Goal: Information Seeking & Learning: Check status

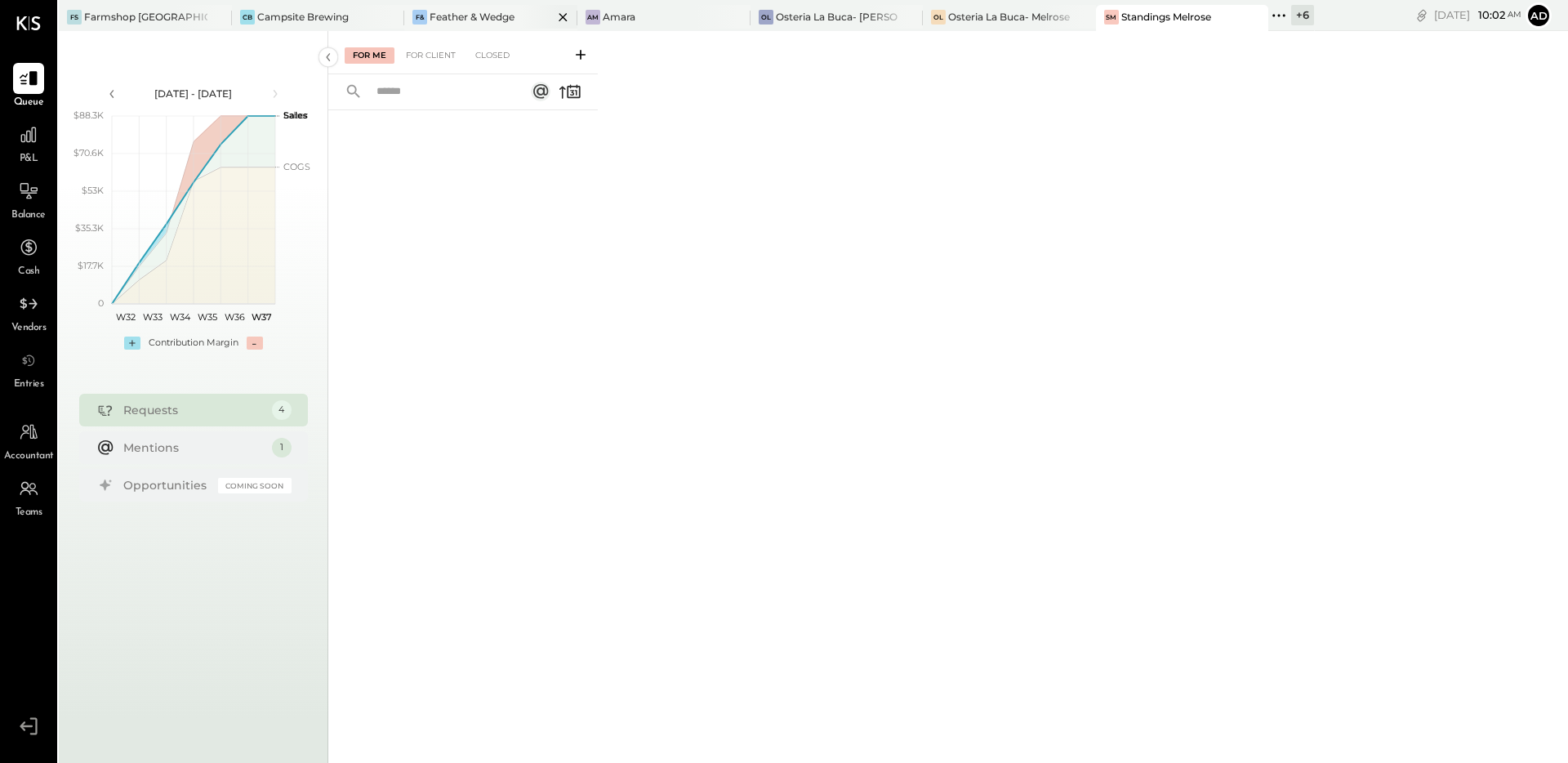
click at [438, 24] on div "F& Feather & Wedge" at bounding box center [479, 16] width 148 height 14
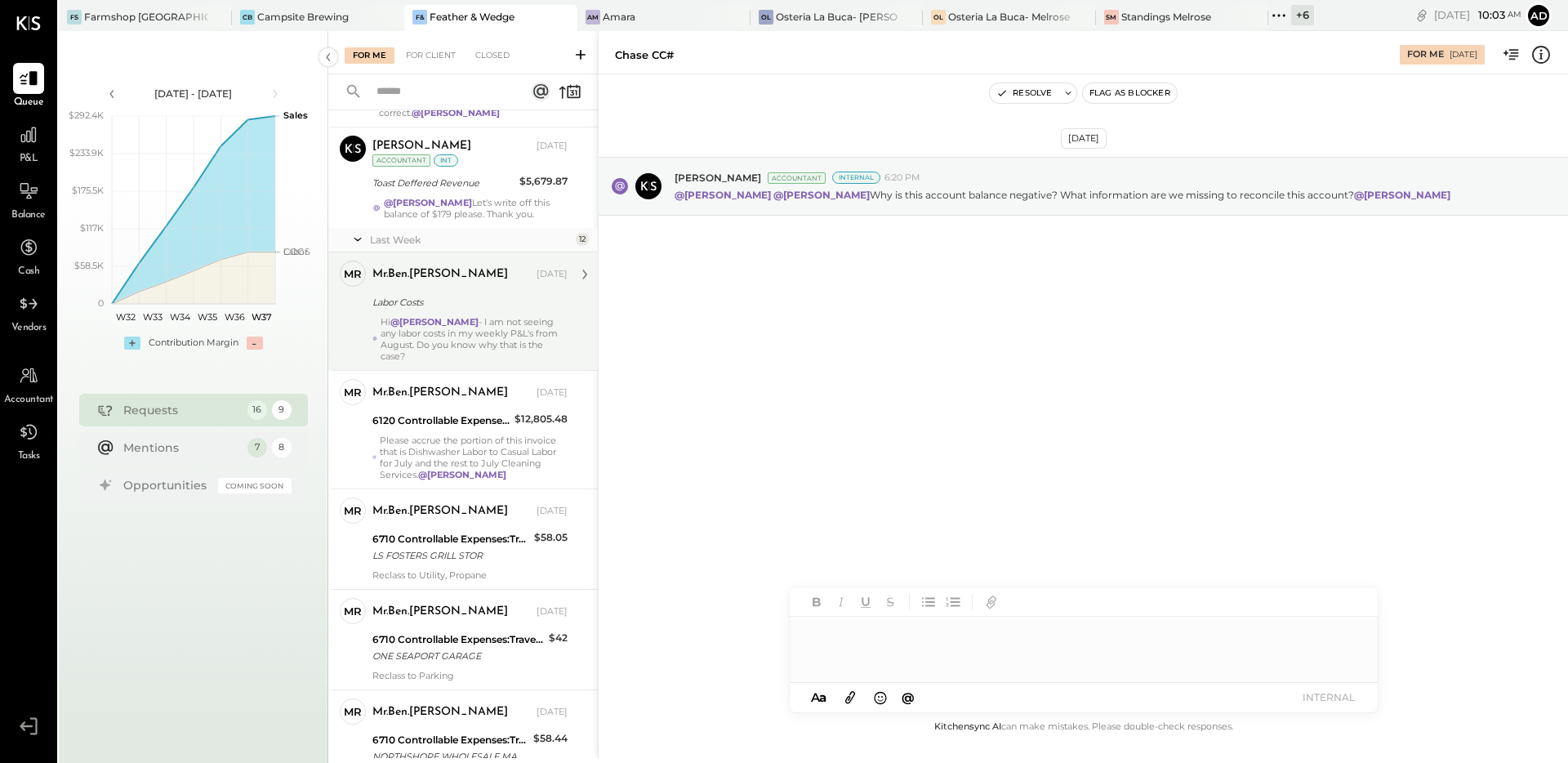
scroll to position [435, 0]
click at [486, 296] on div "Labor Costs" at bounding box center [467, 303] width 190 height 16
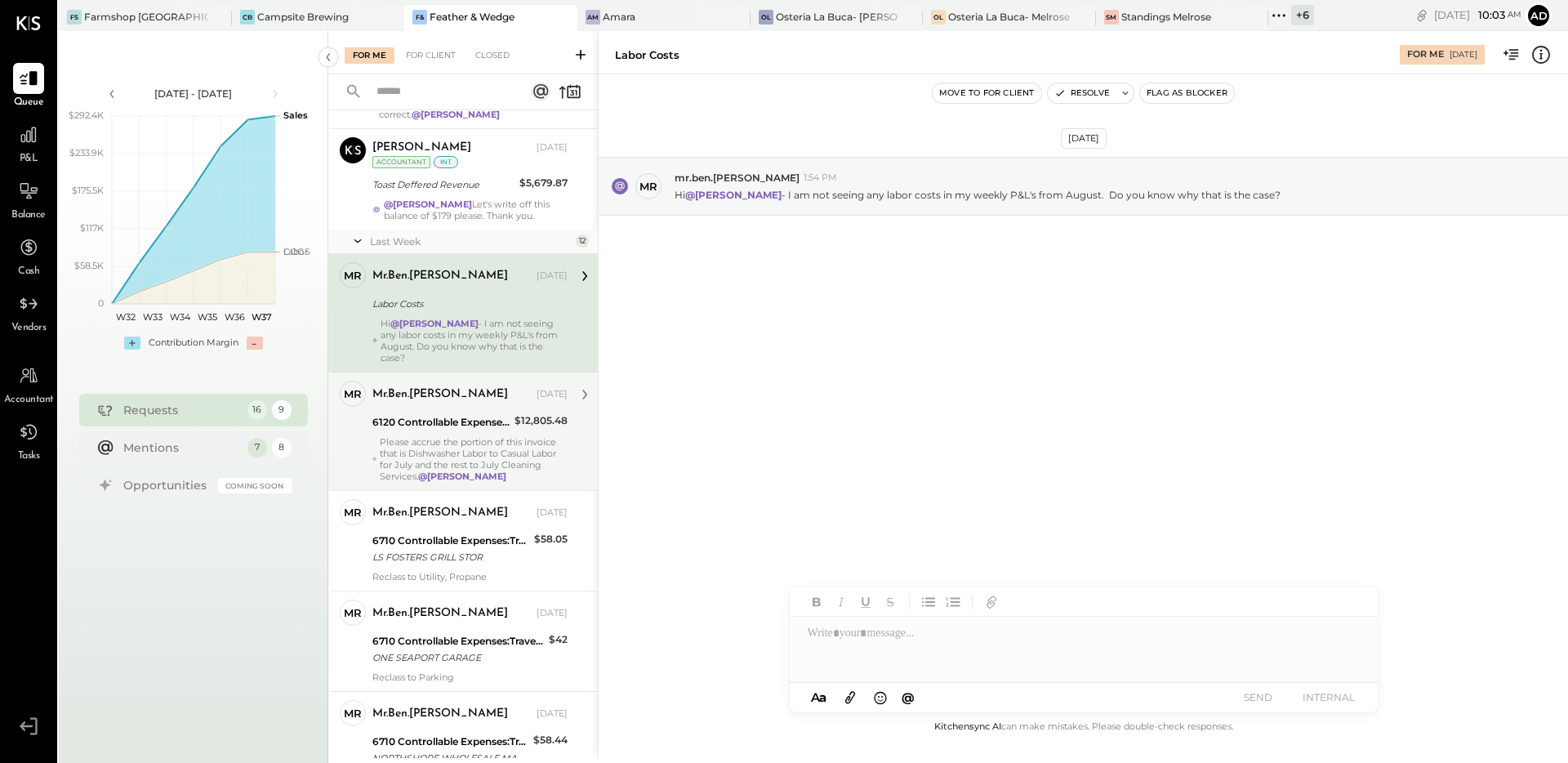
click at [421, 414] on div "6120 Controllable Expenses:Direct Operating Expenses:Cleaning Services" at bounding box center [441, 422] width 137 height 16
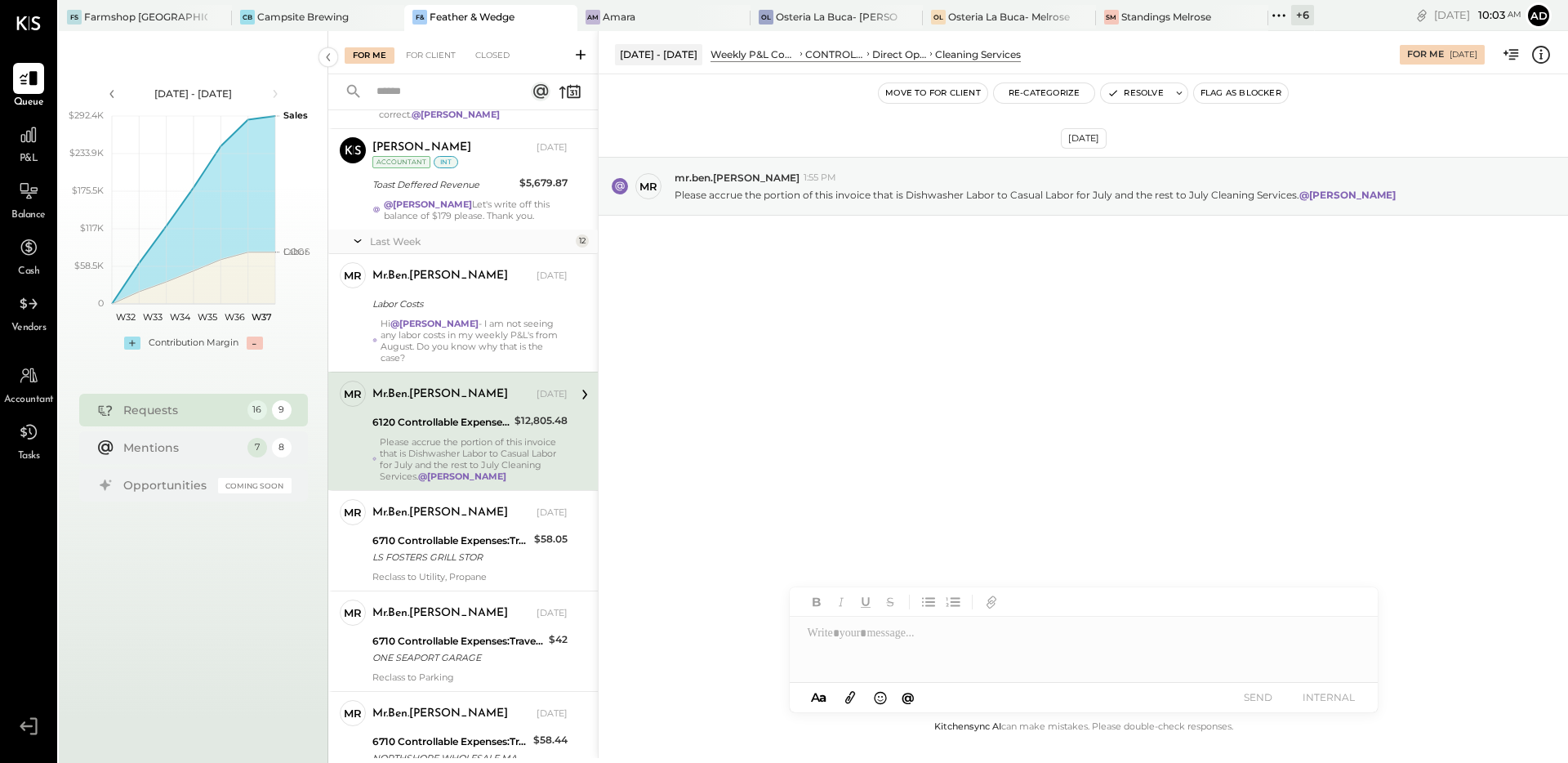
click at [947, 48] on div "Cleaning Services" at bounding box center [978, 54] width 85 height 14
click at [1541, 47] on icon at bounding box center [1540, 54] width 18 height 18
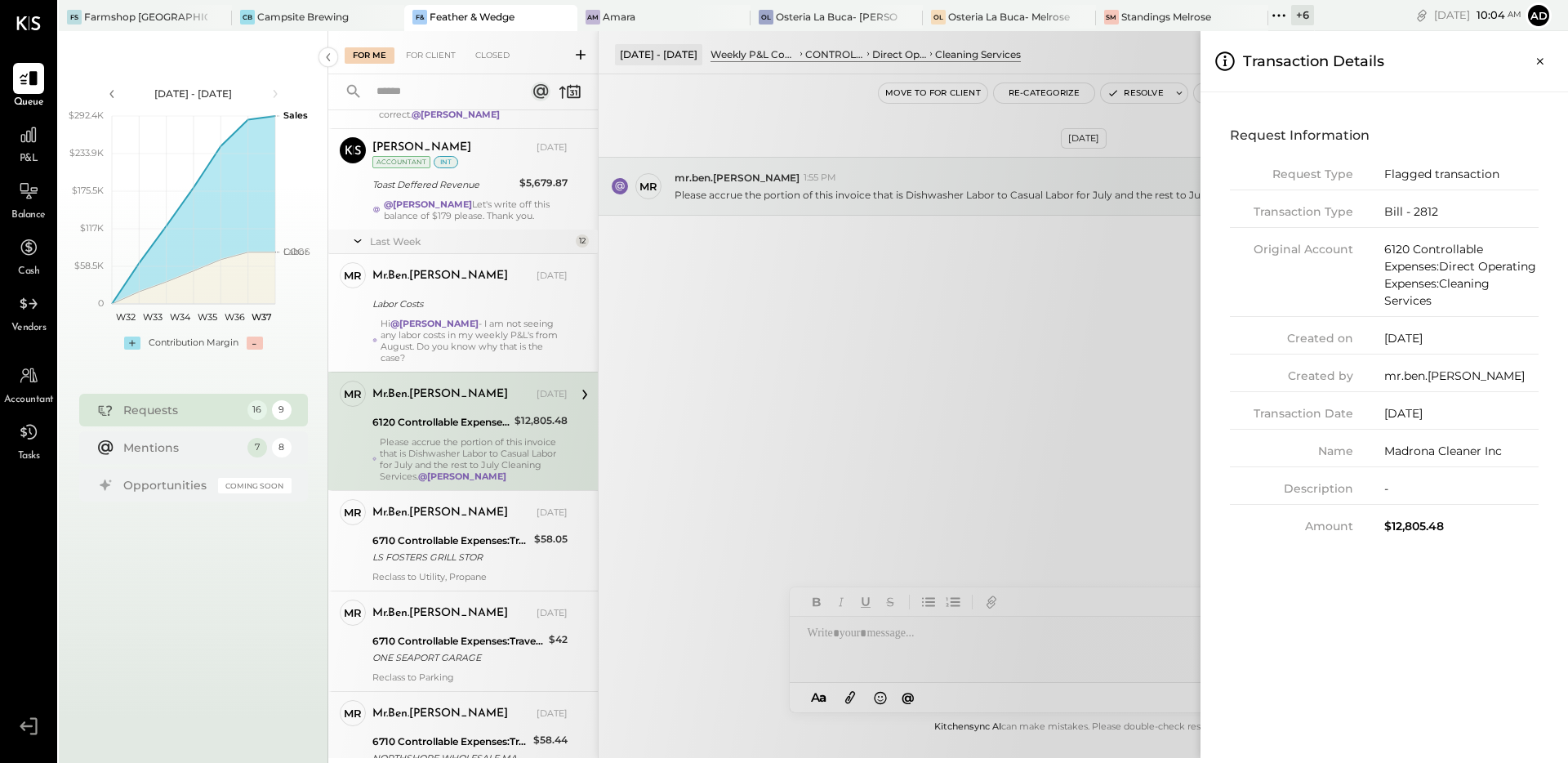
click at [784, 87] on div "For Me For Client Closed Requests Last Month 4 [PERSON_NAME] Accountant [PERSON…" at bounding box center [948, 394] width 1239 height 727
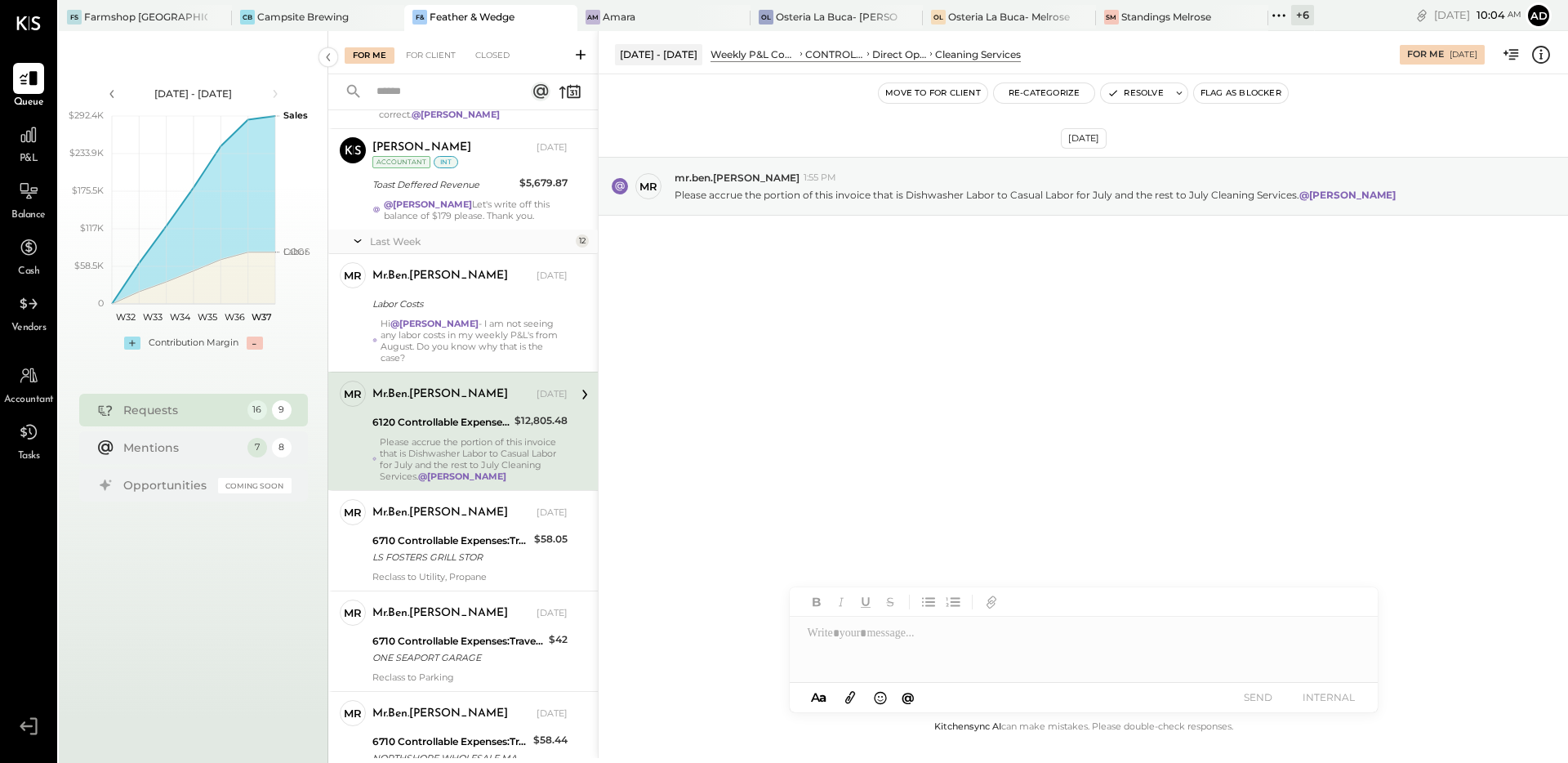
click at [1532, 58] on icon at bounding box center [1540, 54] width 18 height 18
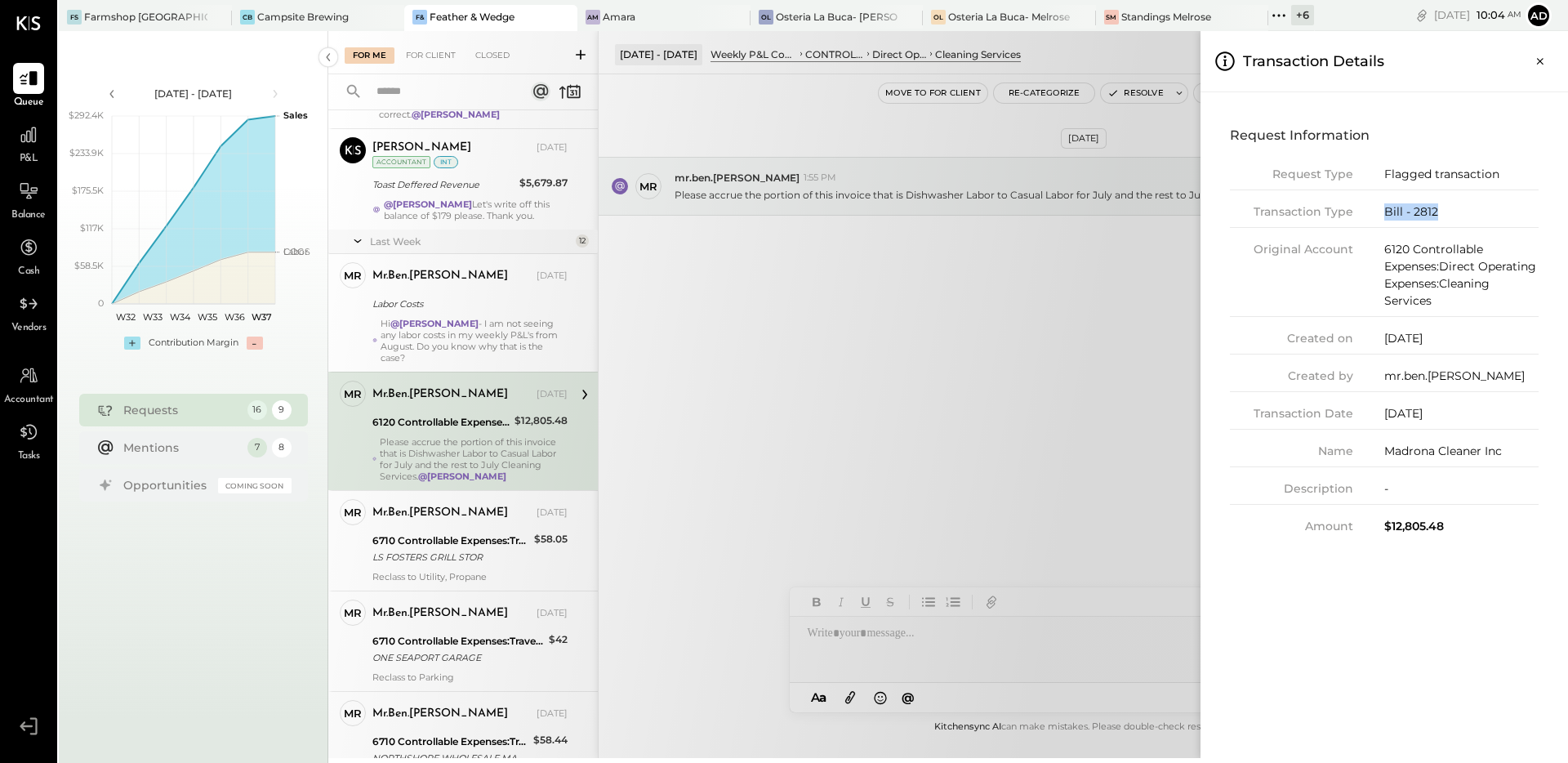
drag, startPoint x: 1441, startPoint y: 212, endPoint x: 1377, endPoint y: 217, distance: 64.2
click at [1377, 217] on div "Transaction Type Bill - 2812" at bounding box center [1384, 216] width 309 height 25
copy div "Bill - 2812"
click at [1540, 67] on icon "Close panel" at bounding box center [1540, 61] width 16 height 16
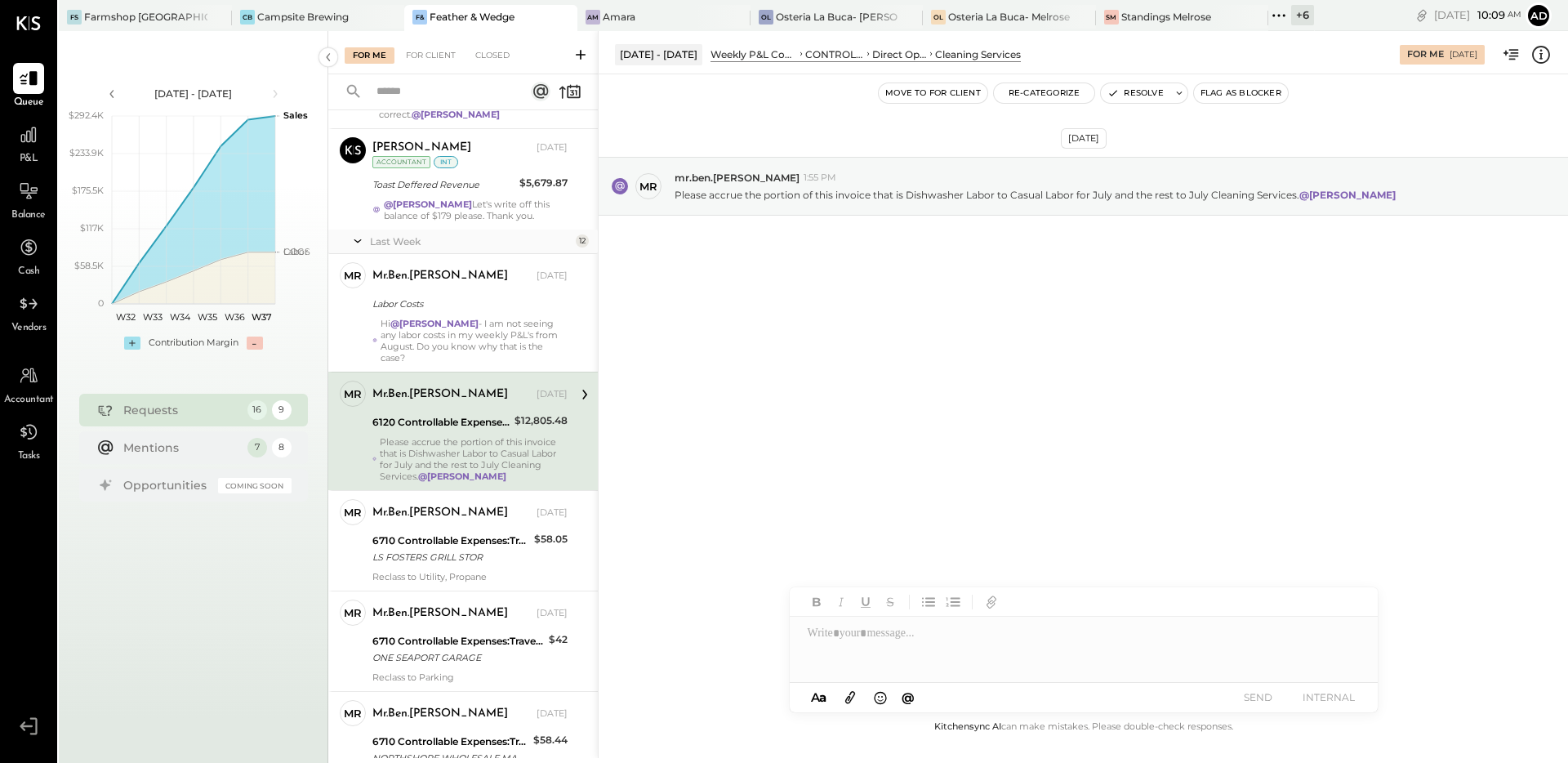
click at [1538, 56] on icon at bounding box center [1540, 54] width 21 height 21
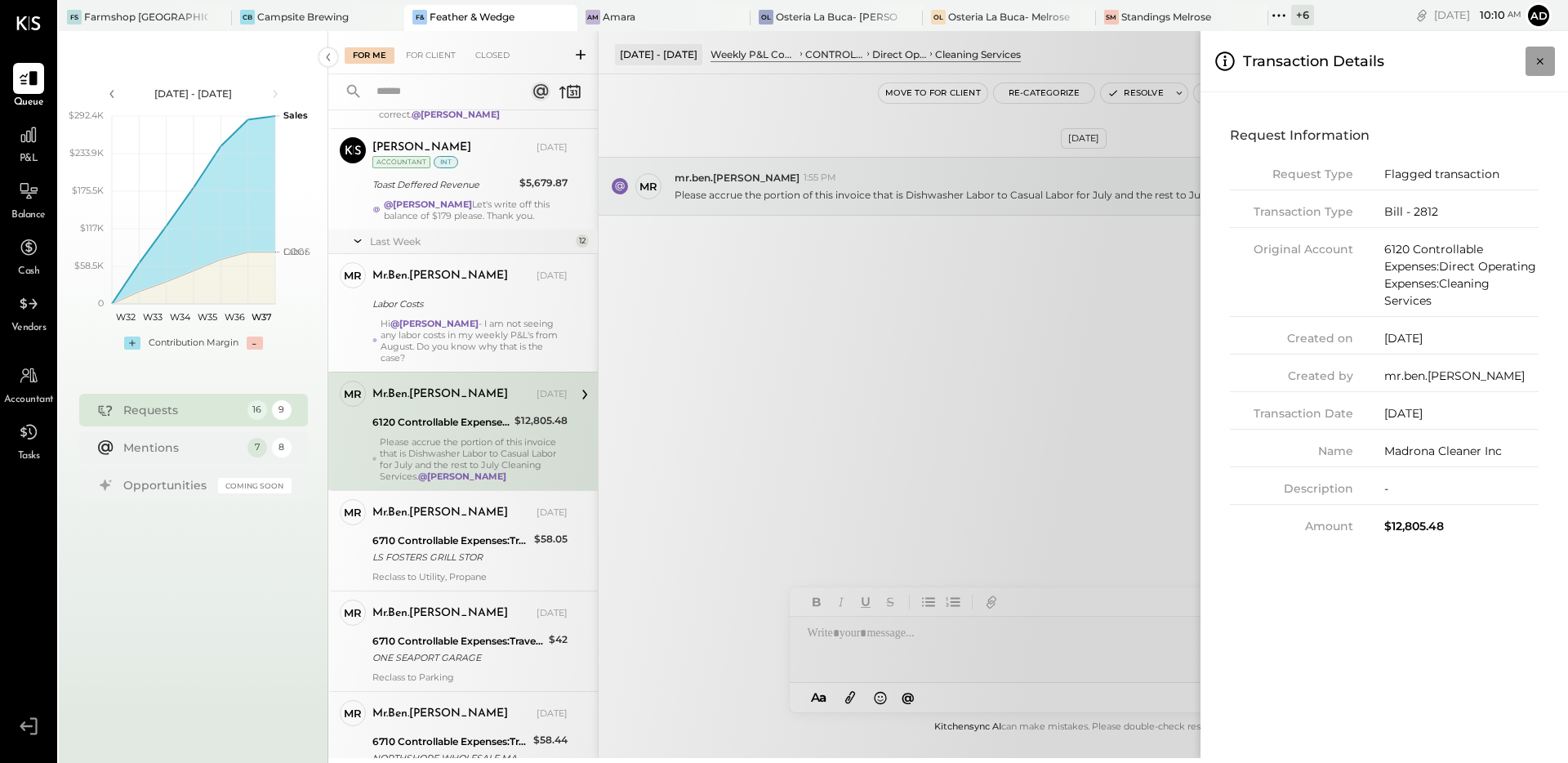
click at [1536, 64] on icon "Close panel" at bounding box center [1540, 61] width 16 height 16
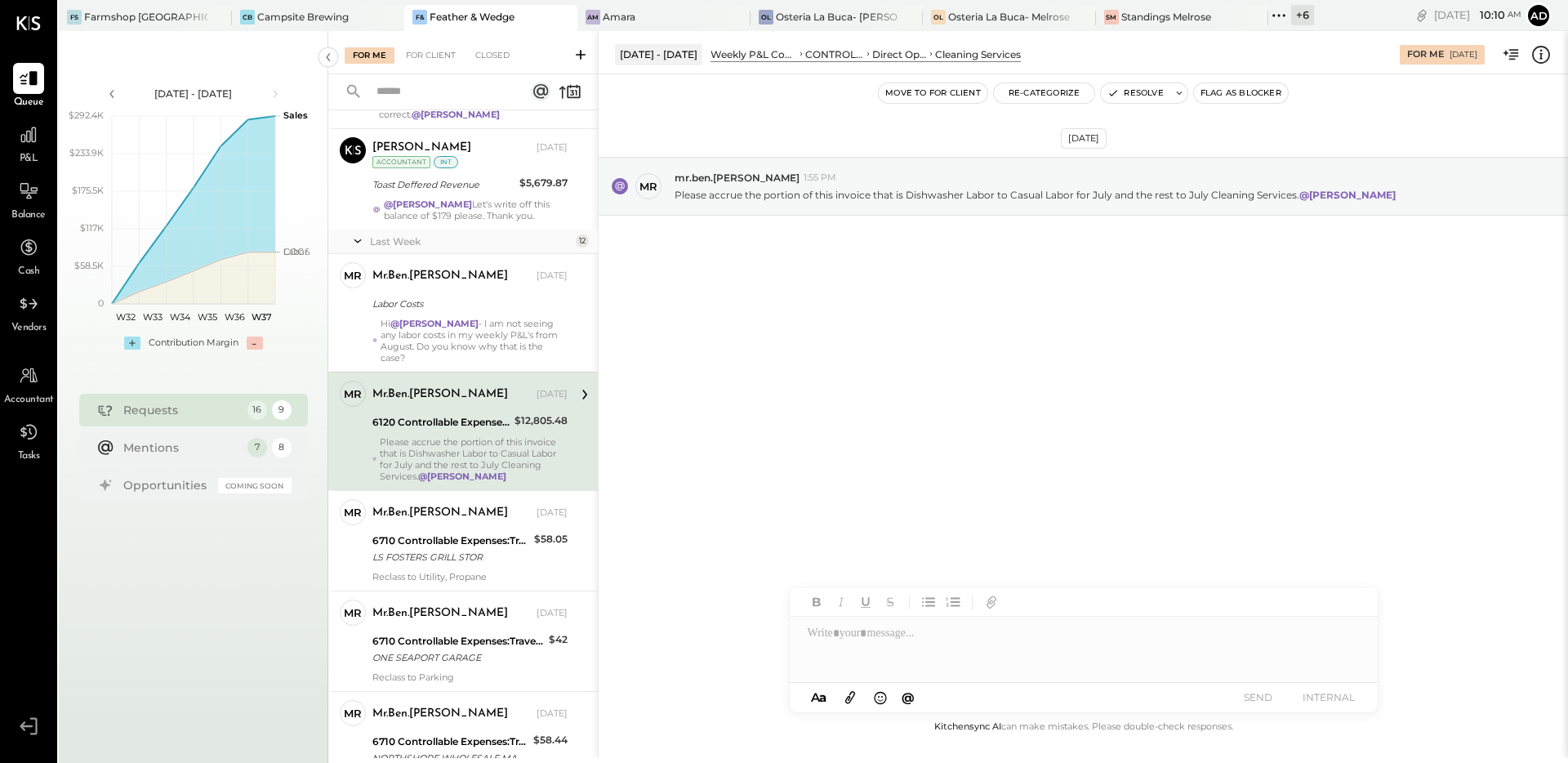
click at [1188, 319] on div "[DATE] mr mr.ben.[PERSON_NAME] 1:55 PM Please accrue the portion of this invoic…" at bounding box center [1083, 226] width 970 height 223
click at [1122, 90] on button "Resolve" at bounding box center [1135, 93] width 68 height 20
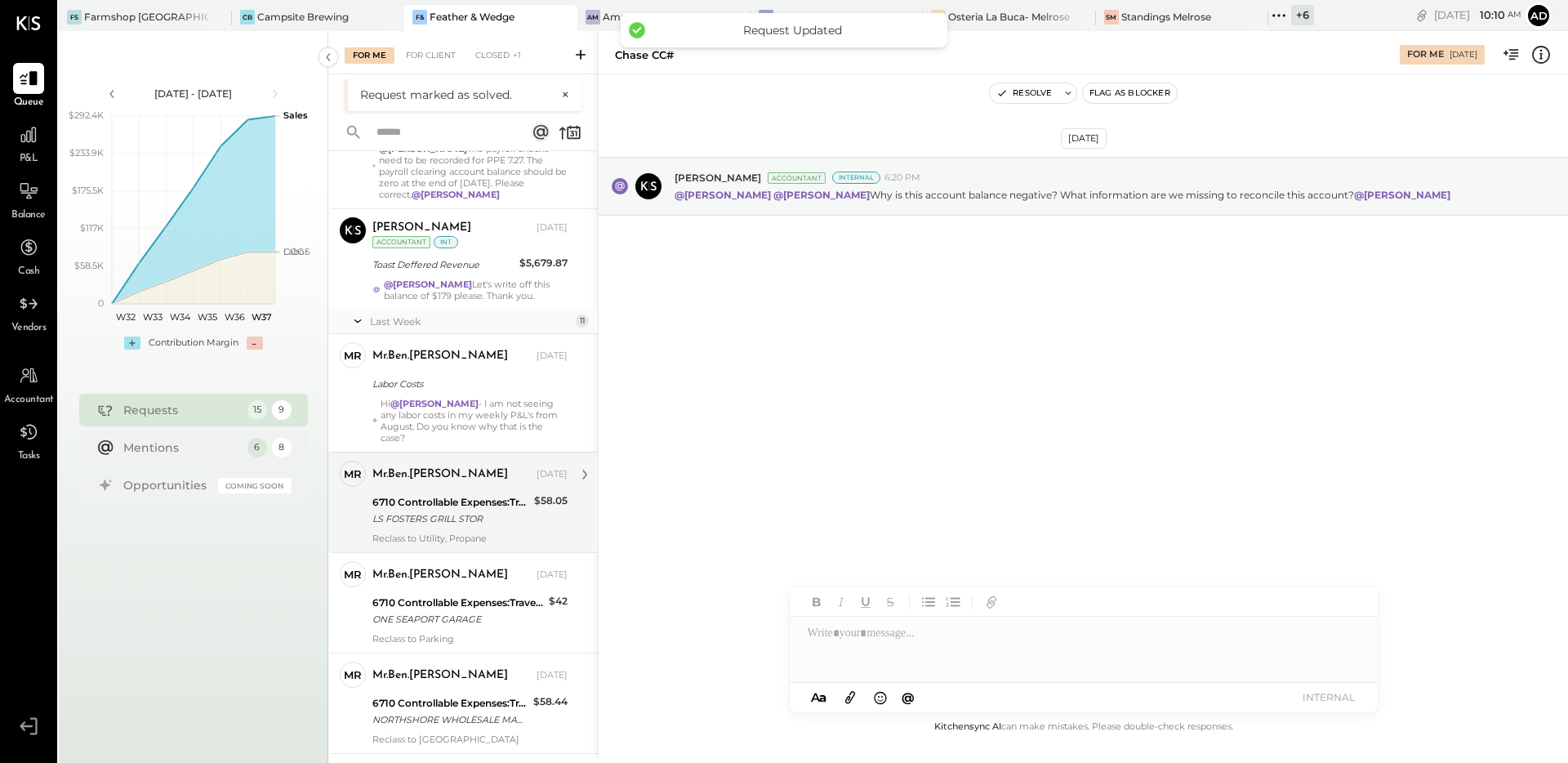
scroll to position [372, 0]
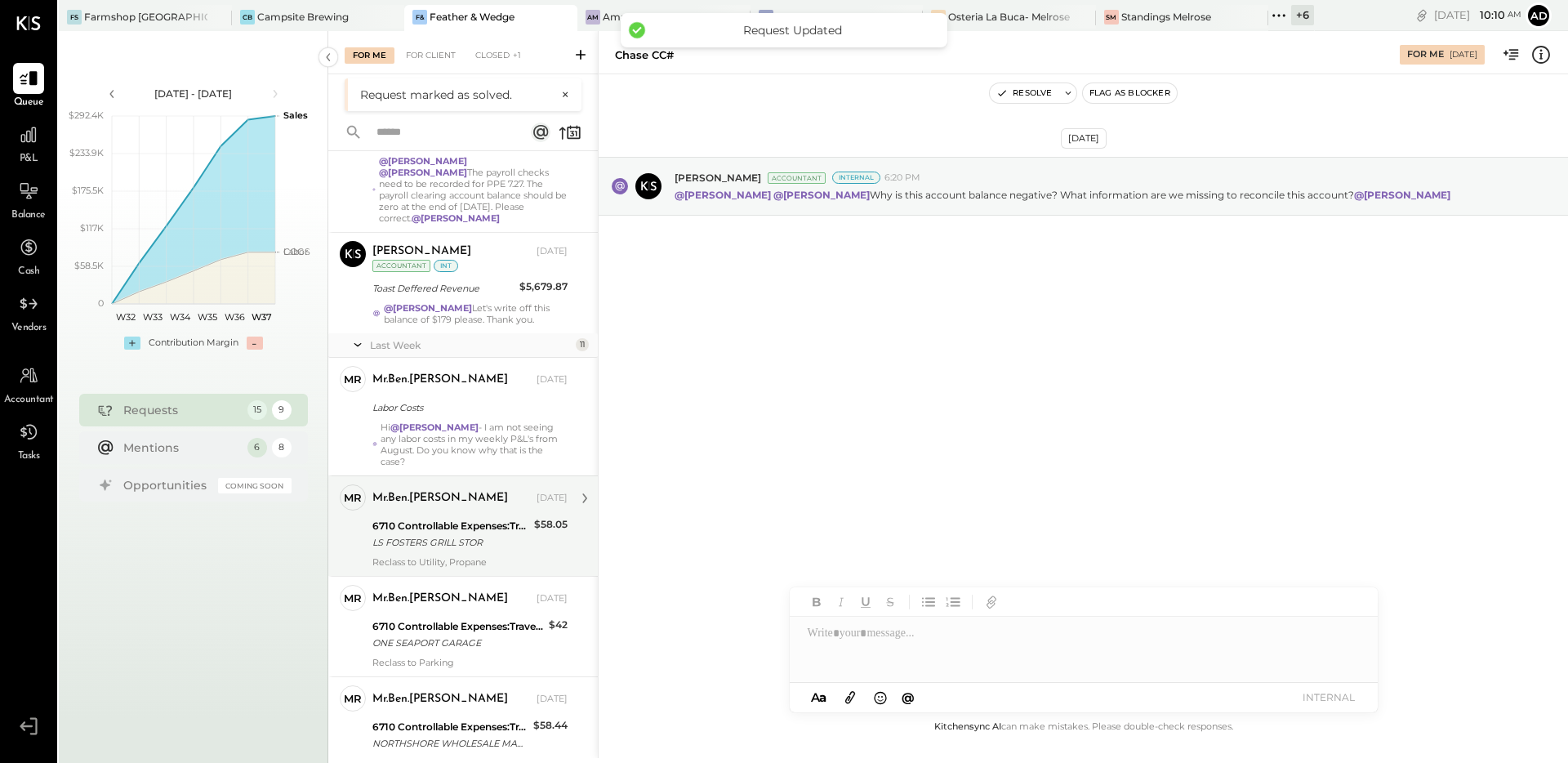
click at [485, 518] on div "6710 Controllable Expenses:Travel, Meals, & Entertainment:Meals & Entertainment" at bounding box center [450, 525] width 157 height 16
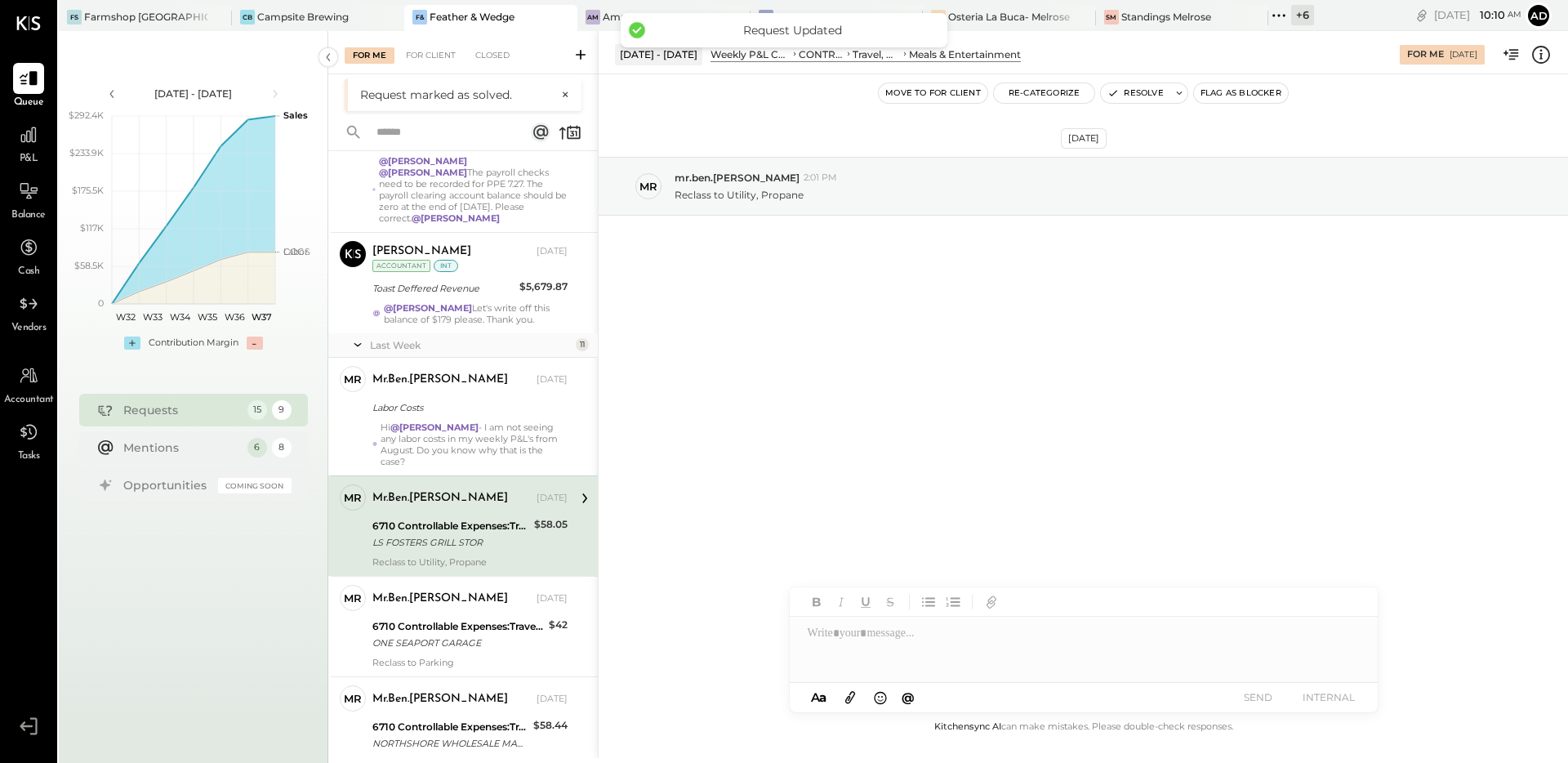
click at [841, 289] on div "[DATE] mr mr.ben.[PERSON_NAME] 2:01 PM Reclass to Utility, Propane" at bounding box center [1083, 226] width 970 height 223
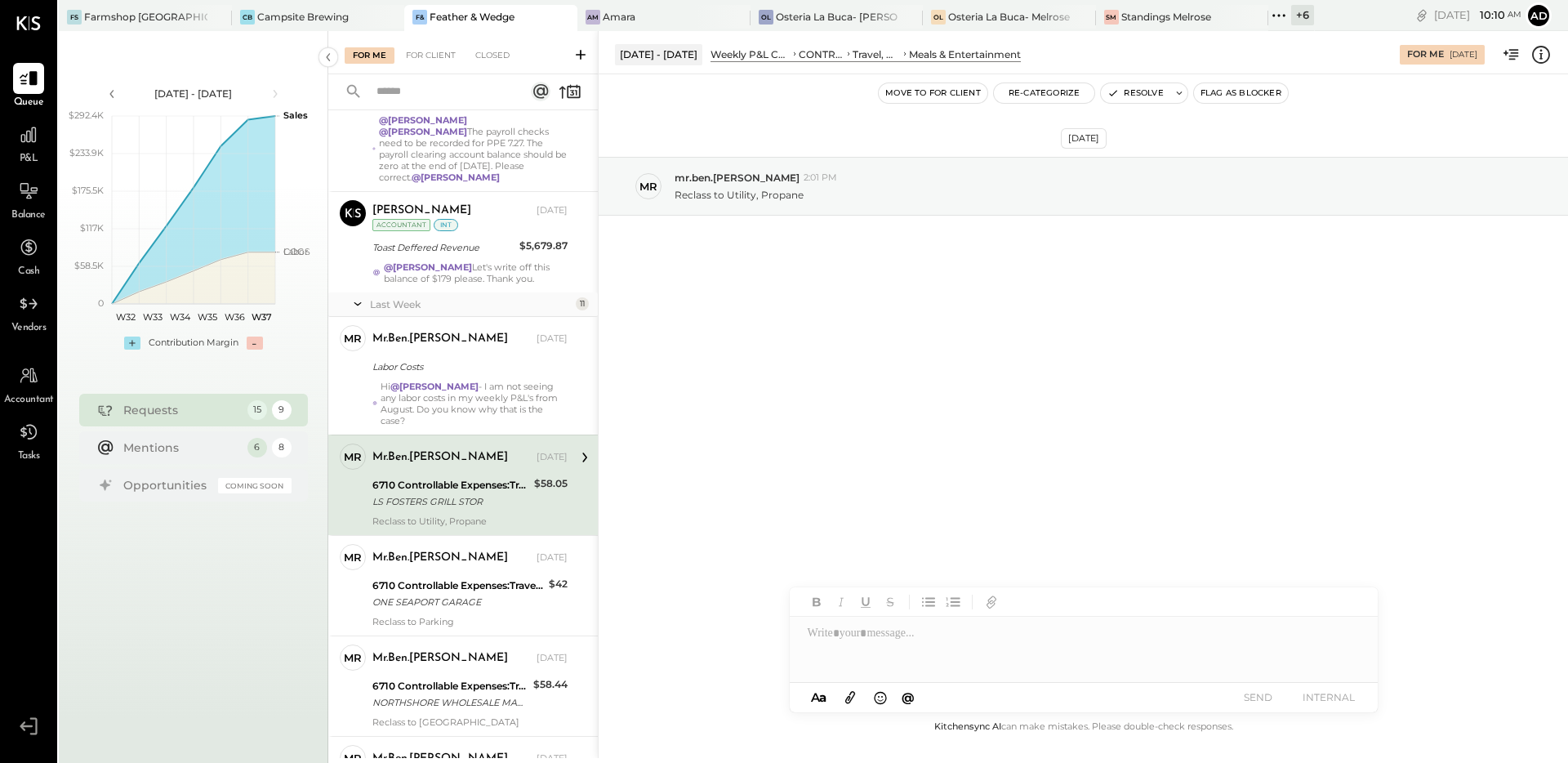
click at [1540, 55] on icon at bounding box center [1540, 54] width 21 height 21
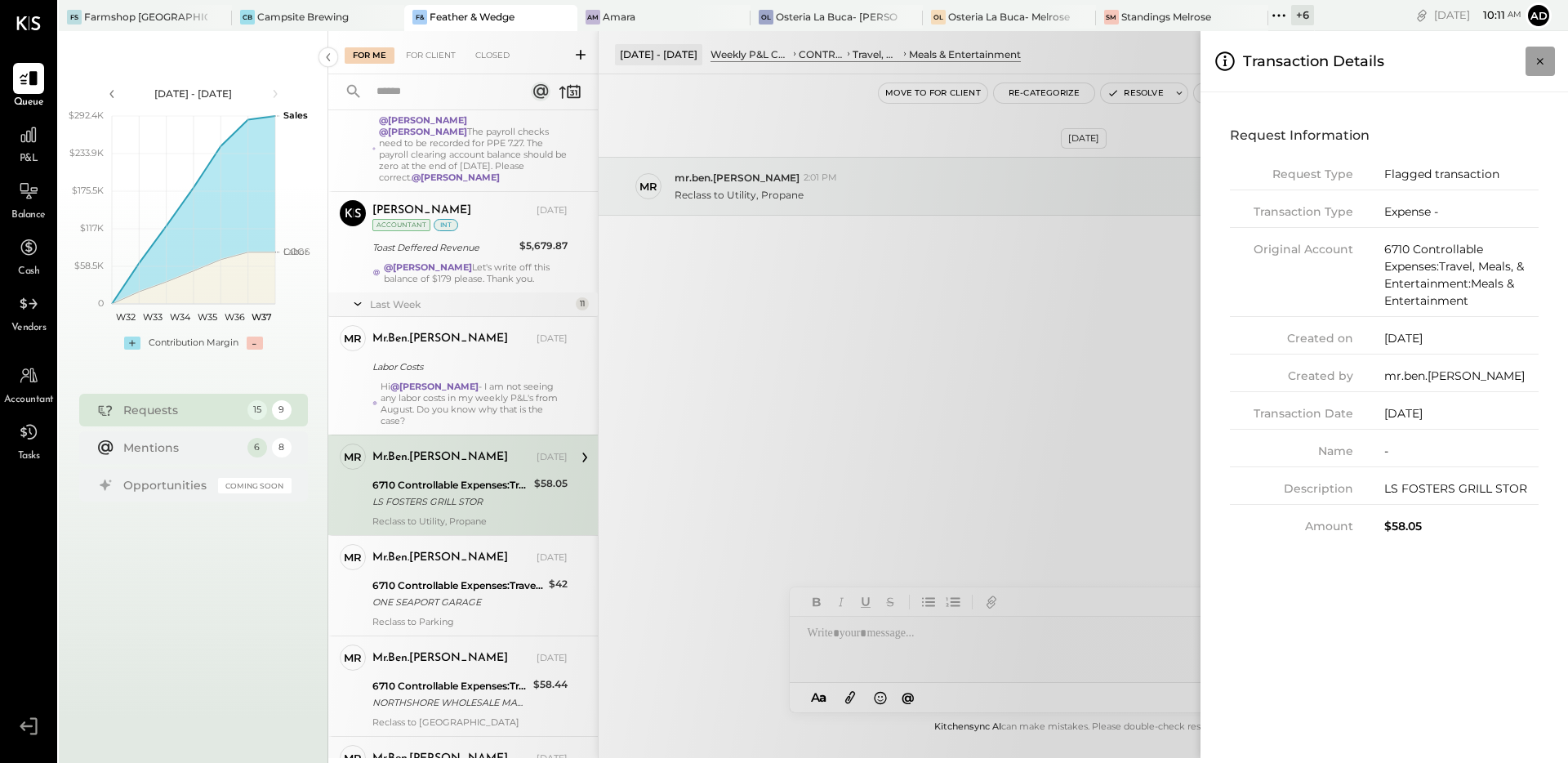
click at [1536, 62] on icon "Close panel" at bounding box center [1540, 61] width 16 height 16
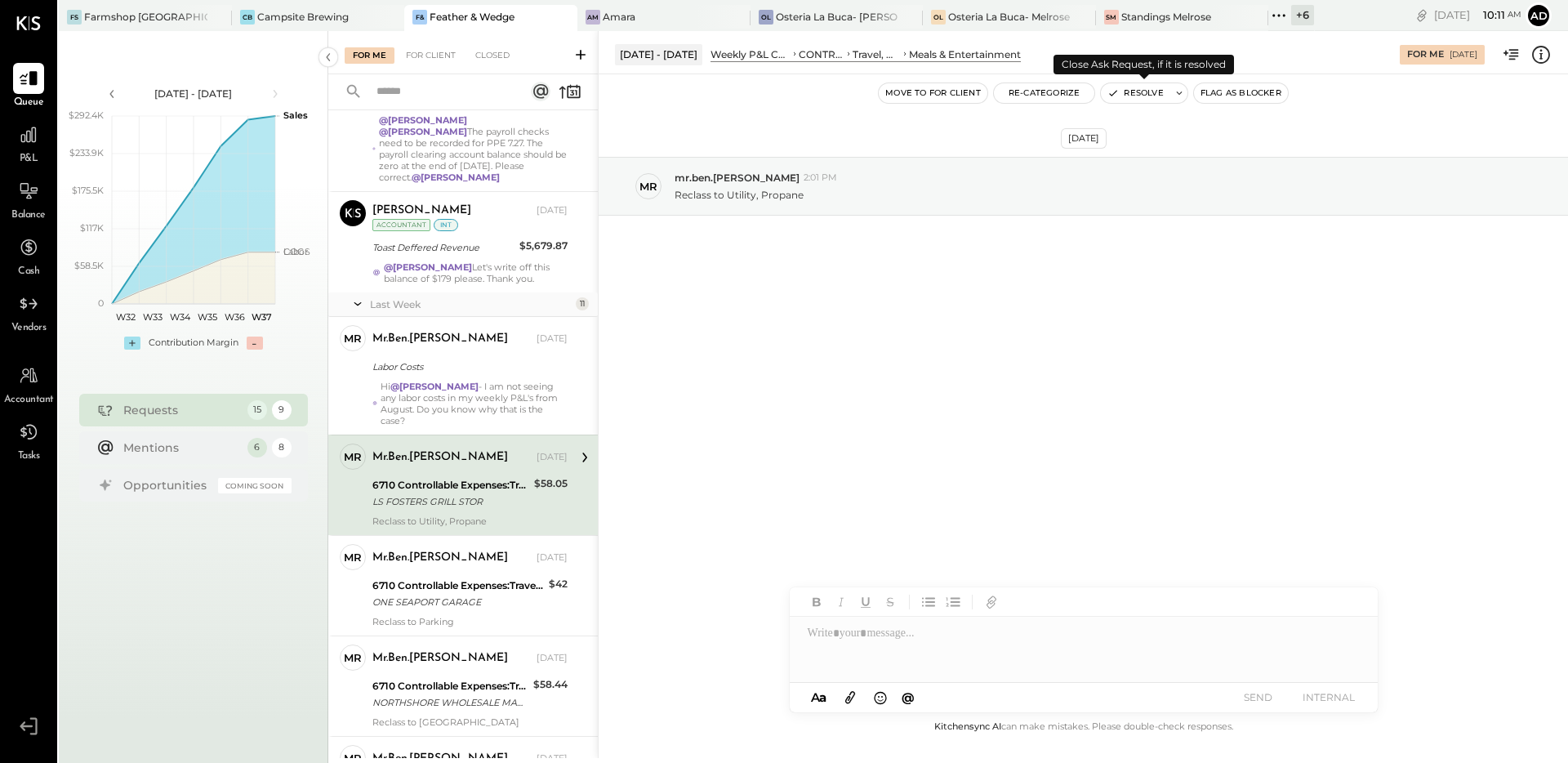
click at [1112, 98] on icon "button" at bounding box center [1113, 93] width 11 height 11
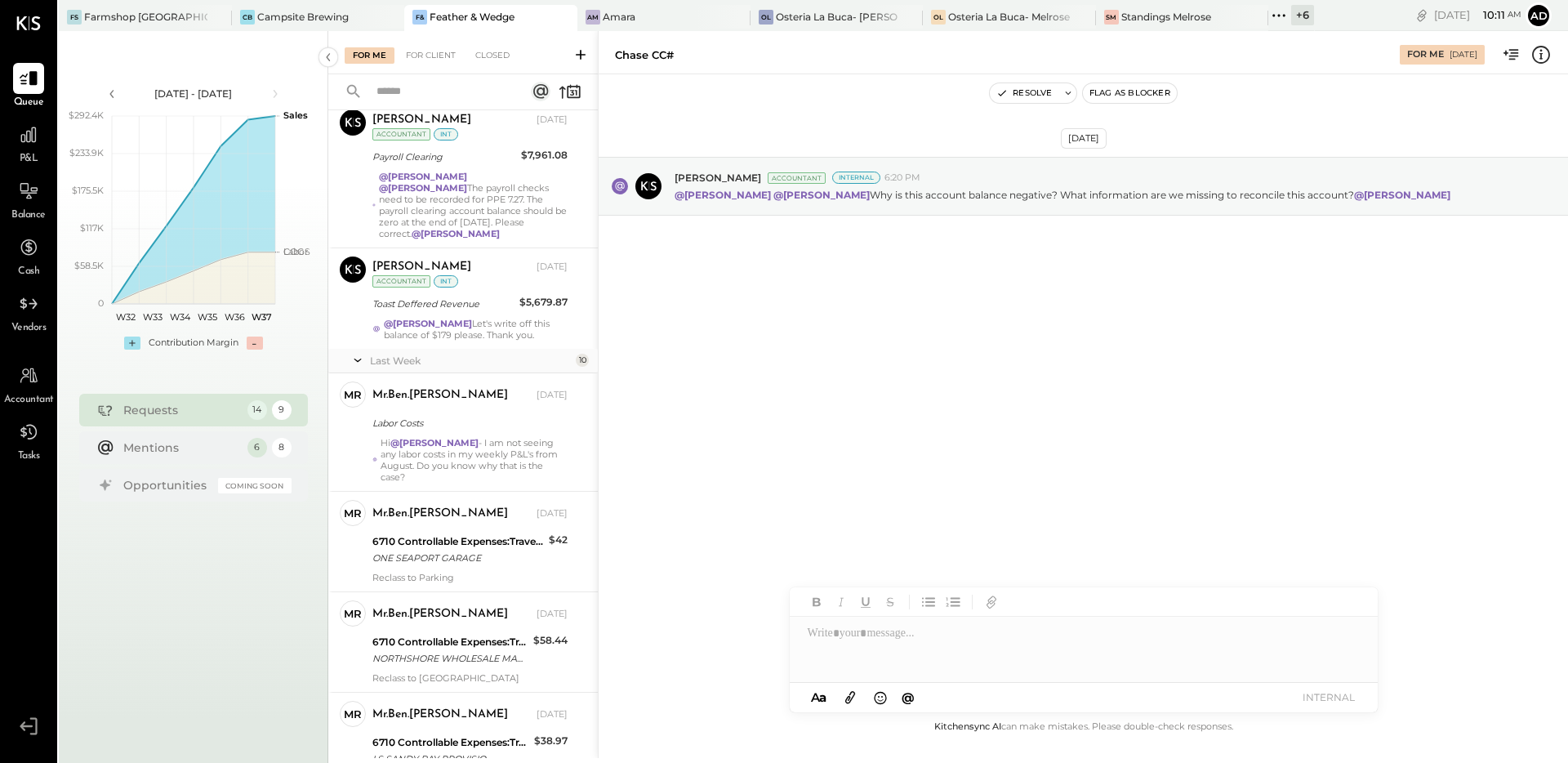
scroll to position [360, 0]
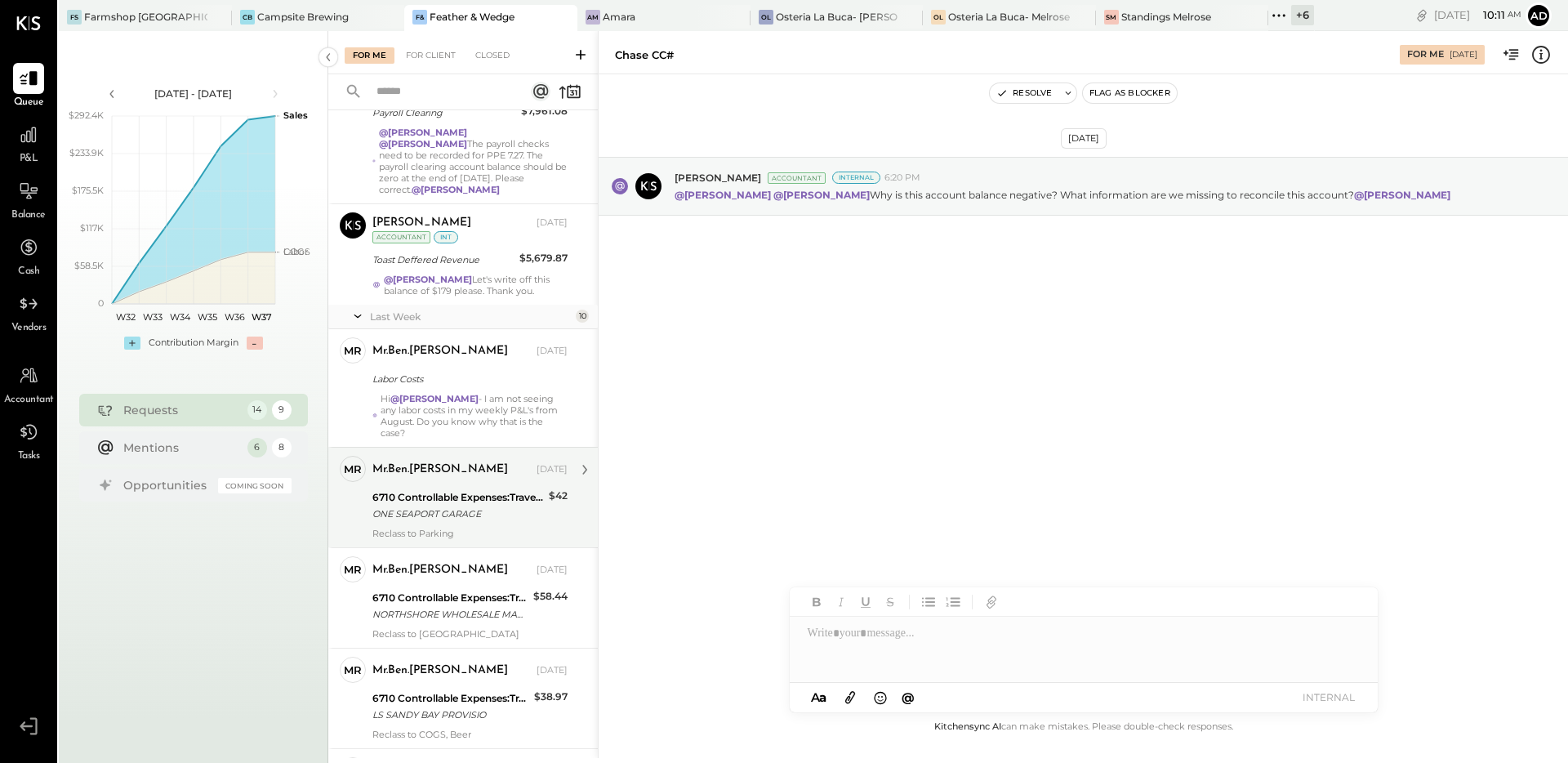
click at [487, 505] on div "ONE SEAPORT GARAGE" at bounding box center [458, 513] width 172 height 16
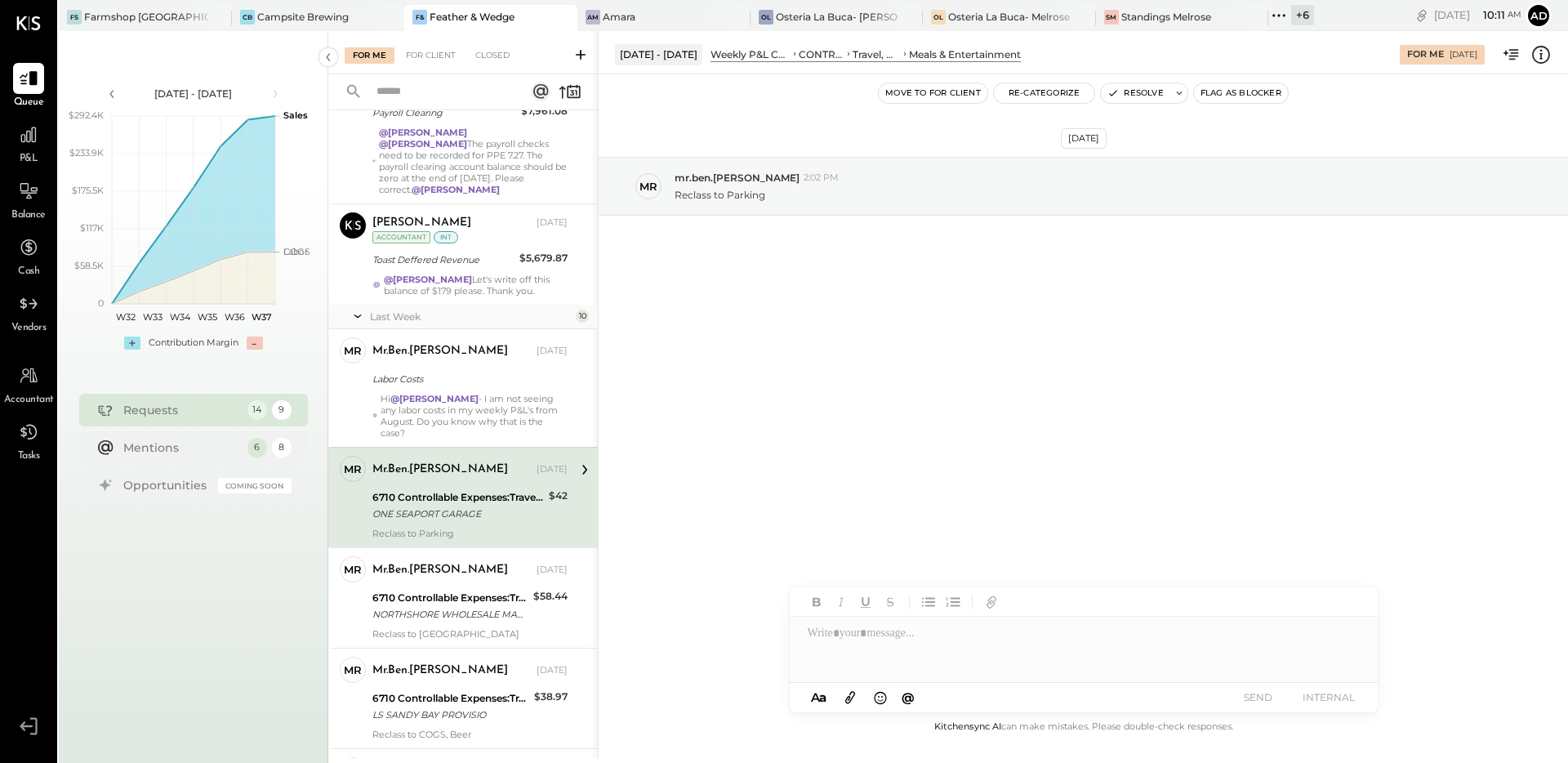
click at [1543, 57] on icon at bounding box center [1540, 54] width 21 height 21
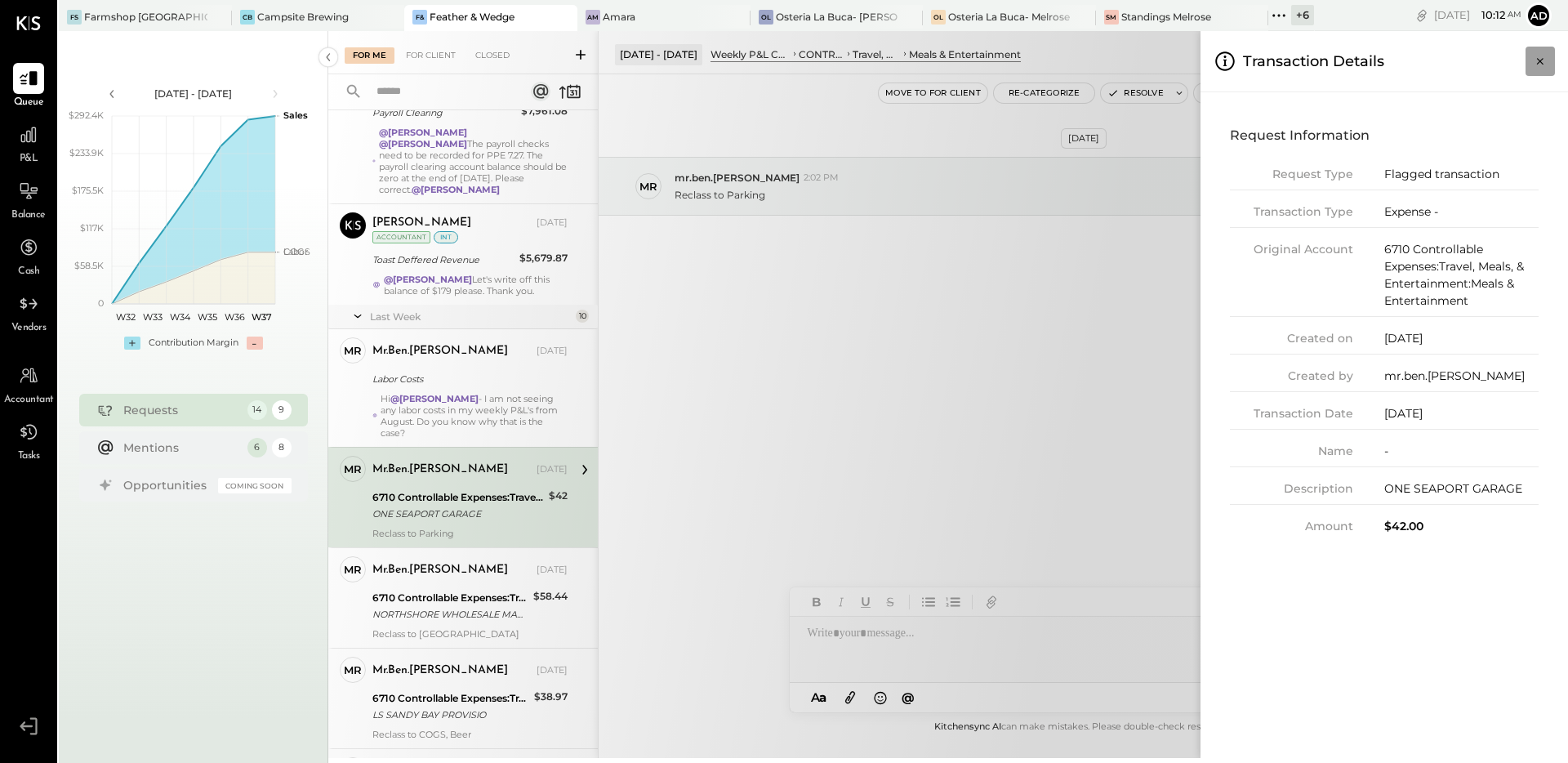
click at [1536, 55] on icon "Close panel" at bounding box center [1540, 61] width 16 height 16
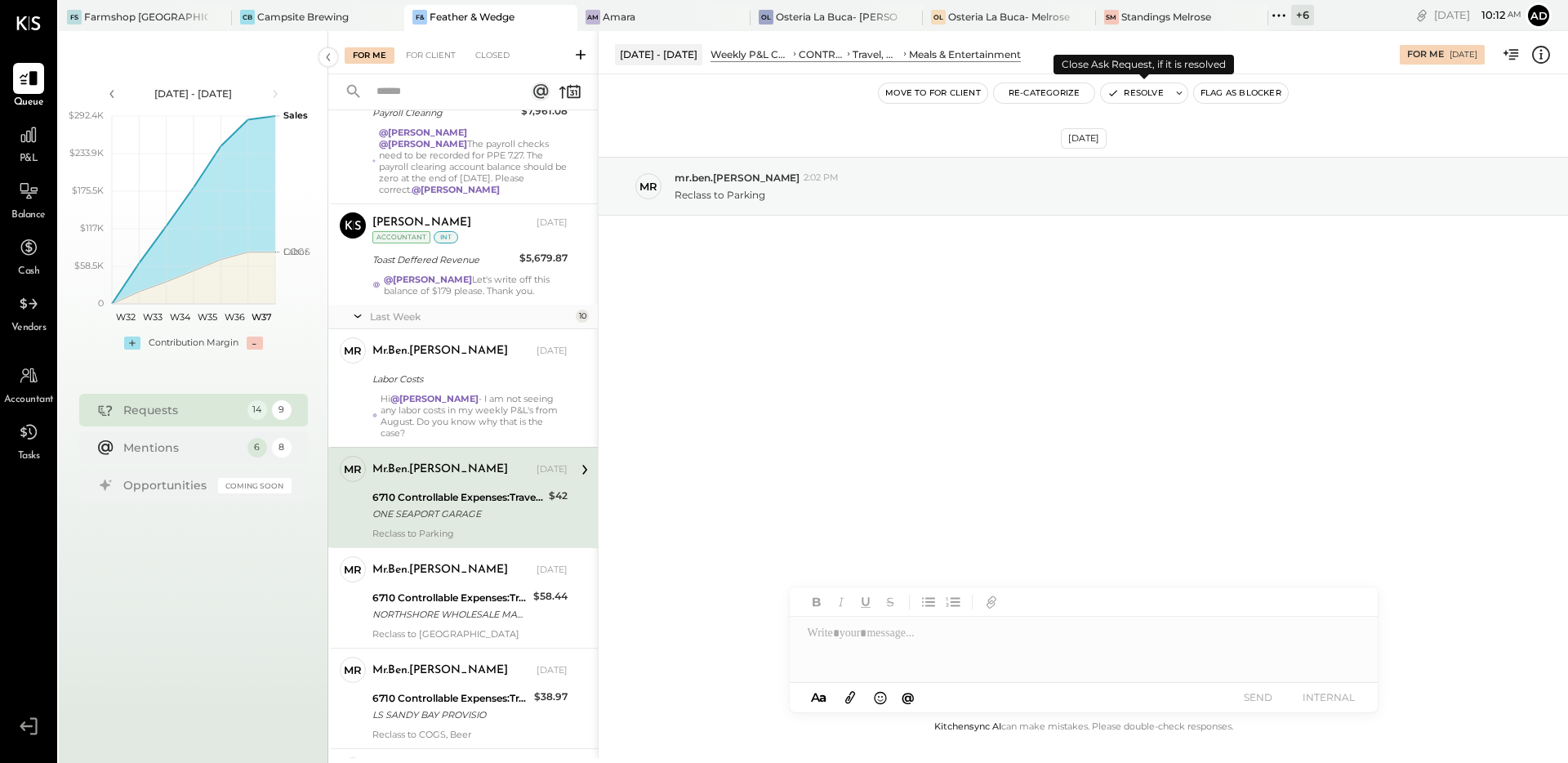
click at [1123, 91] on button "Resolve" at bounding box center [1135, 93] width 68 height 20
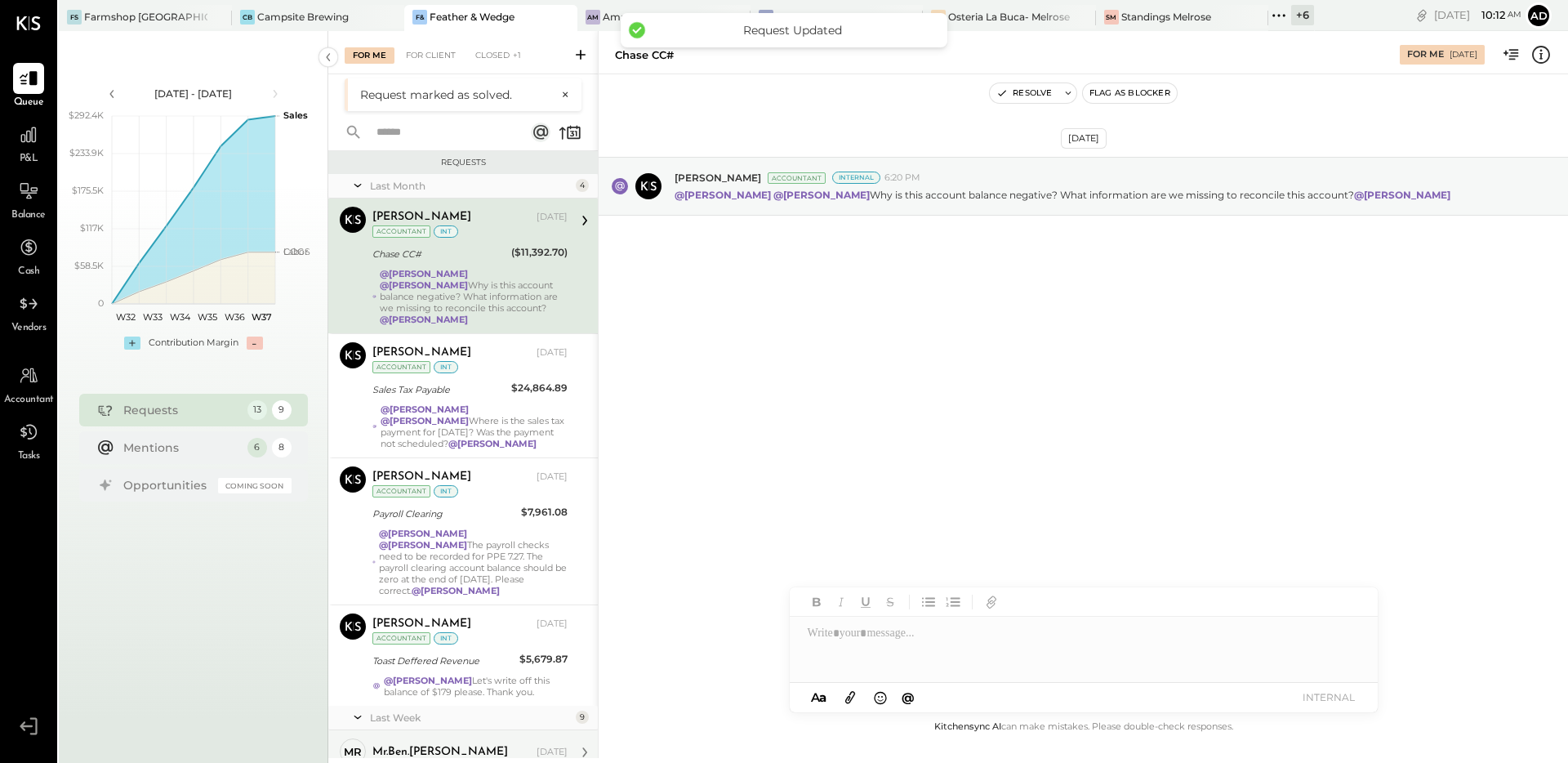
scroll to position [884, 0]
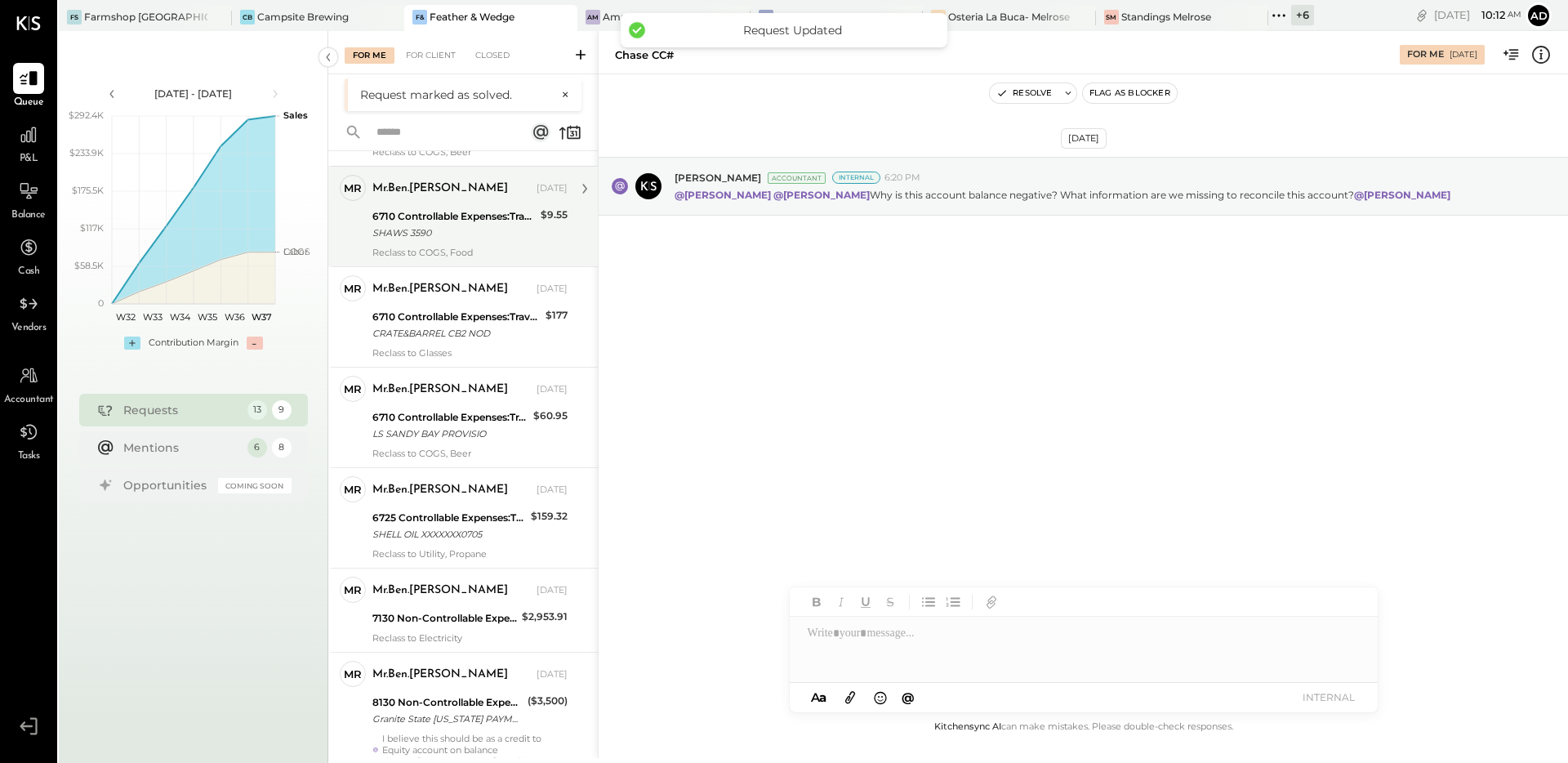
click at [469, 208] on div "6710 Controllable Expenses:Travel, Meals, & Entertainment:Meals & Entertainment" at bounding box center [454, 216] width 163 height 16
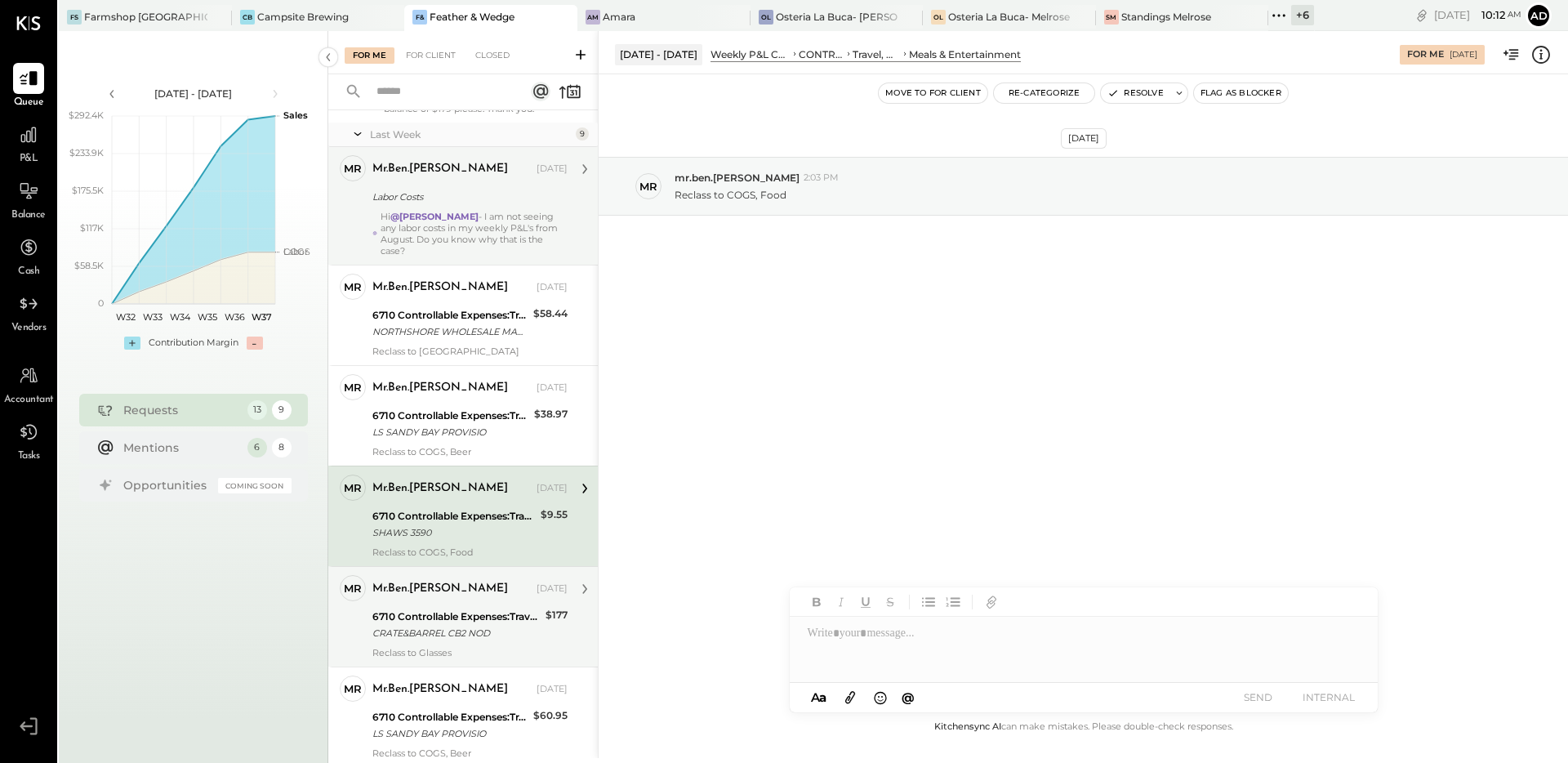
scroll to position [458, 0]
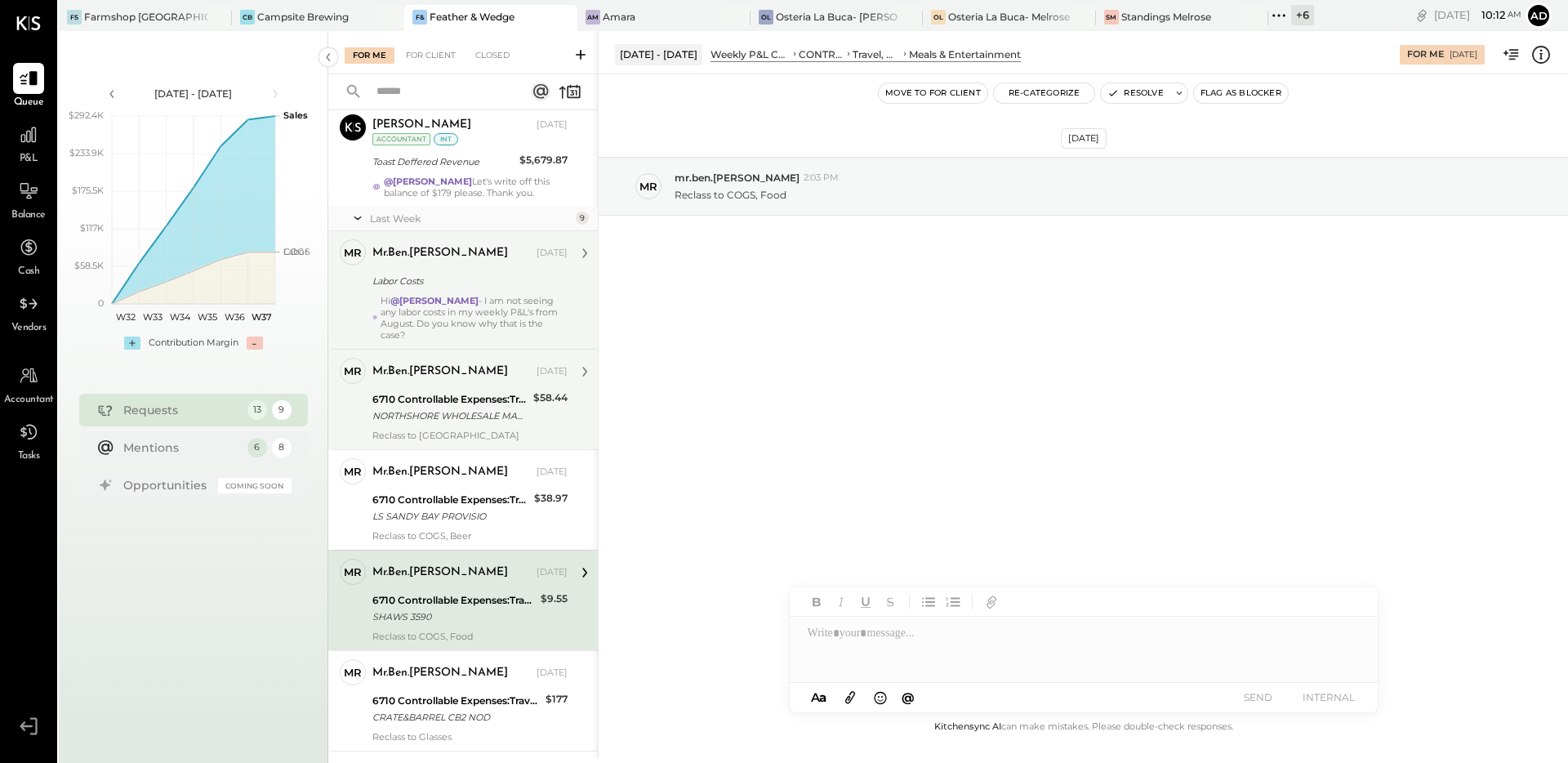
click at [438, 408] on div "NORTHSHORE WHOLESALE MARK" at bounding box center [450, 415] width 156 height 16
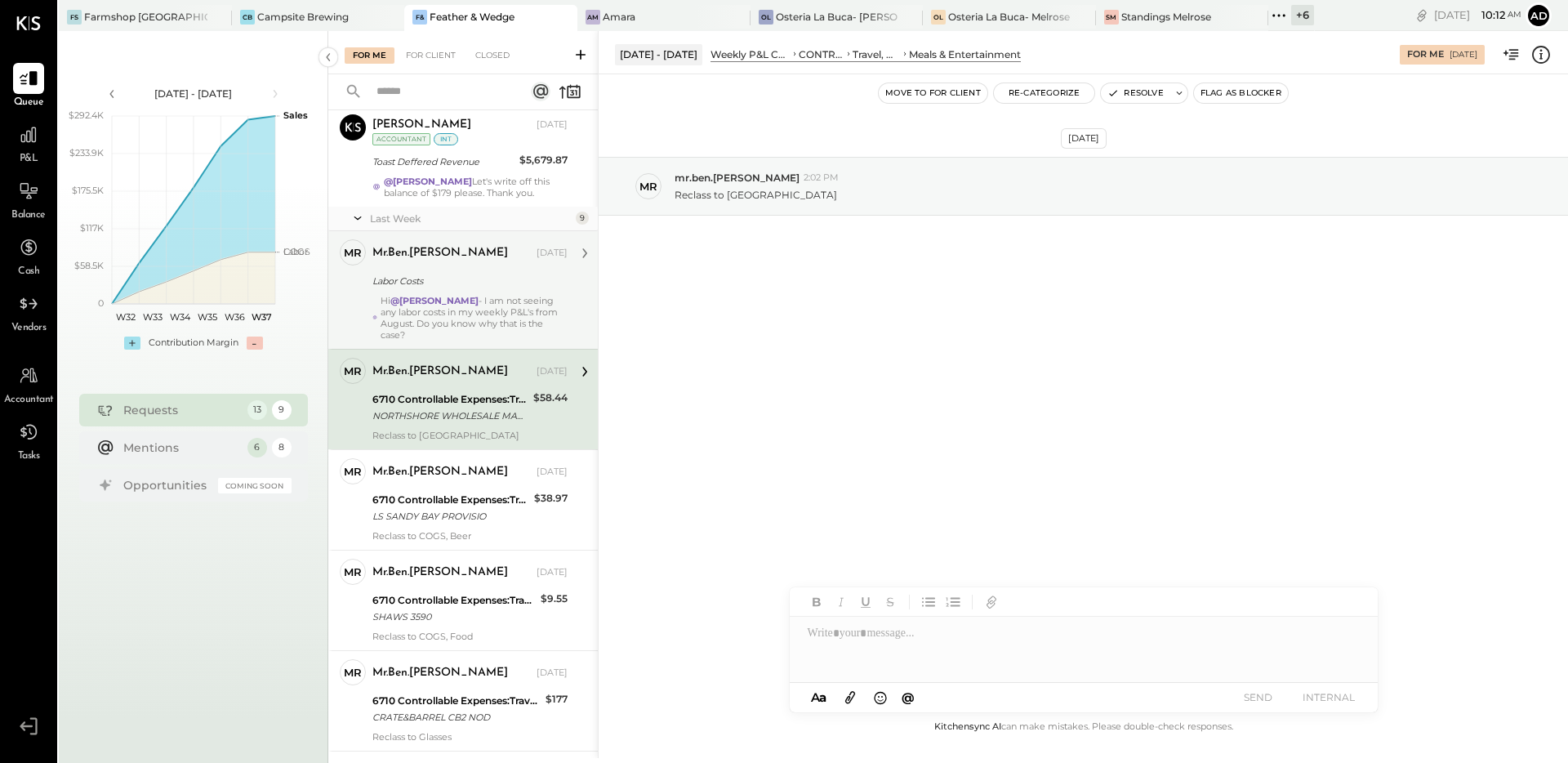
click at [967, 364] on div "[DATE] mr mr.ben.[PERSON_NAME] 2:02 PM Reclass to [GEOGRAPHIC_DATA]" at bounding box center [1083, 395] width 970 height 643
click at [1540, 55] on icon at bounding box center [1540, 54] width 21 height 21
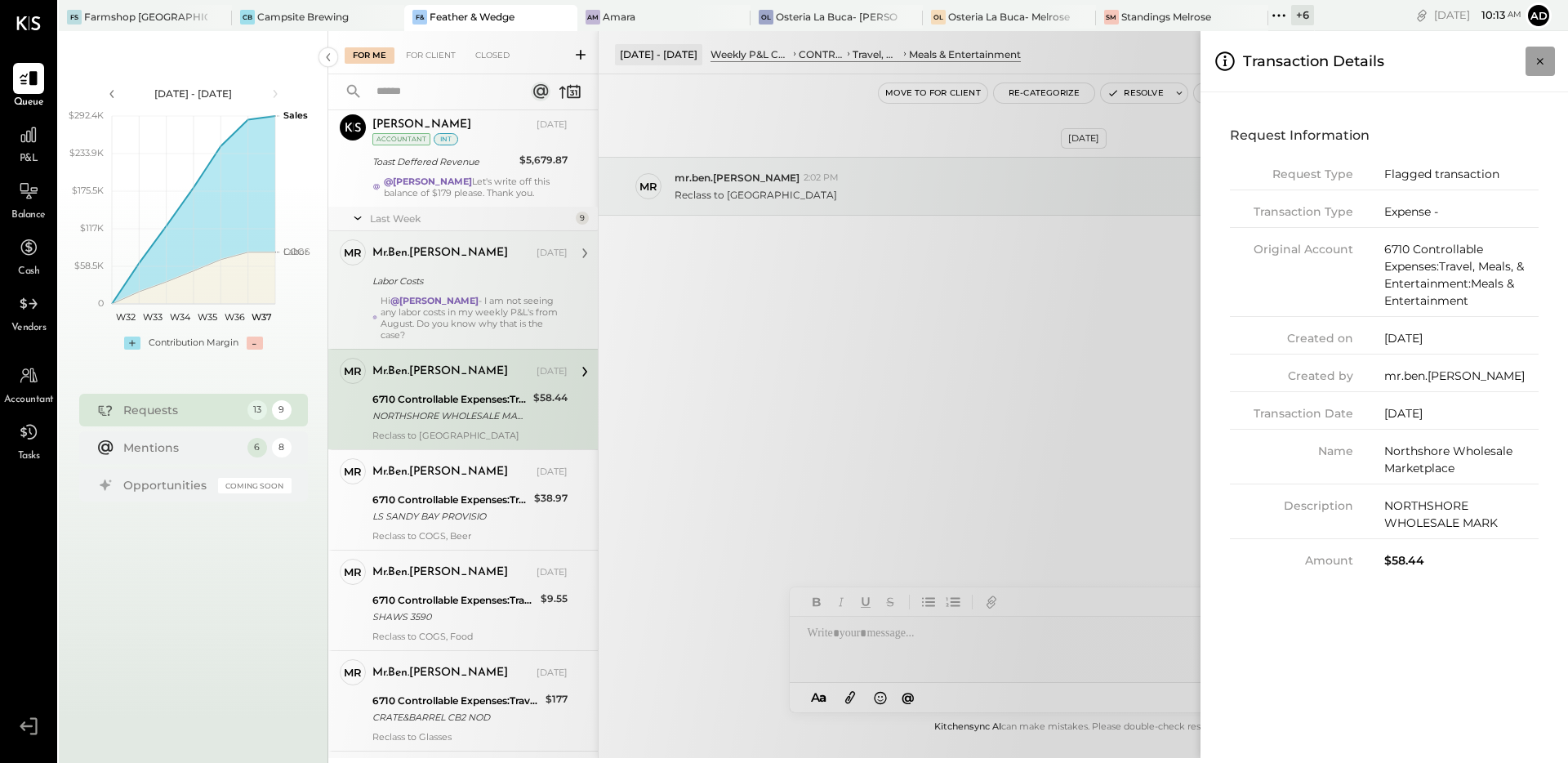
click at [1537, 61] on icon "Close panel" at bounding box center [1540, 61] width 16 height 16
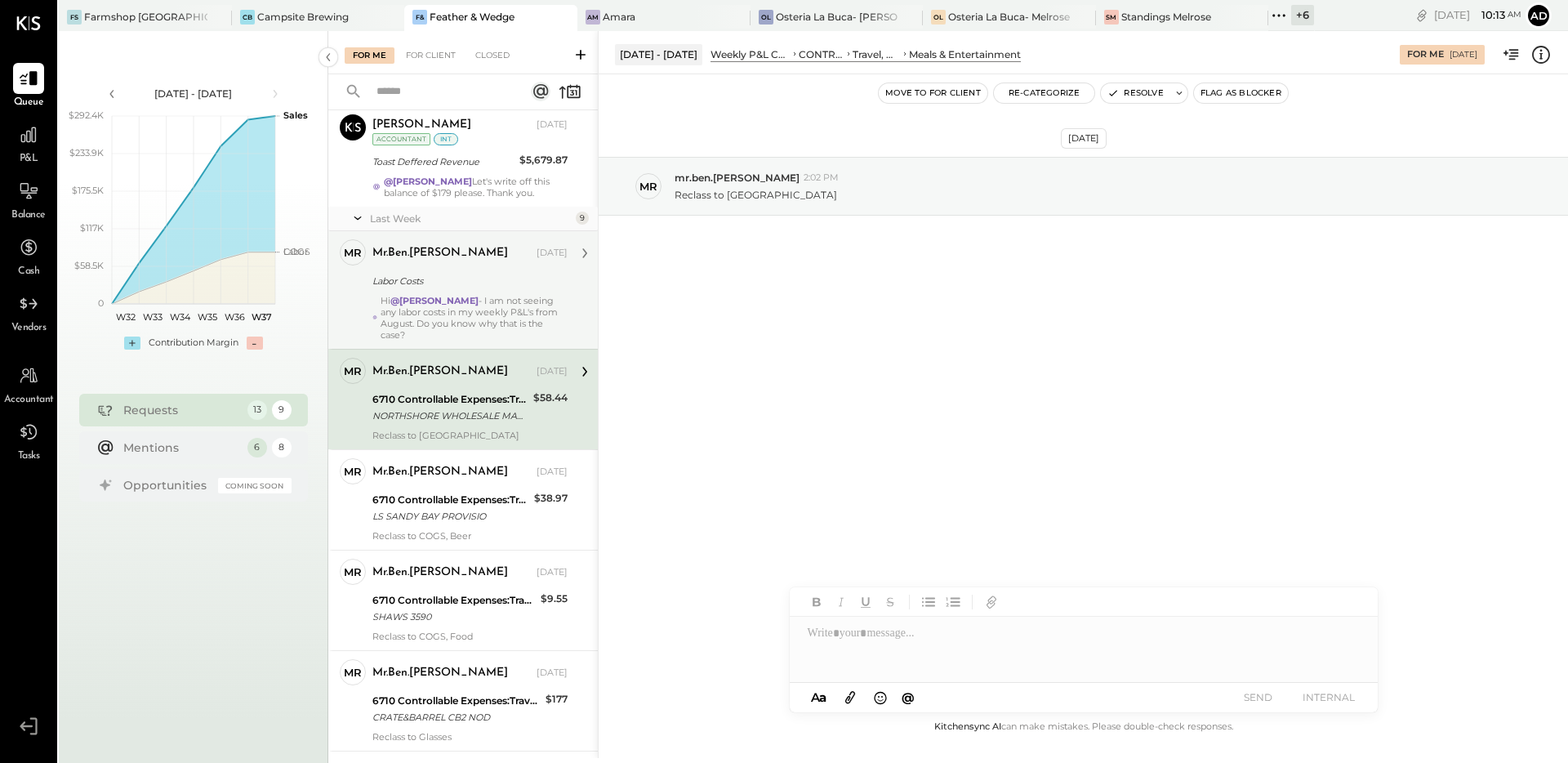
click at [1046, 292] on div "[DATE] mr mr.ben.[PERSON_NAME] 2:02 PM Reclass to [GEOGRAPHIC_DATA]" at bounding box center [1083, 226] width 970 height 223
click at [1127, 96] on button "Resolve" at bounding box center [1135, 93] width 68 height 20
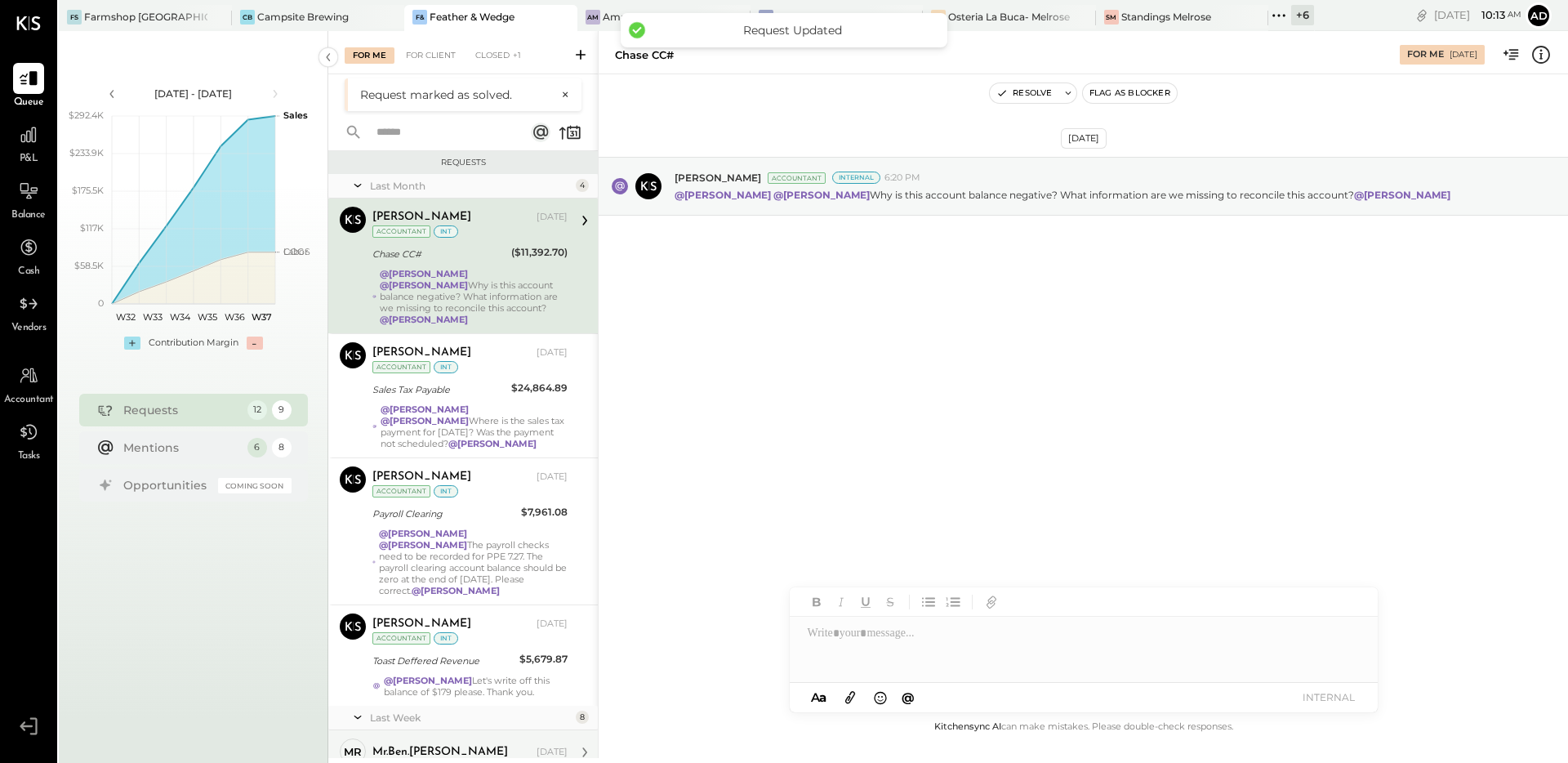
scroll to position [783, 0]
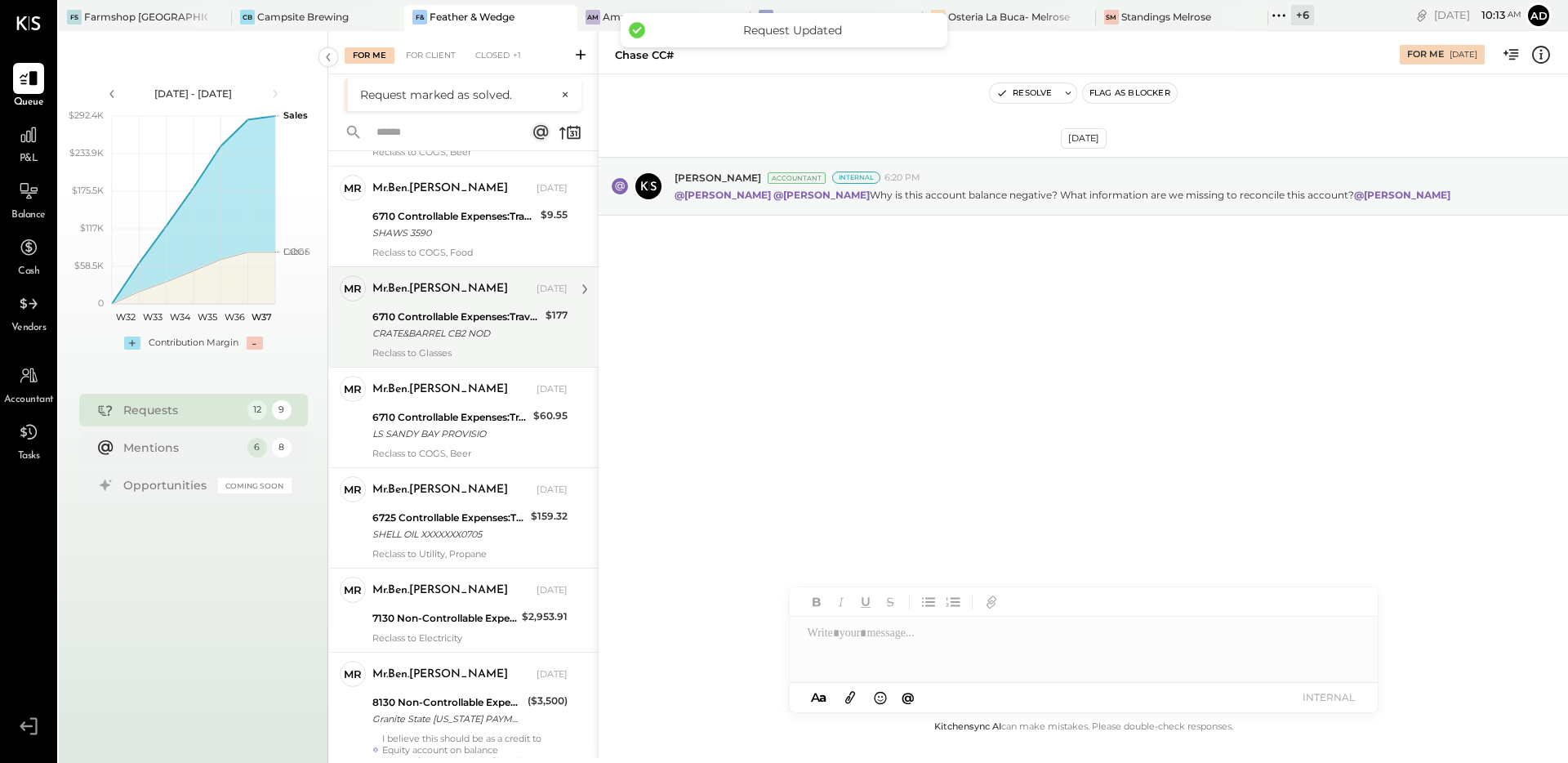
click at [428, 325] on div "CRATE&BARREL CB2 NOD" at bounding box center [456, 333] width 168 height 16
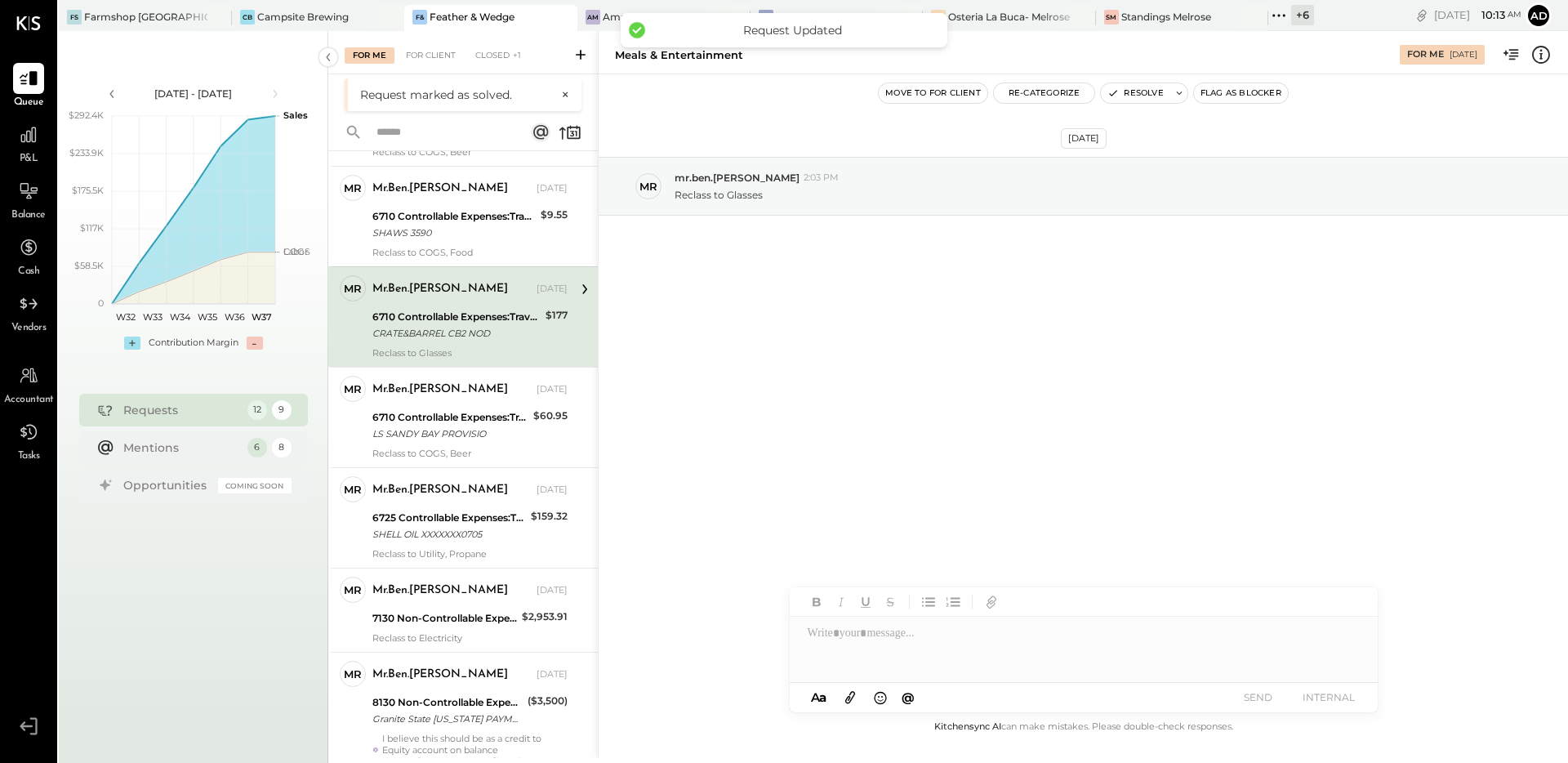
click at [917, 344] on div "[DATE] mr mr.ben.[PERSON_NAME] 2:03 PM Reclass to Glasses" at bounding box center [1083, 395] width 970 height 643
click at [1543, 50] on icon at bounding box center [1540, 54] width 21 height 21
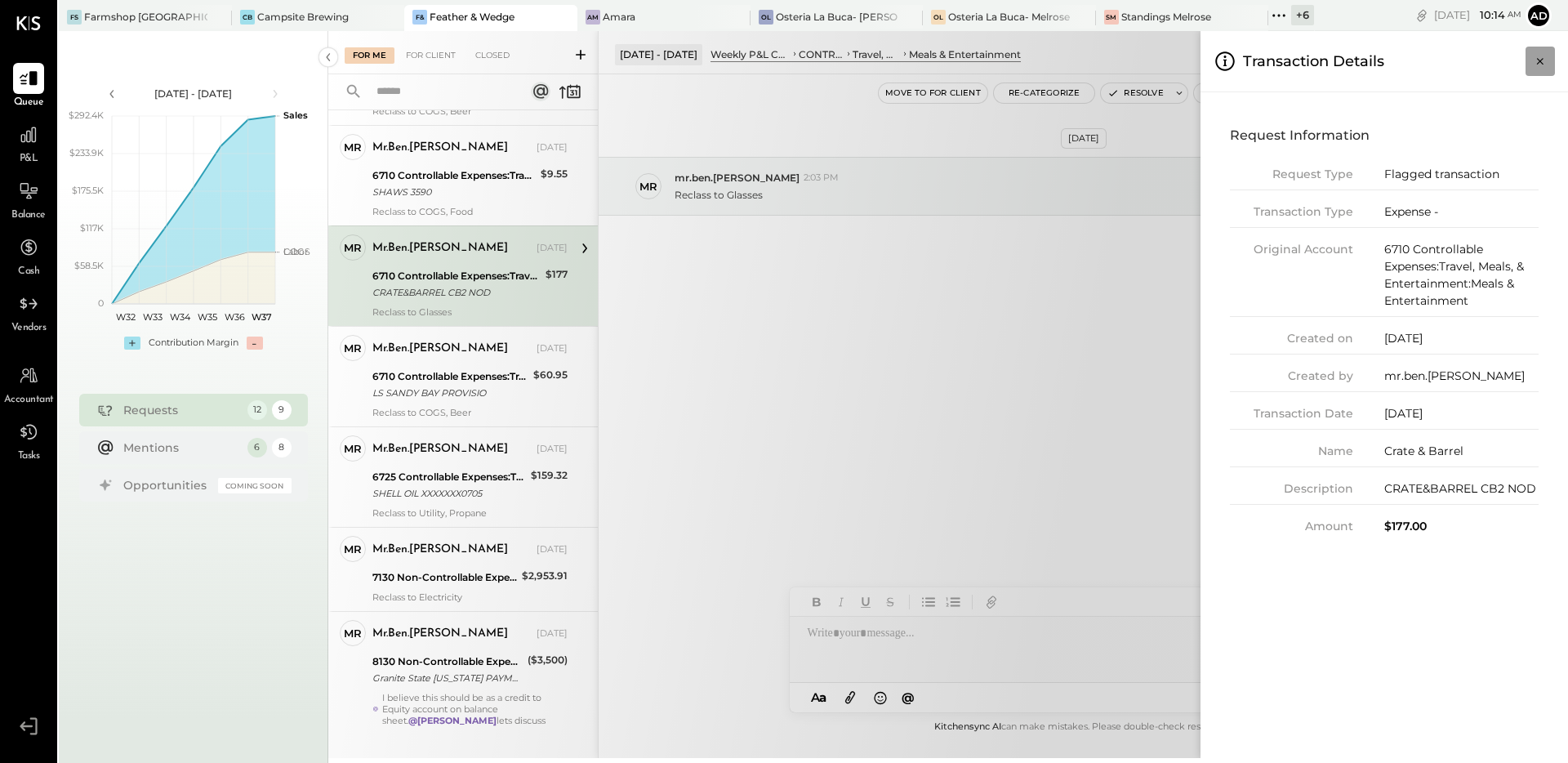
click at [1536, 59] on icon "Close panel" at bounding box center [1540, 61] width 16 height 16
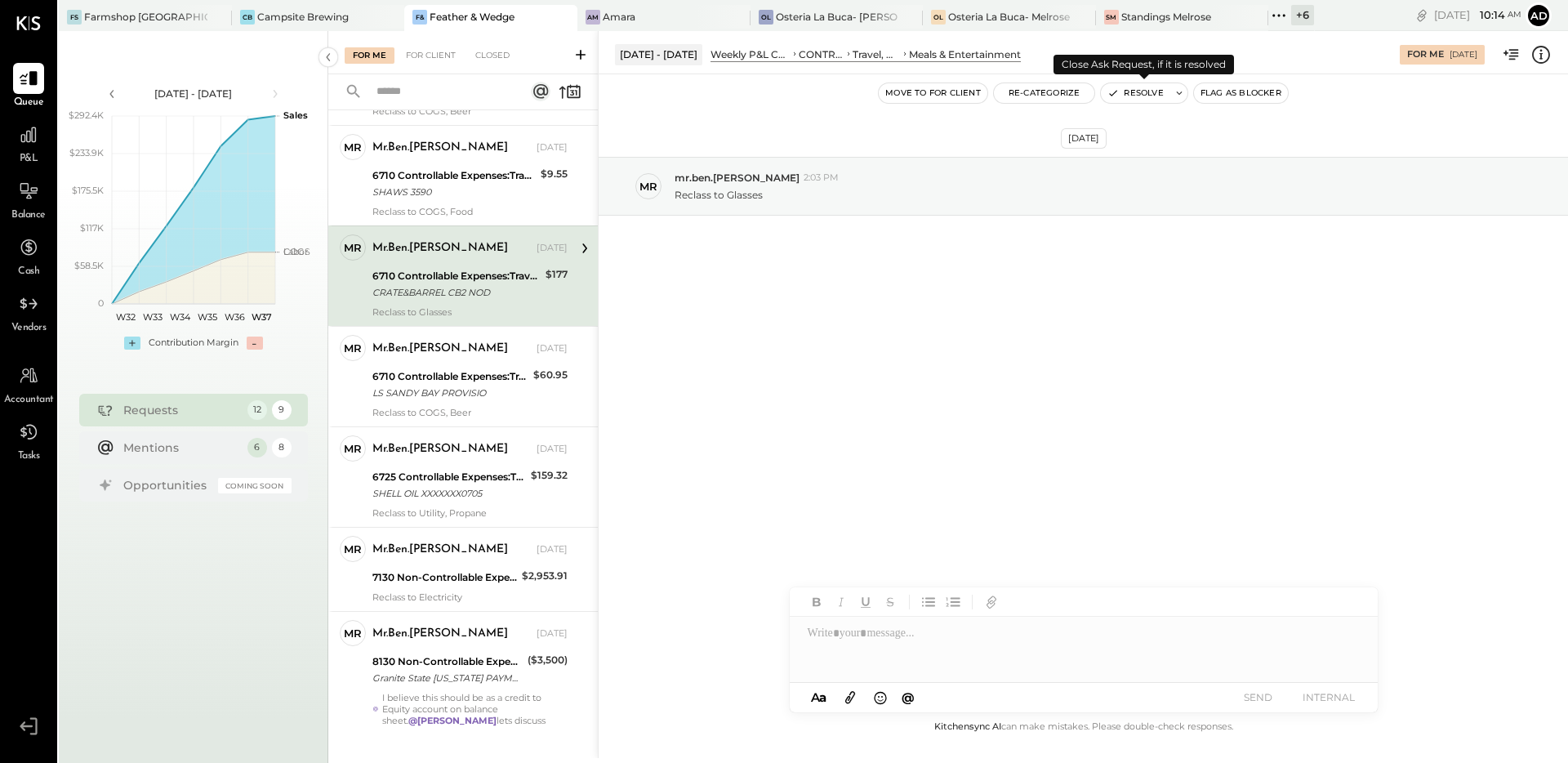
click at [1119, 95] on button "Resolve" at bounding box center [1135, 93] width 68 height 20
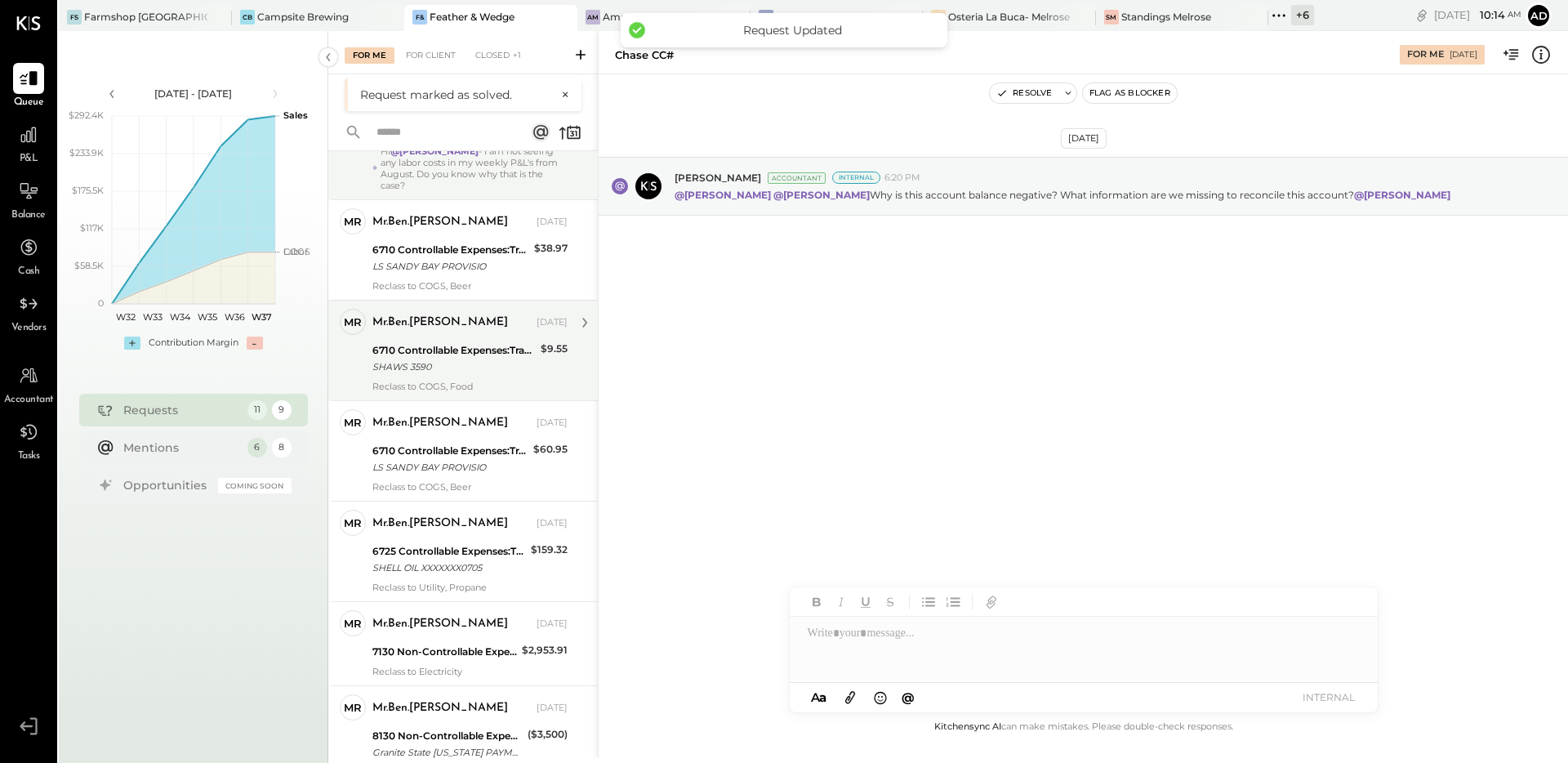
scroll to position [567, 0]
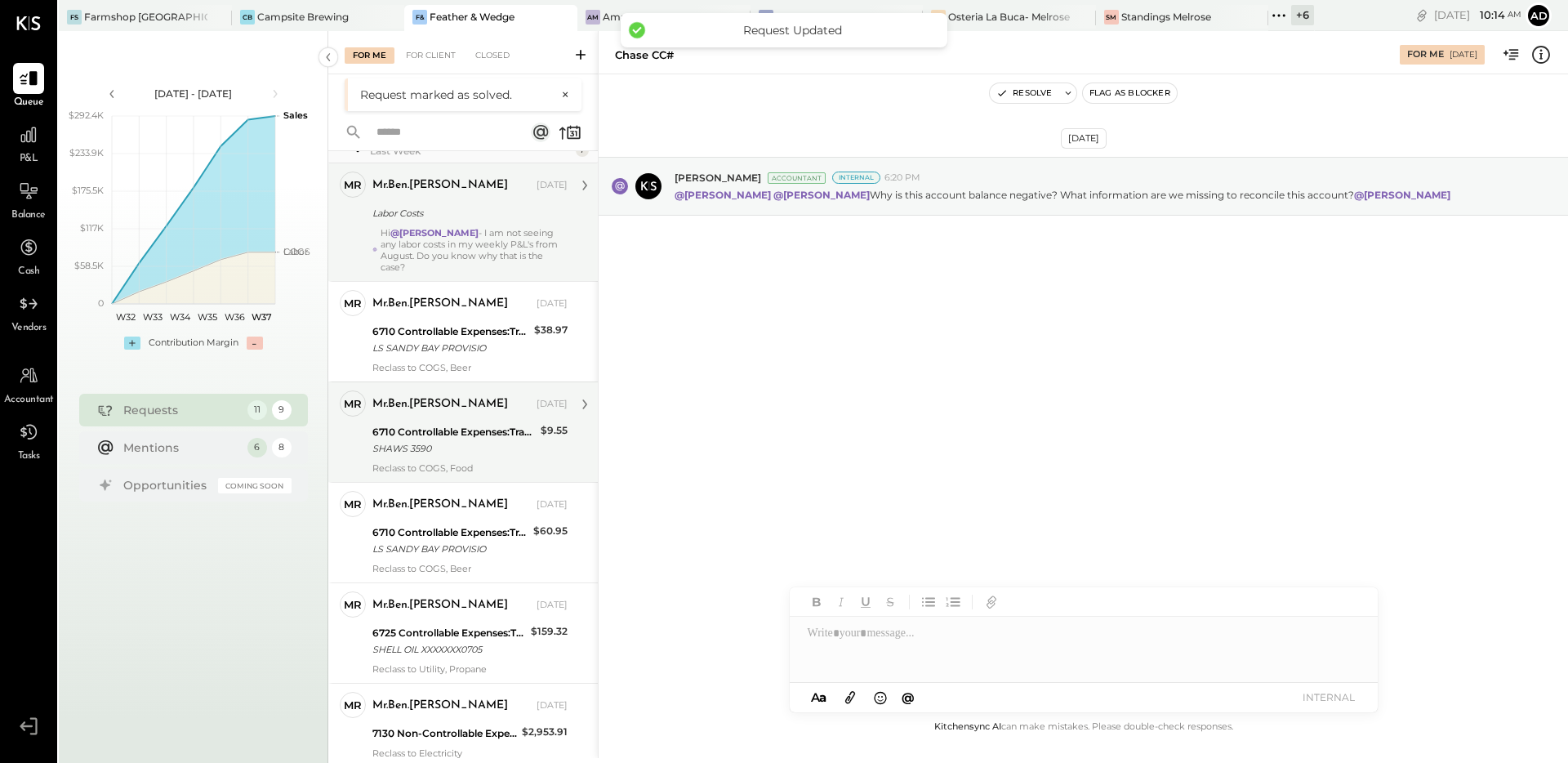
click at [463, 340] on div "LS SANDY BAY PROVISIO" at bounding box center [450, 348] width 157 height 16
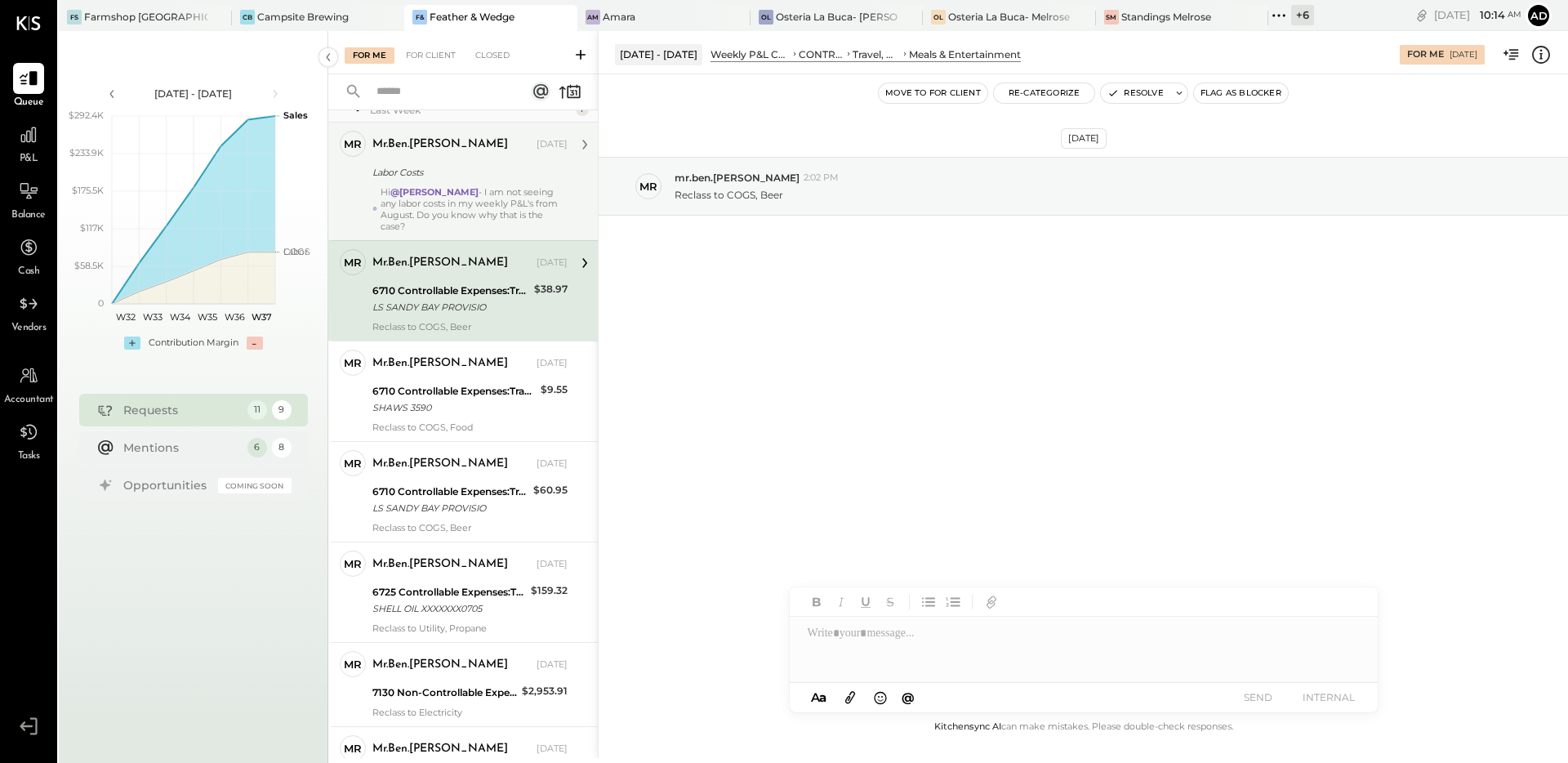
click at [1544, 59] on icon at bounding box center [1540, 54] width 21 height 21
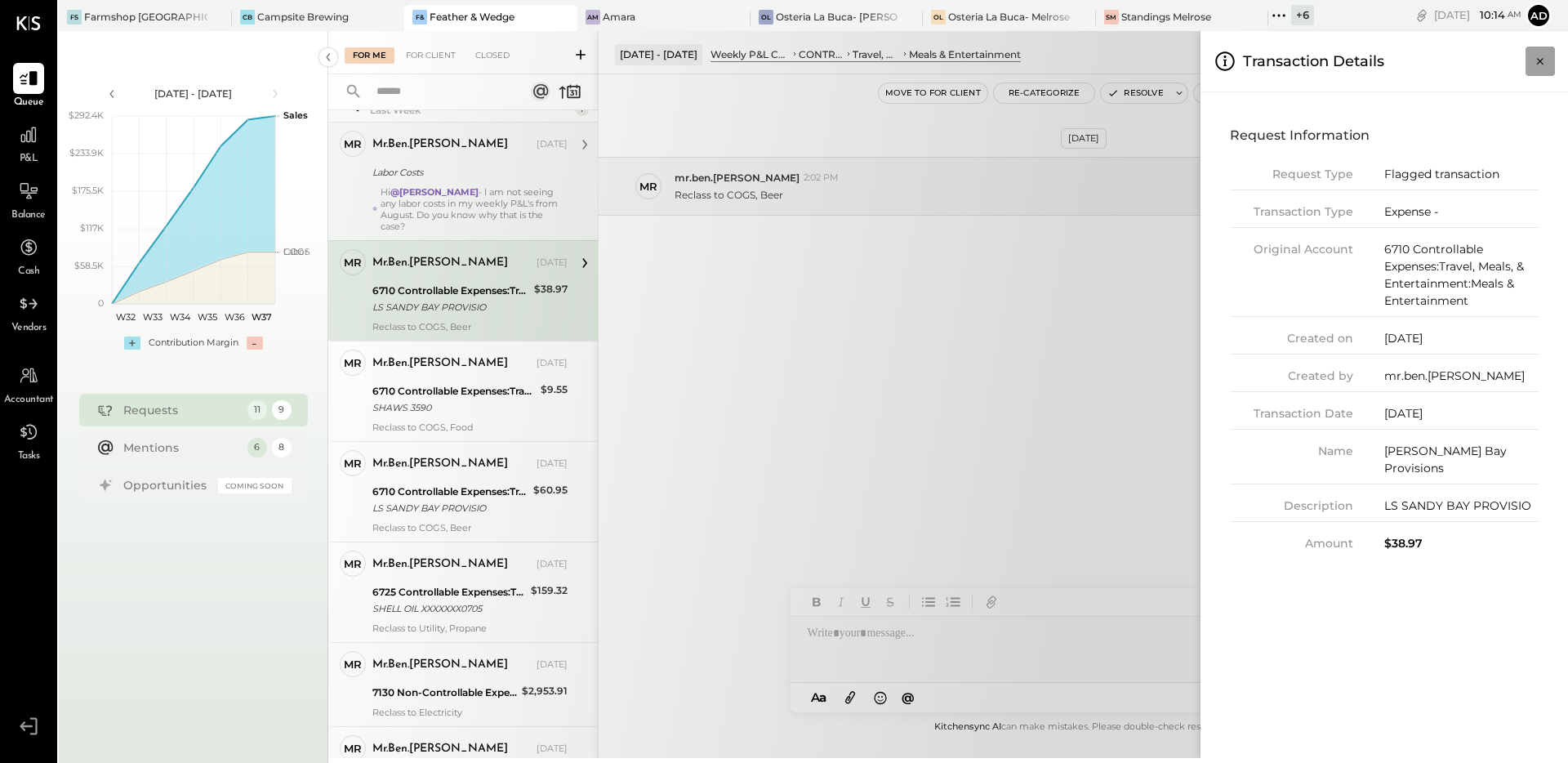
click at [1540, 67] on icon "Close panel" at bounding box center [1540, 61] width 16 height 16
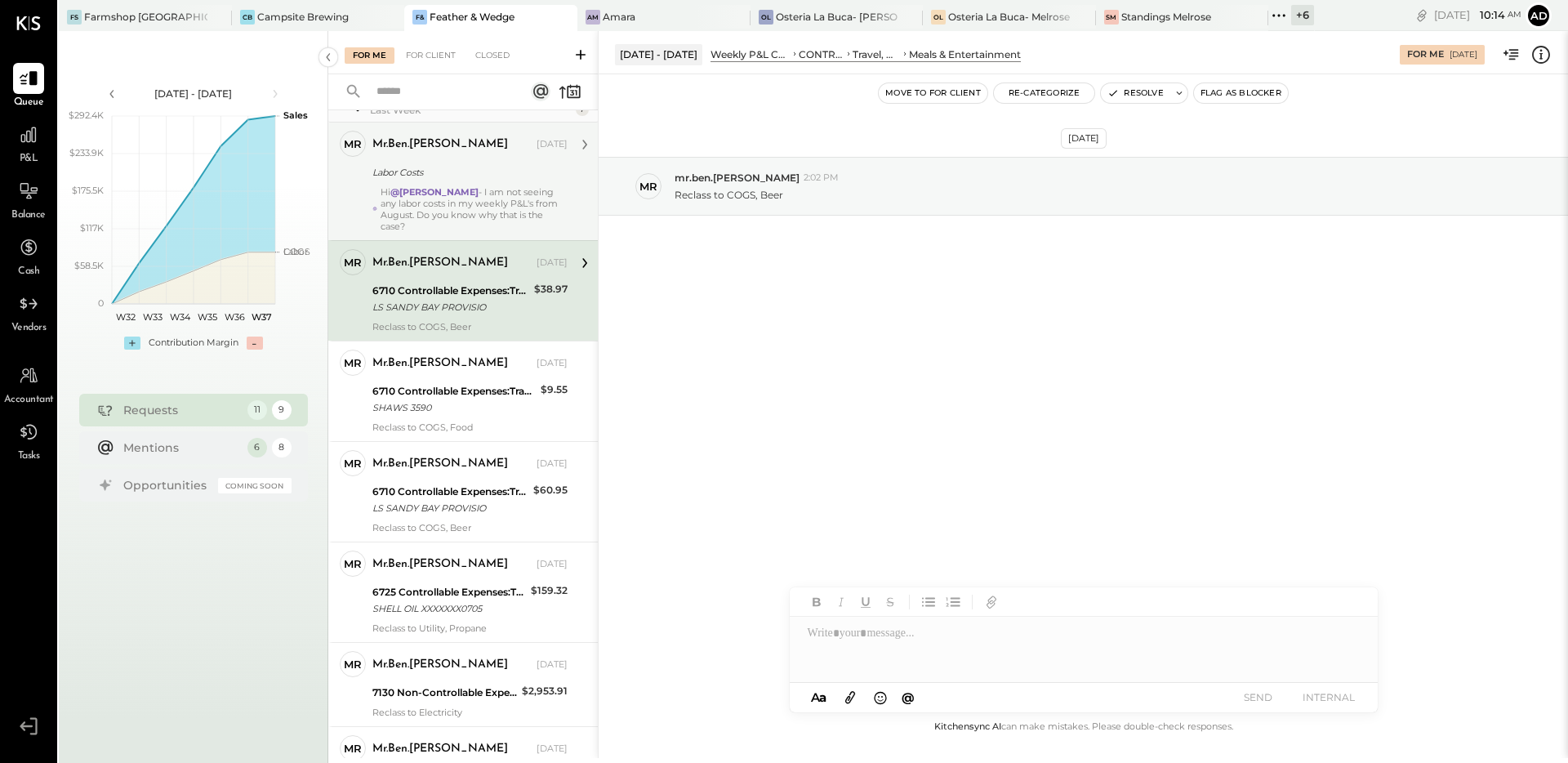
click at [1117, 324] on div "[DATE] mr mr.ben.[PERSON_NAME] 2:02 PM Reclass to COGS, Beer" at bounding box center [1083, 226] width 970 height 223
click at [1117, 96] on icon "button" at bounding box center [1113, 93] width 11 height 11
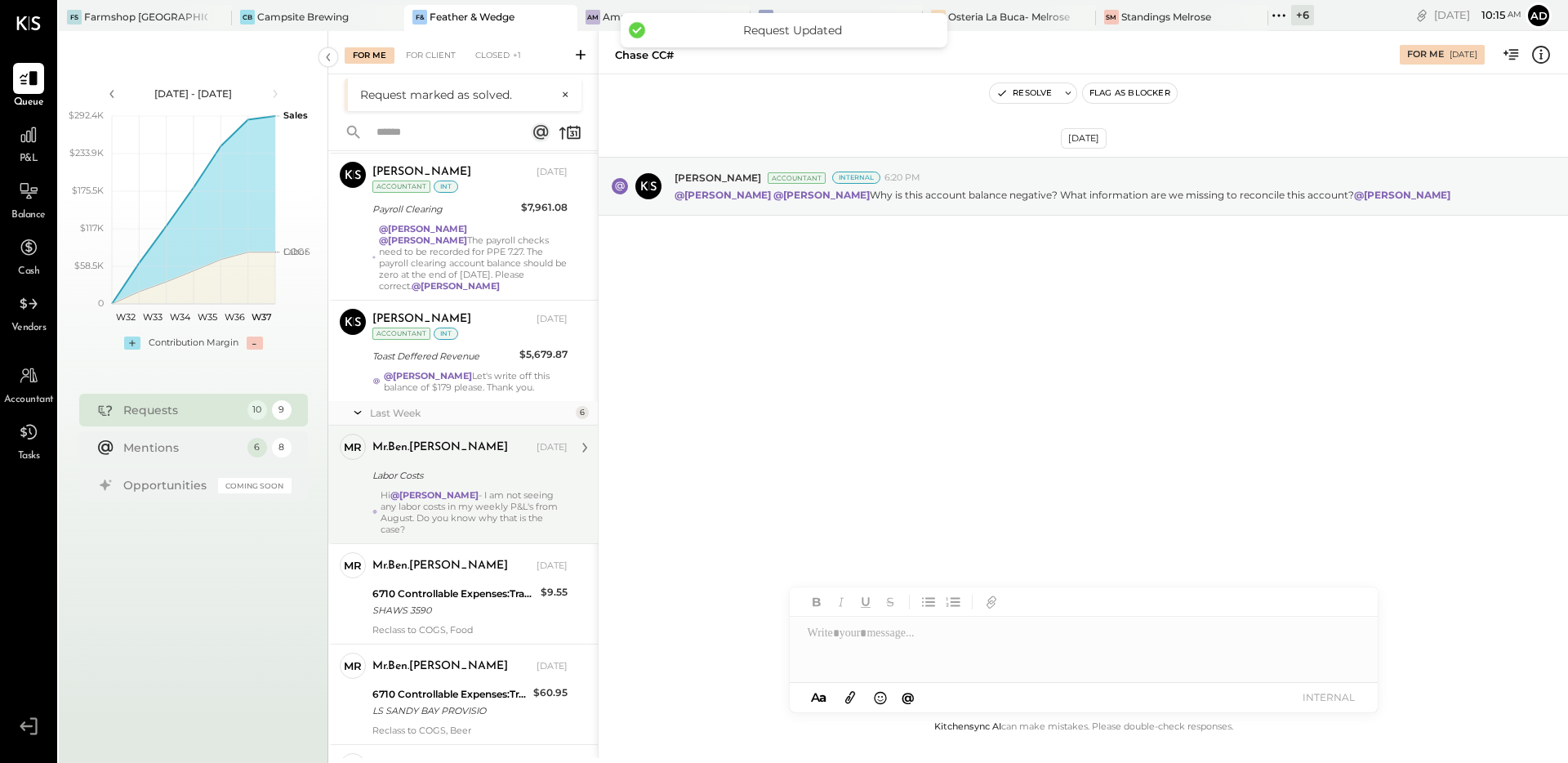
scroll to position [338, 0]
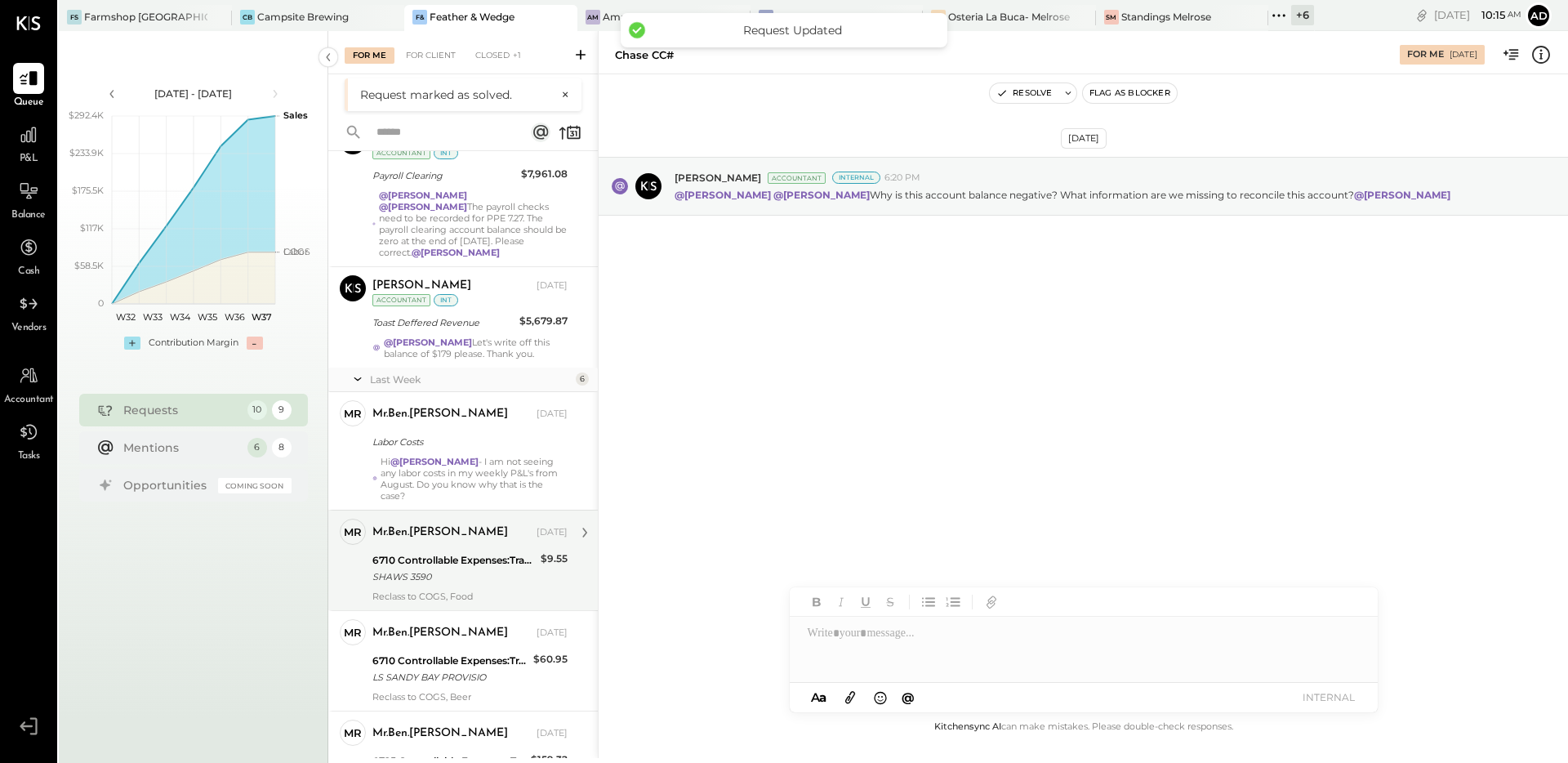
click at [425, 568] on div "SHAWS 3590" at bounding box center [454, 576] width 163 height 16
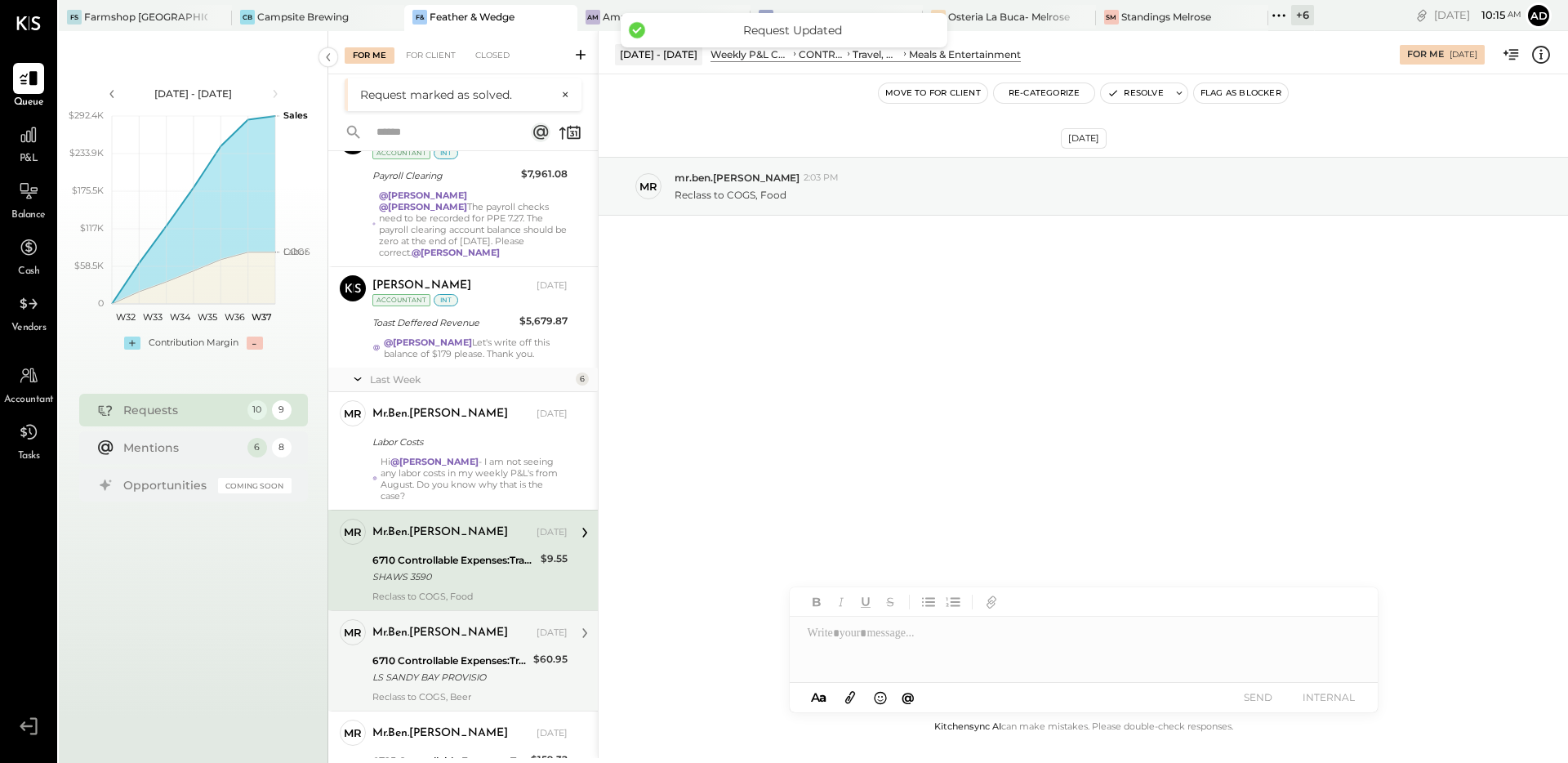
click at [420, 653] on div "6710 Controllable Expenses:Travel, Meals, & Entertainment:Meals & Entertainment" at bounding box center [450, 660] width 156 height 16
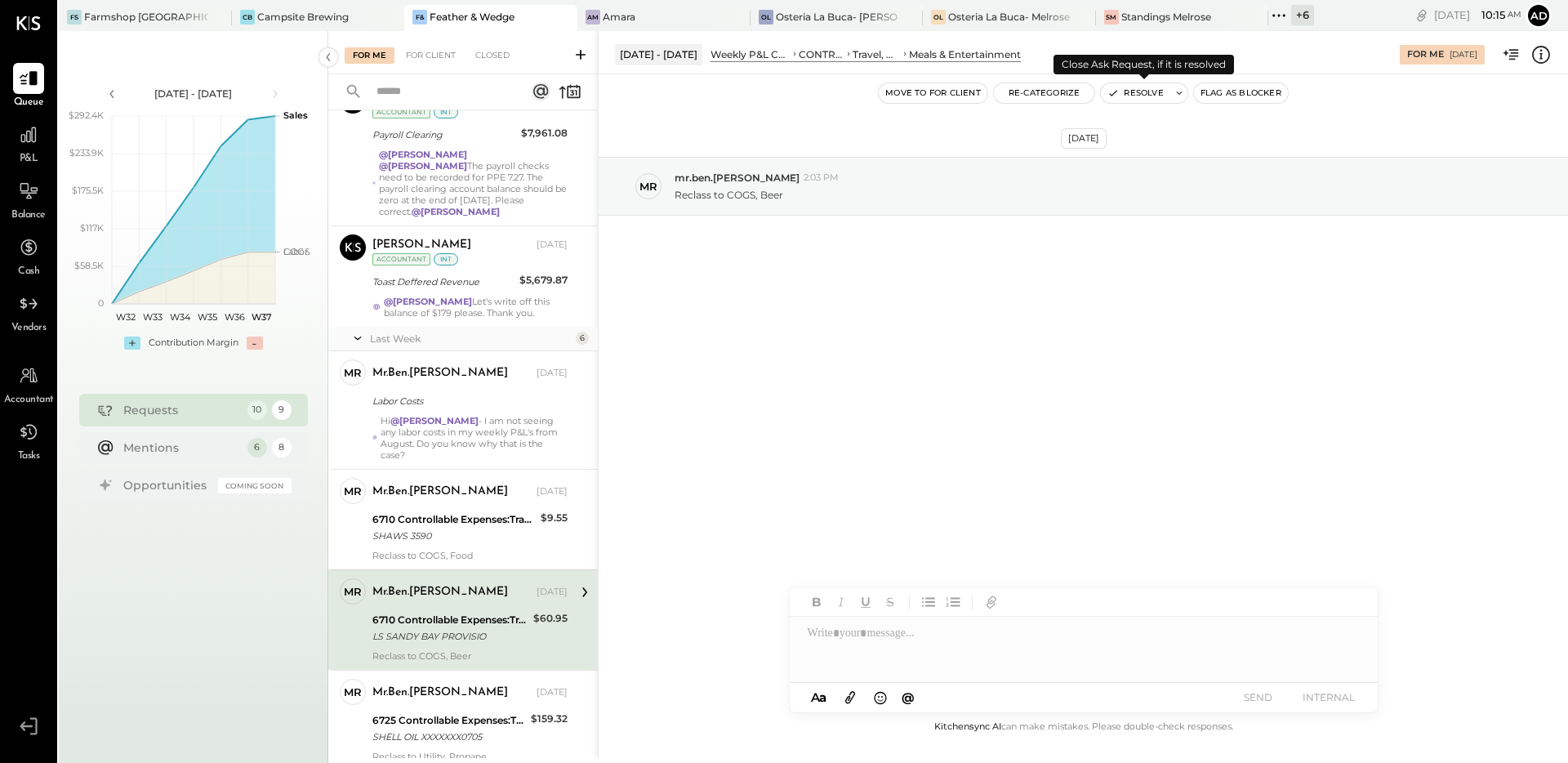
click at [1124, 94] on button "Resolve" at bounding box center [1135, 93] width 68 height 20
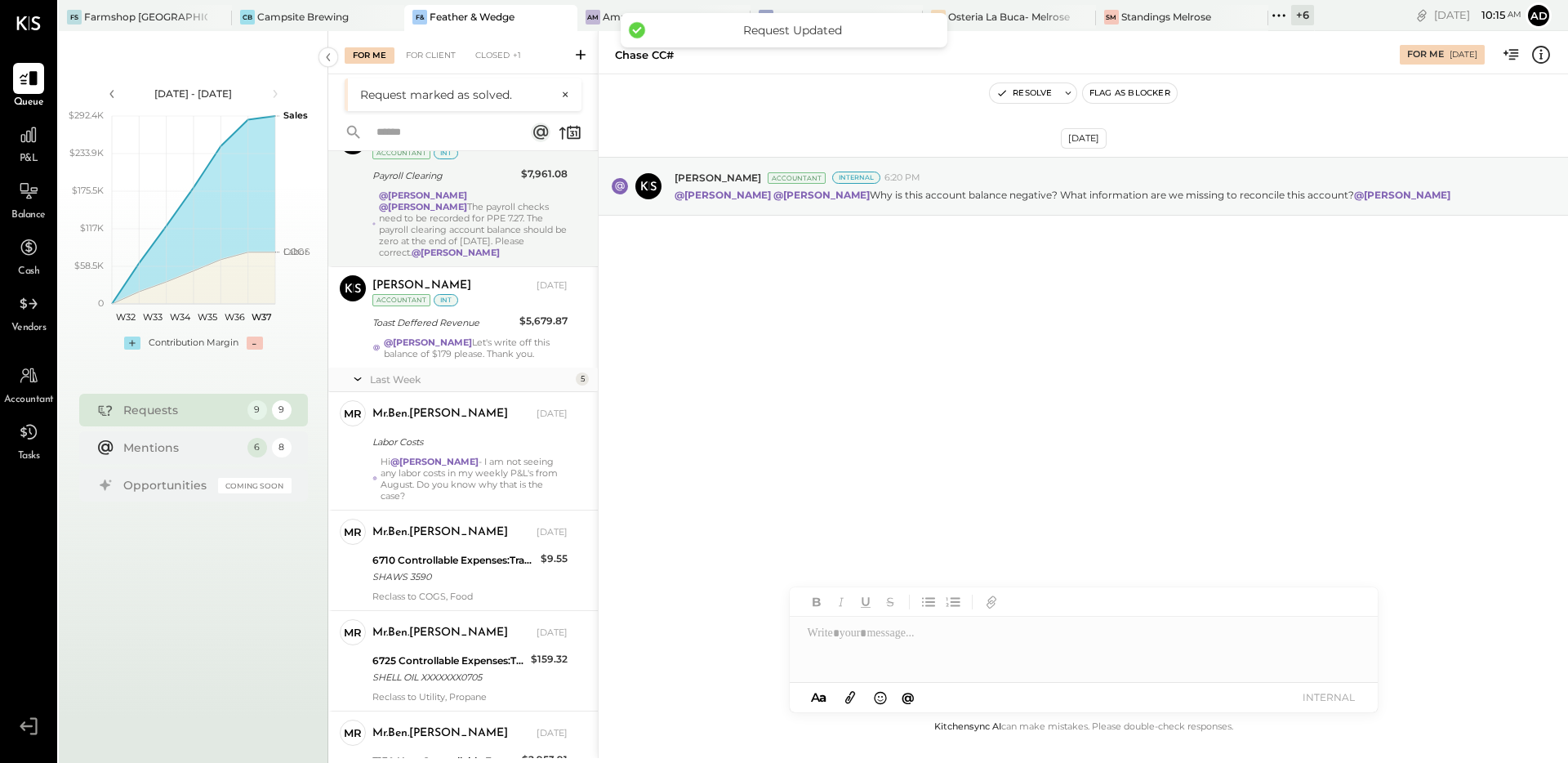
scroll to position [481, 0]
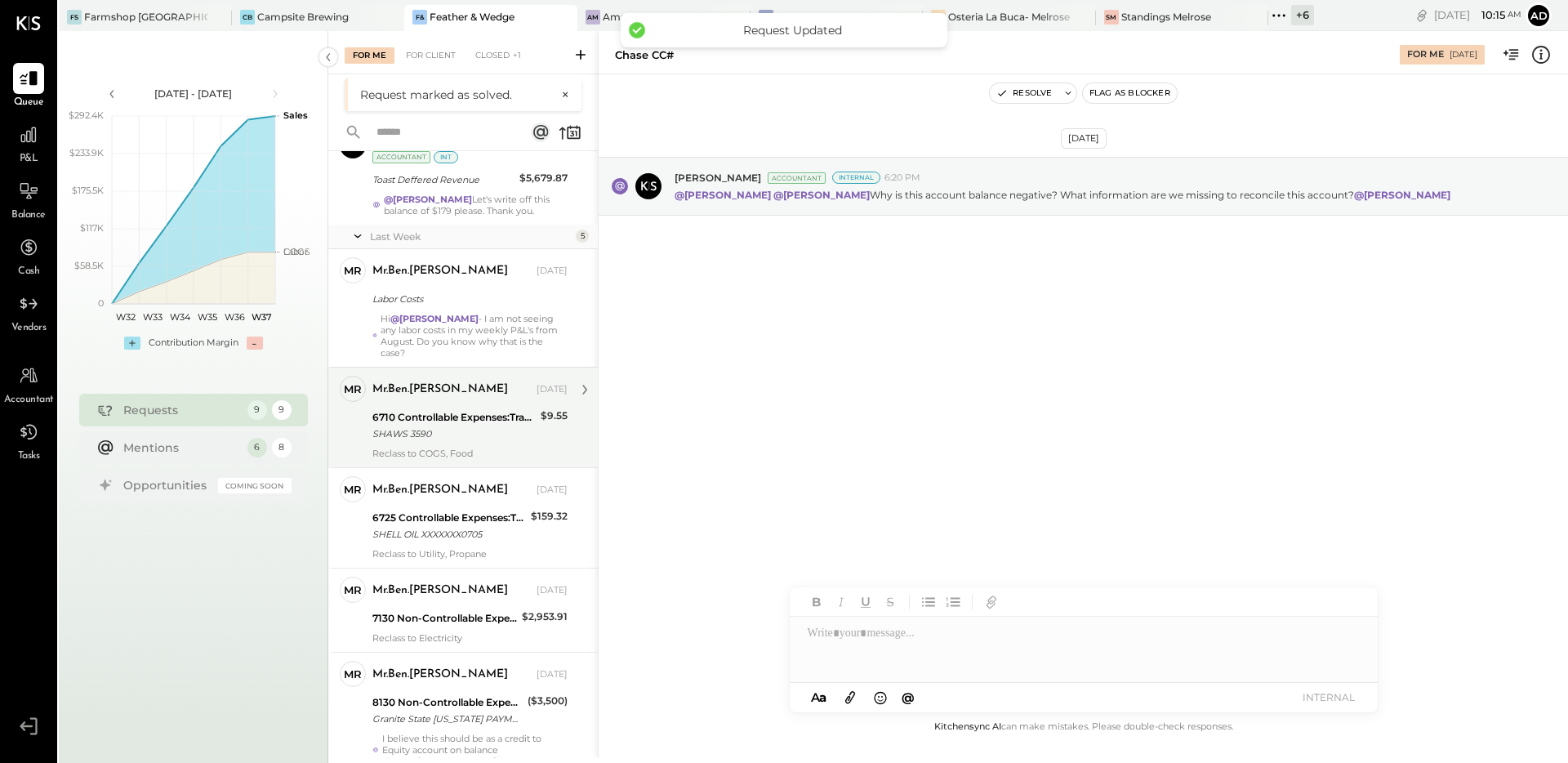
click at [458, 422] on div "mr.ben.[PERSON_NAME] [DATE] 6710 Controllable Expenses:Travel, Meals, & Enterta…" at bounding box center [470, 418] width 196 height 84
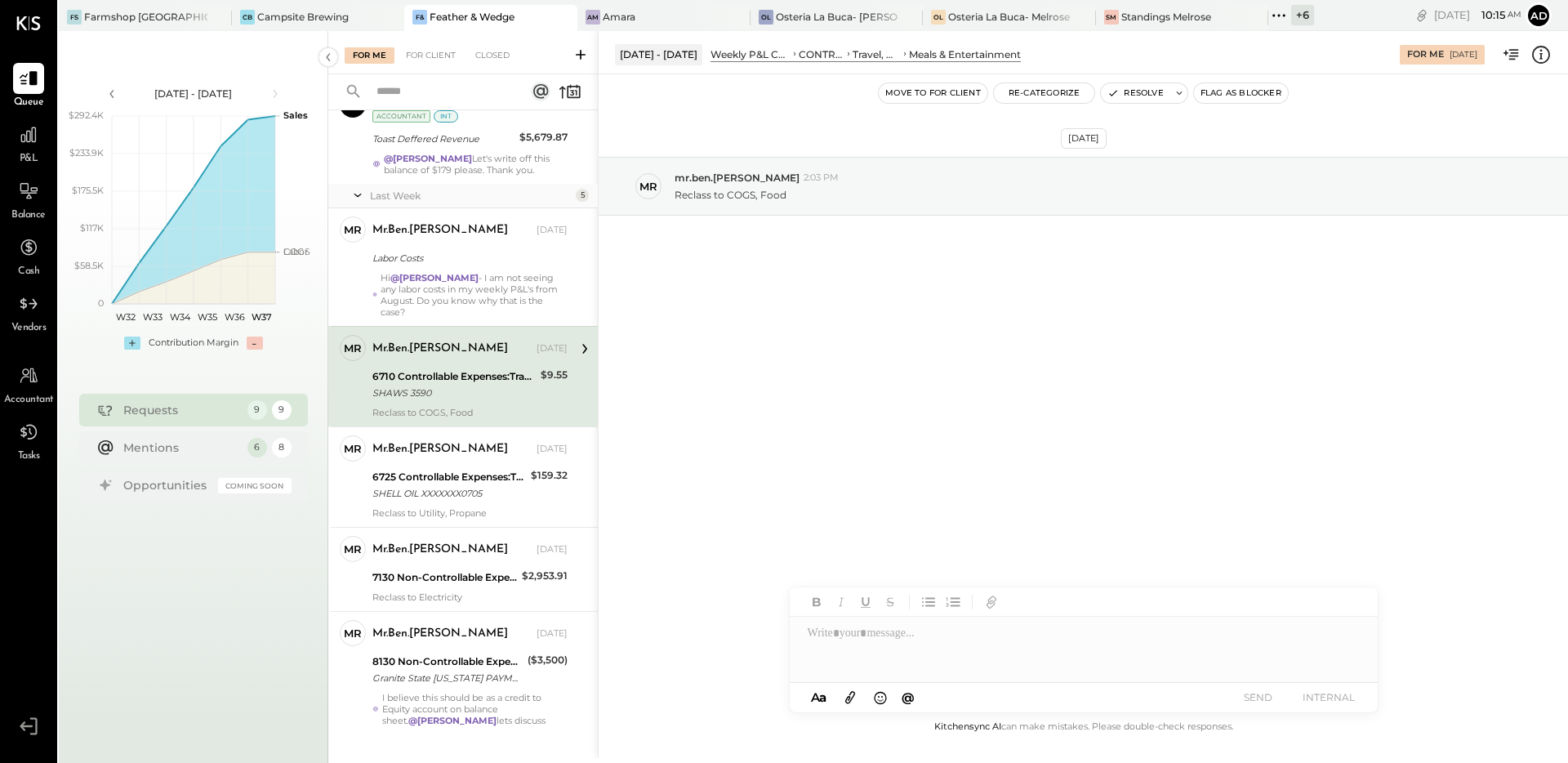
click at [1538, 59] on icon at bounding box center [1540, 54] width 21 height 21
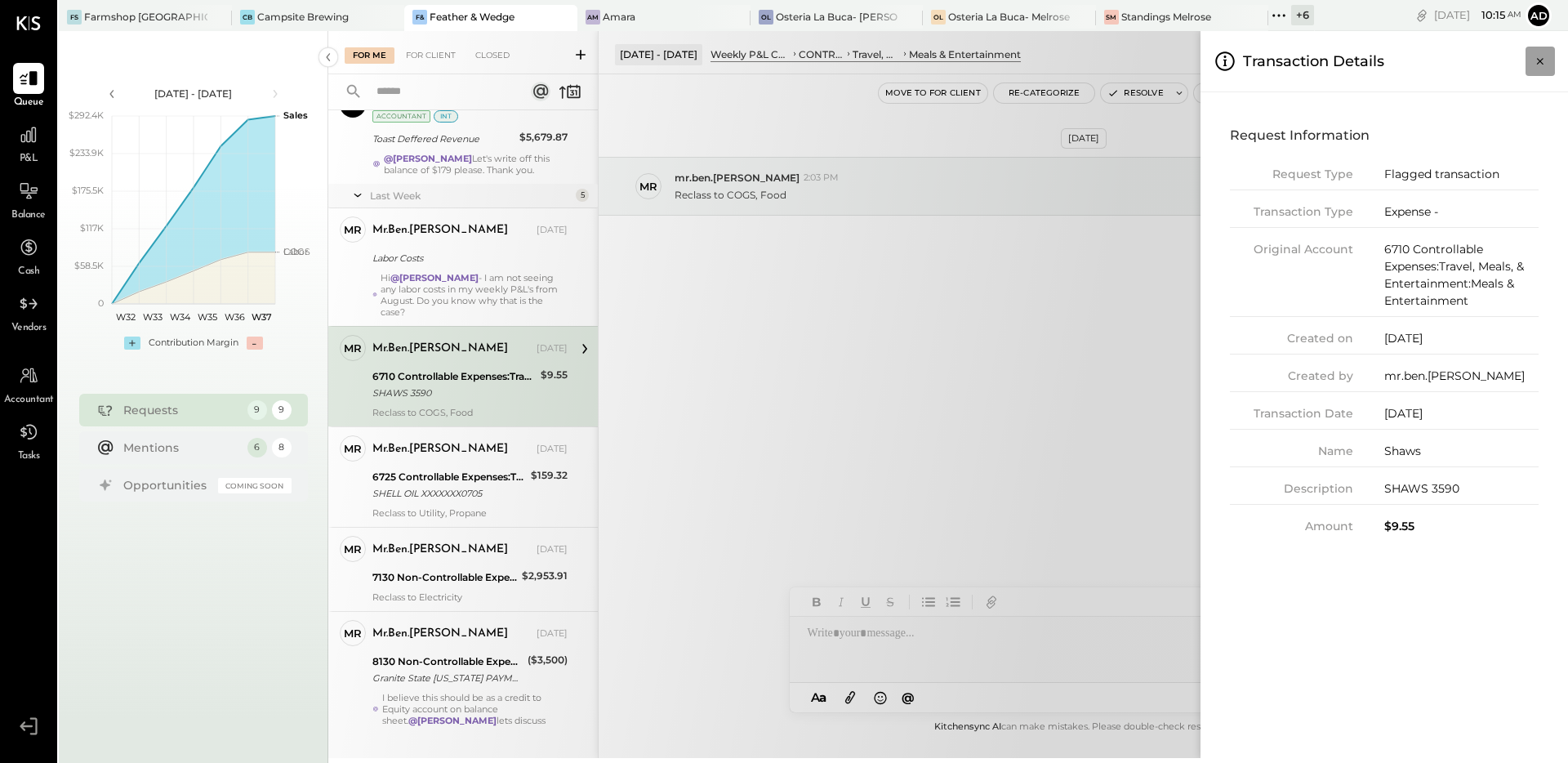
click at [1548, 52] on button "Close panel" at bounding box center [1540, 61] width 29 height 29
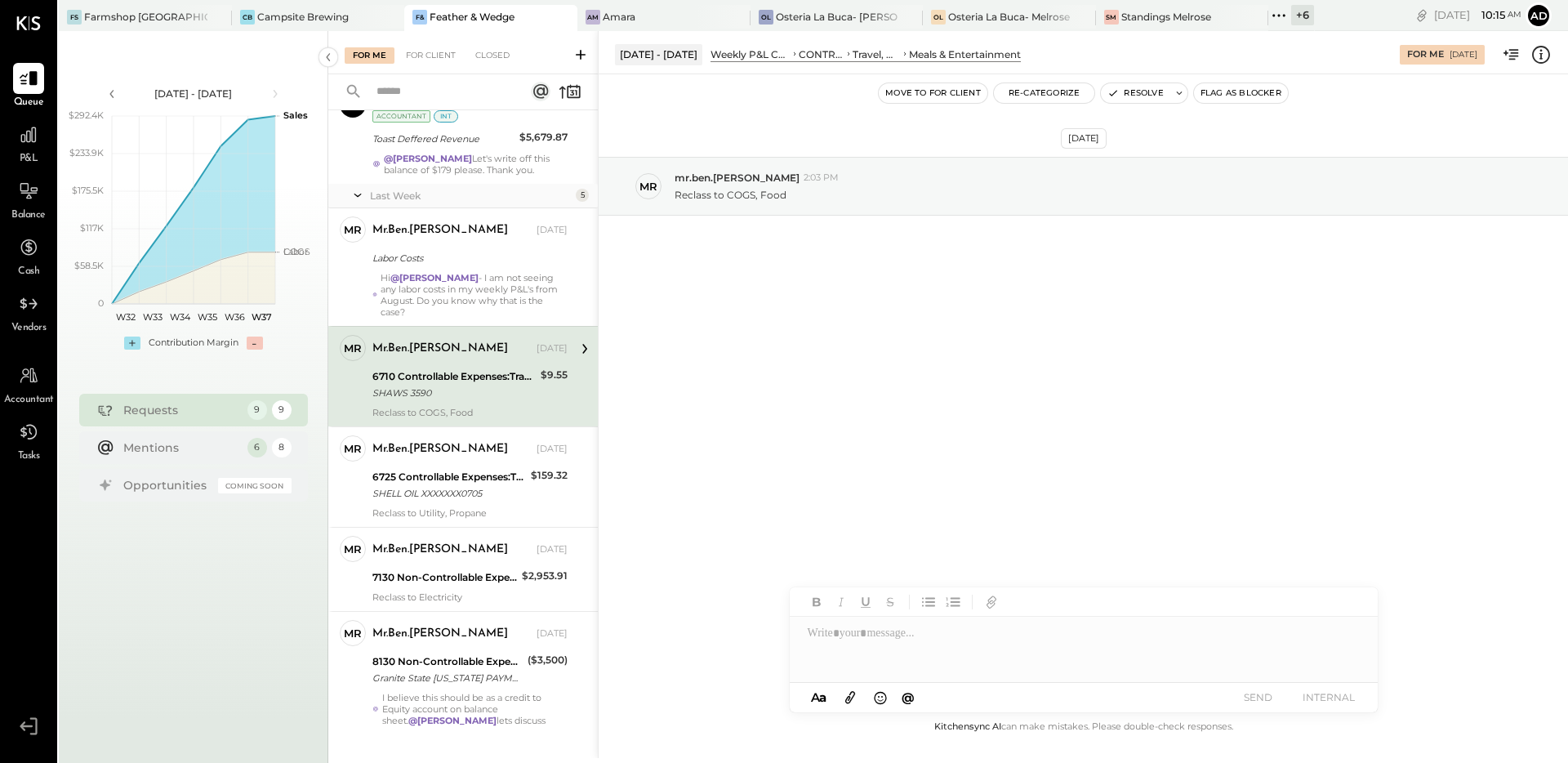
click at [761, 371] on div "[DATE] mr mr.ben.[PERSON_NAME] 2:03 PM Reclass to COGS, Food" at bounding box center [1083, 395] width 970 height 643
click at [924, 381] on div "[DATE] mr mr.ben.[PERSON_NAME] 2:03 PM Reclass to COGS, Food" at bounding box center [1083, 395] width 970 height 643
click at [1140, 94] on button "Resolve" at bounding box center [1135, 93] width 68 height 20
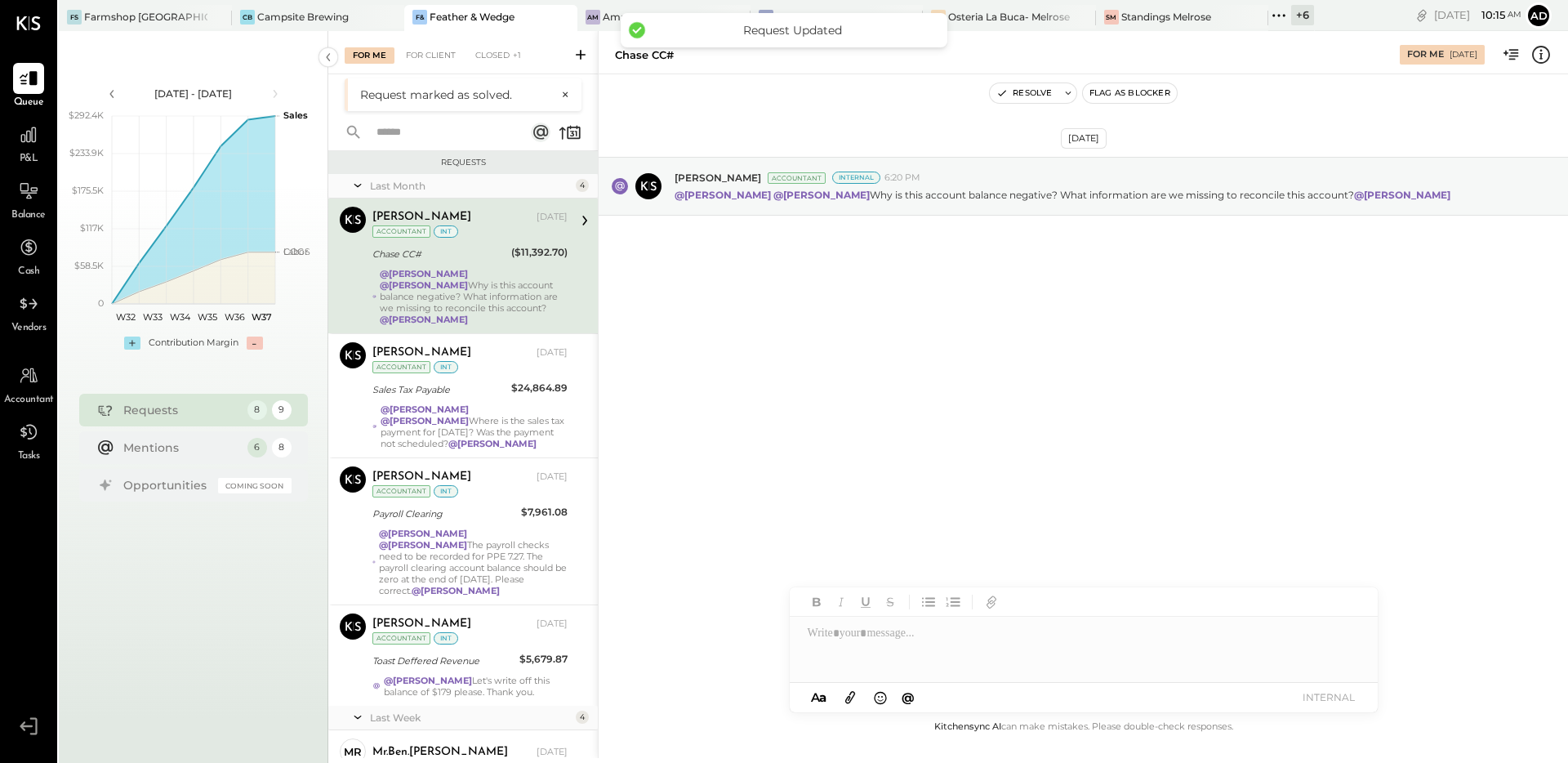
scroll to position [381, 0]
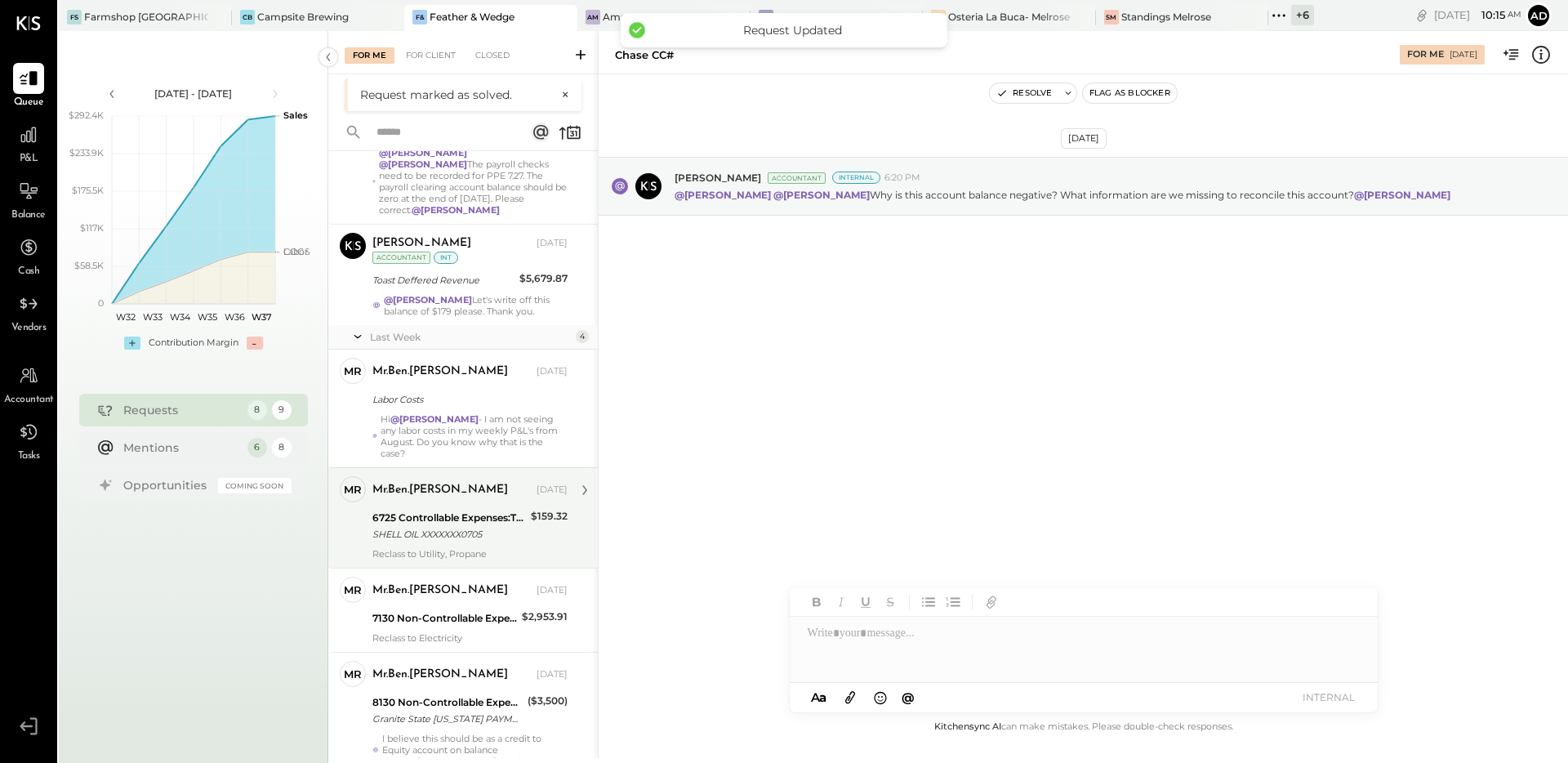
click at [481, 510] on div "6725 Controllable Expenses:Travel, Meals, & Entertainment:Fuel" at bounding box center [449, 518] width 154 height 16
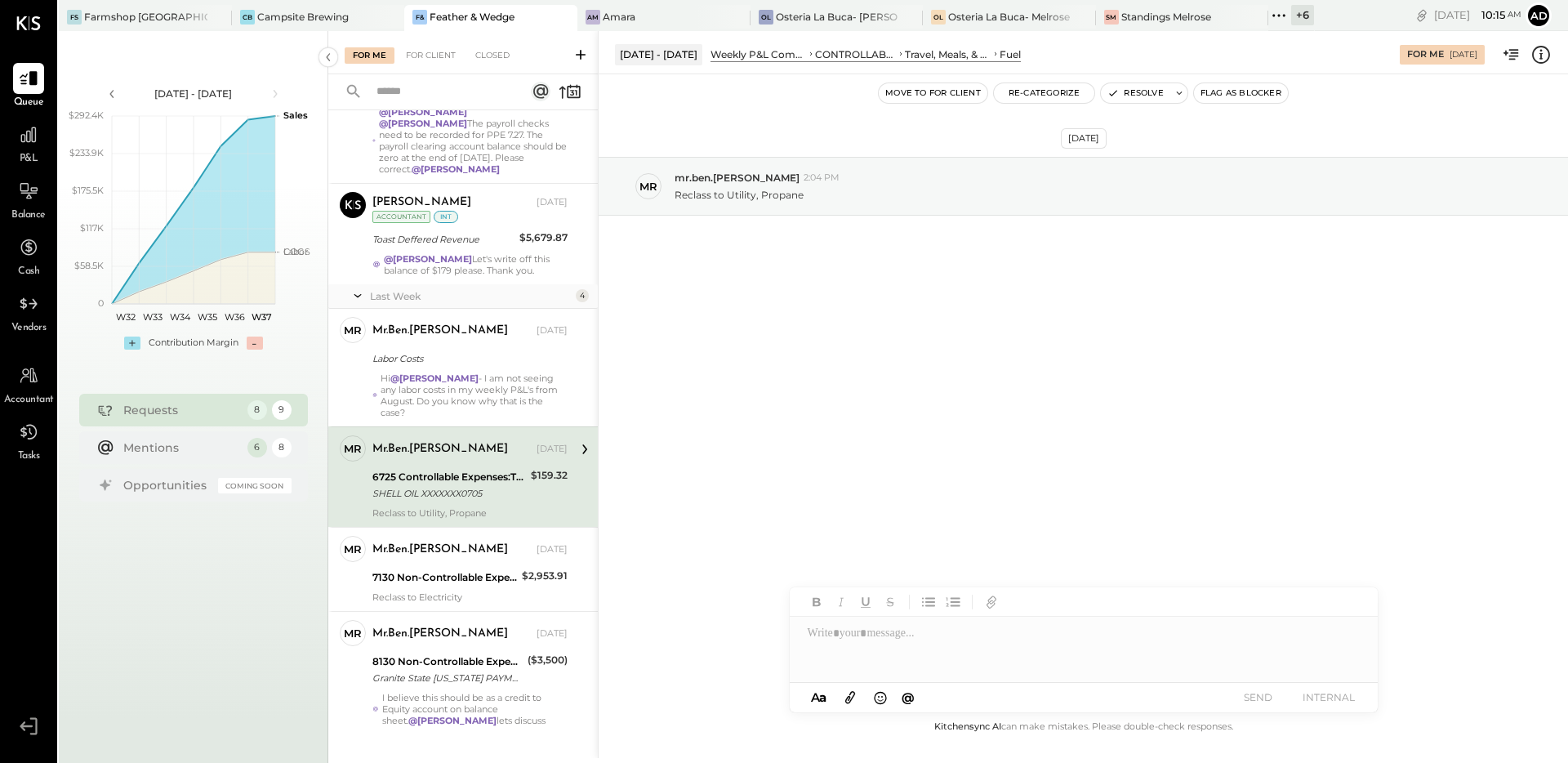
click at [1546, 49] on icon at bounding box center [1540, 54] width 18 height 18
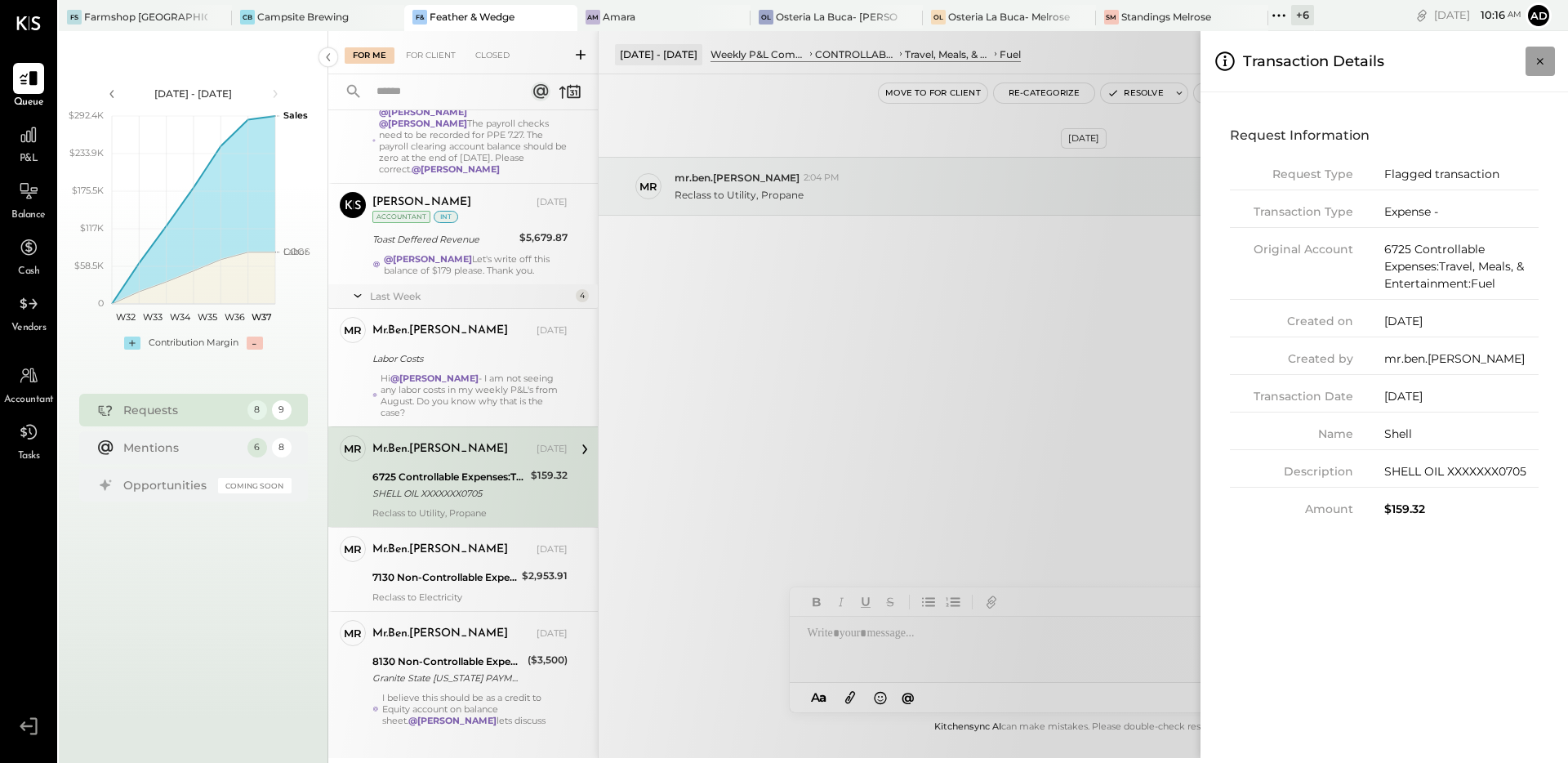
click at [1541, 62] on icon "Close panel" at bounding box center [1540, 61] width 7 height 7
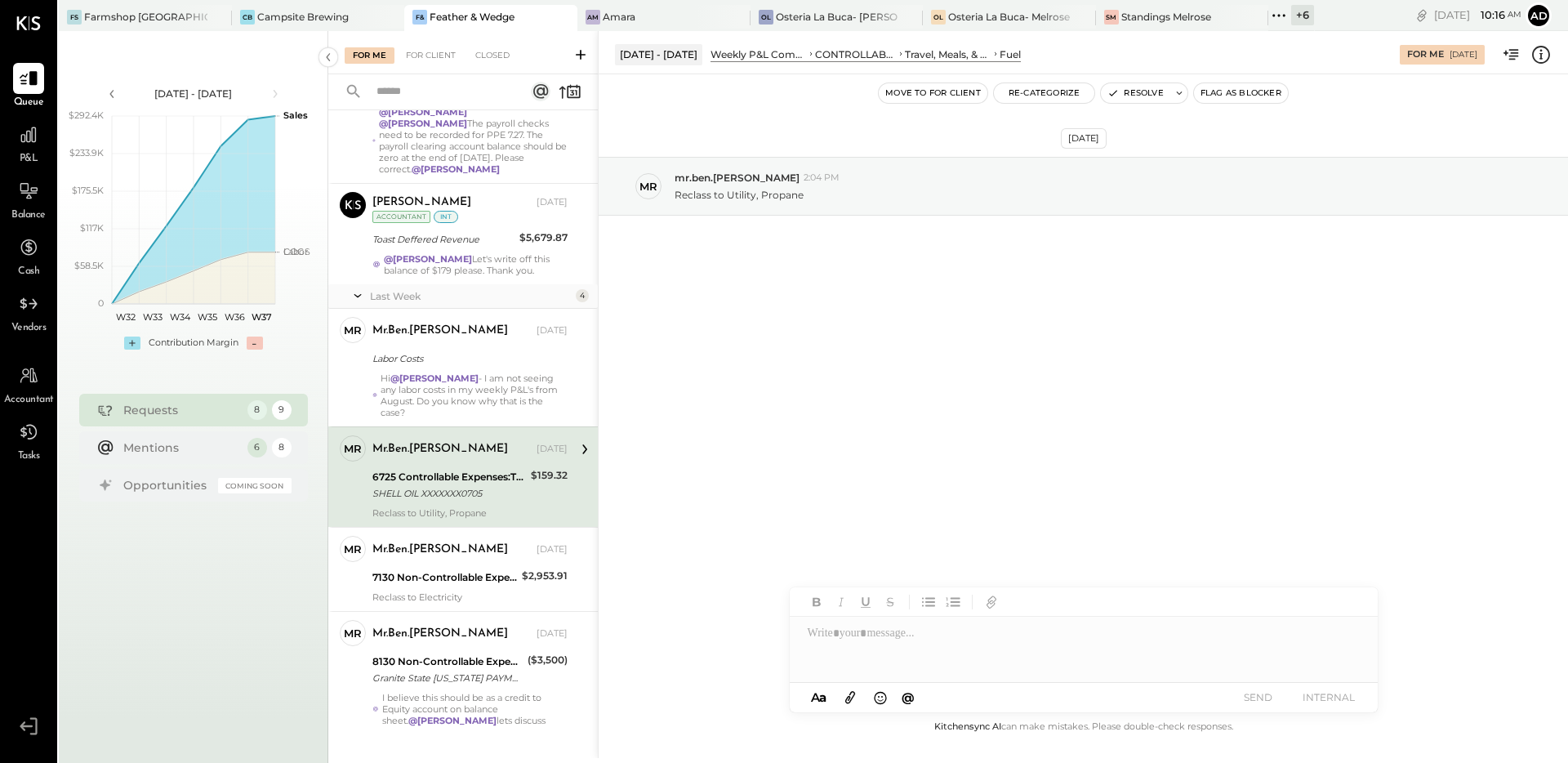
click at [1064, 280] on div "[DATE] mr mr.ben.[PERSON_NAME] 2:04 PM Reclass to Utility, Propane" at bounding box center [1083, 226] width 970 height 223
click at [1117, 96] on icon "button" at bounding box center [1113, 93] width 11 height 11
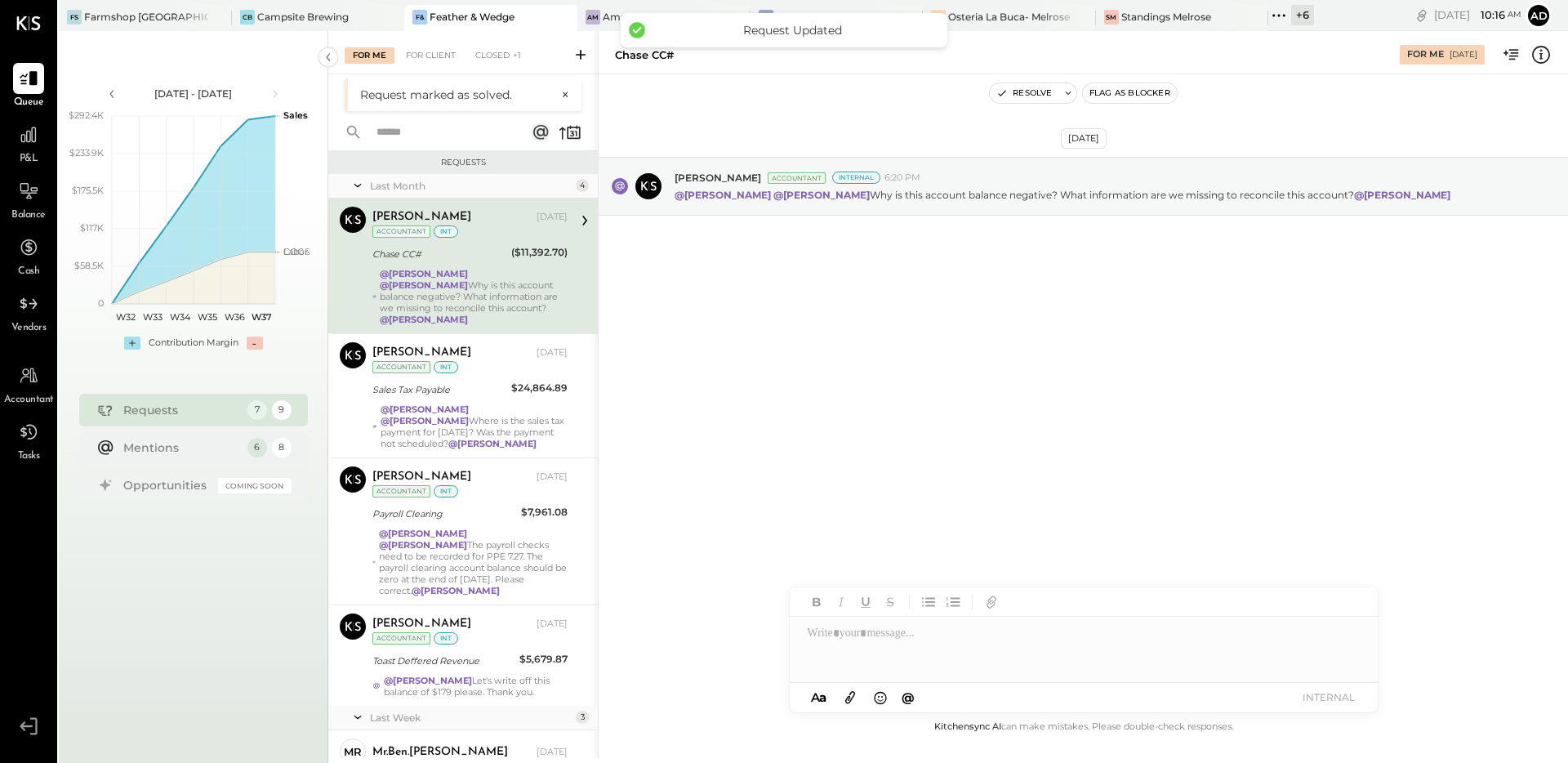
scroll to position [280, 0]
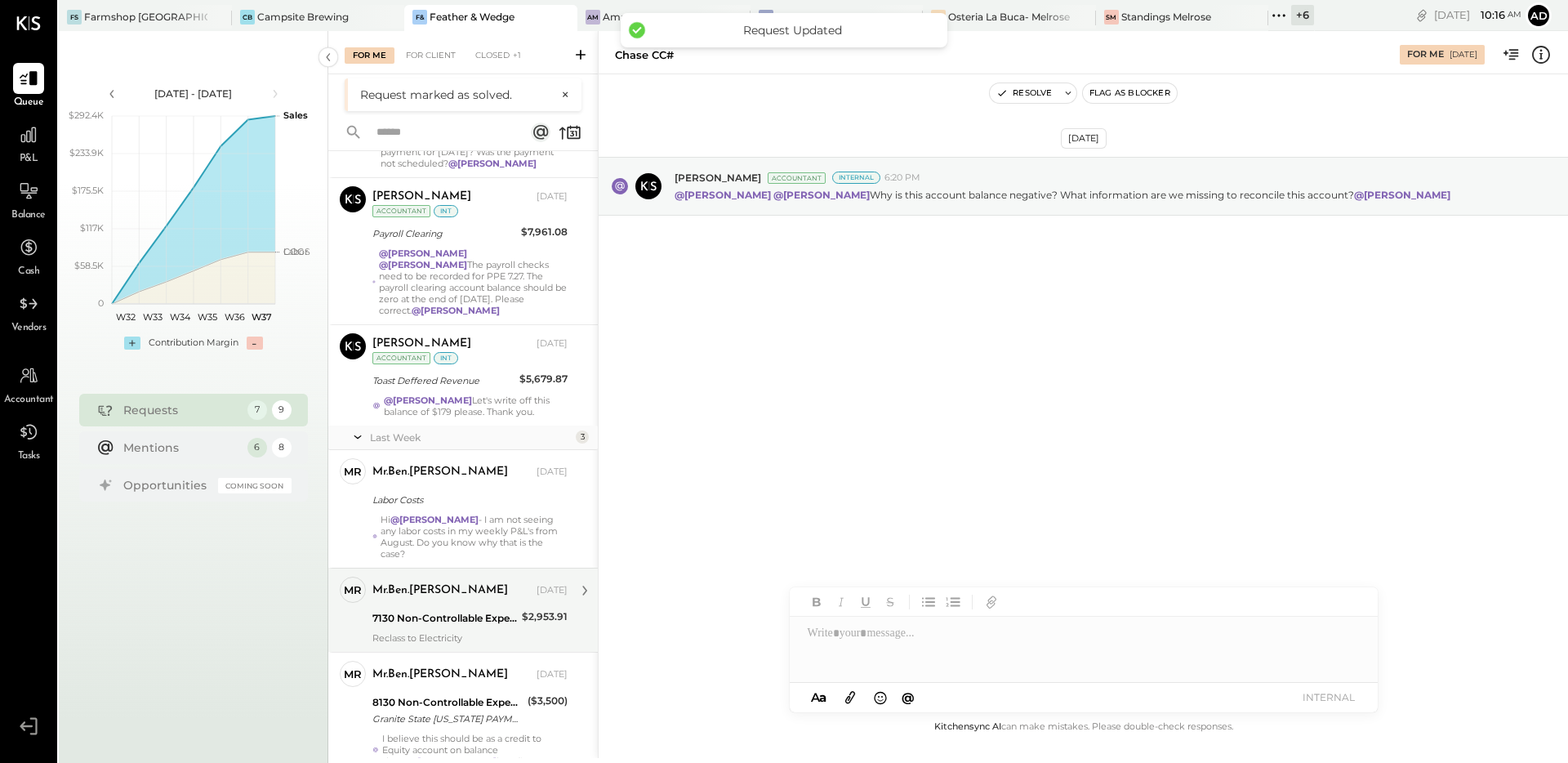
click at [429, 610] on div "7130 Non-Controllable Expenses:Property Expenses:Utility, Gas" at bounding box center [444, 618] width 144 height 16
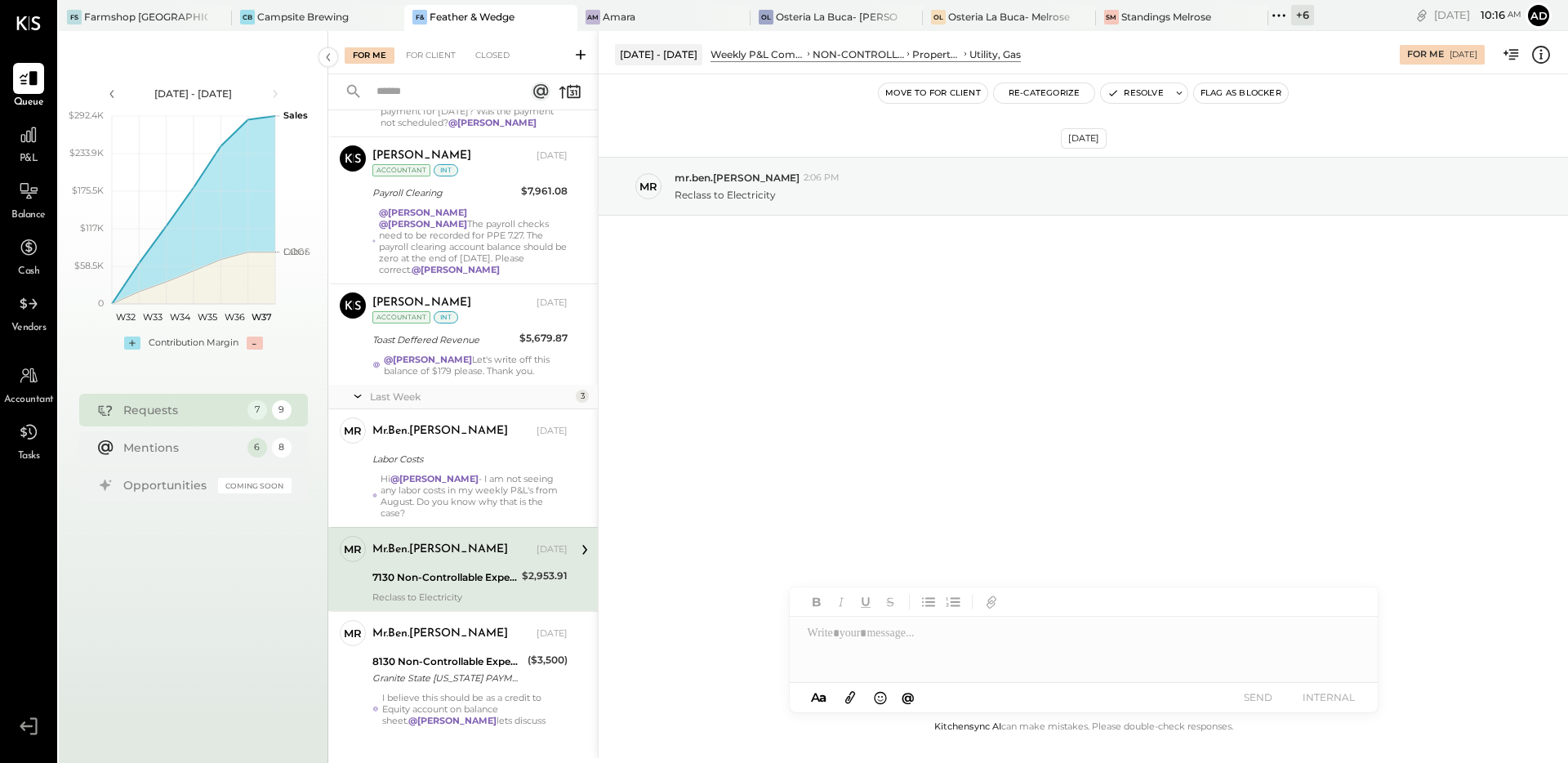
click at [1537, 58] on icon at bounding box center [1540, 54] width 21 height 21
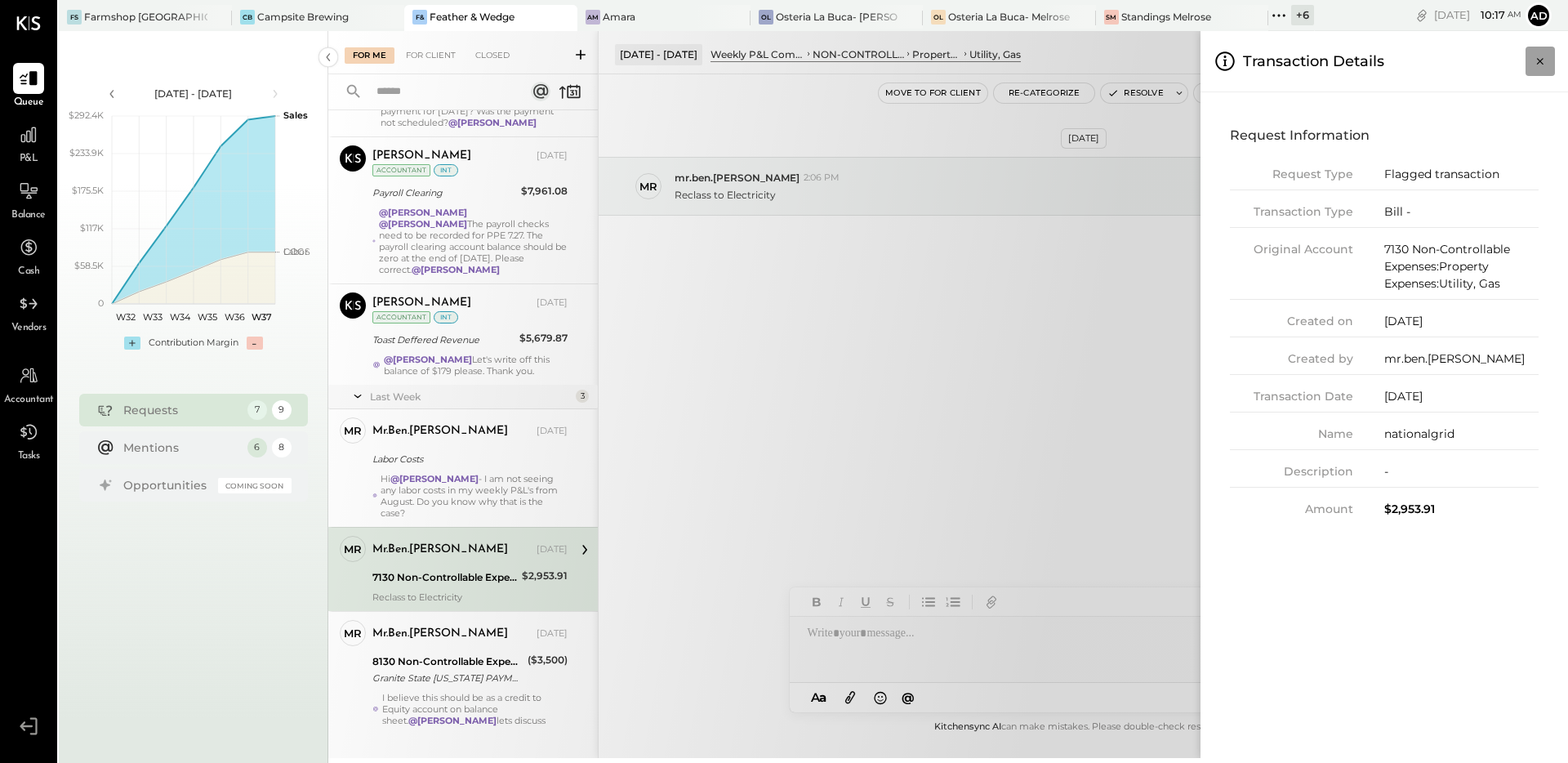
click at [1537, 67] on icon "Close panel" at bounding box center [1540, 61] width 16 height 16
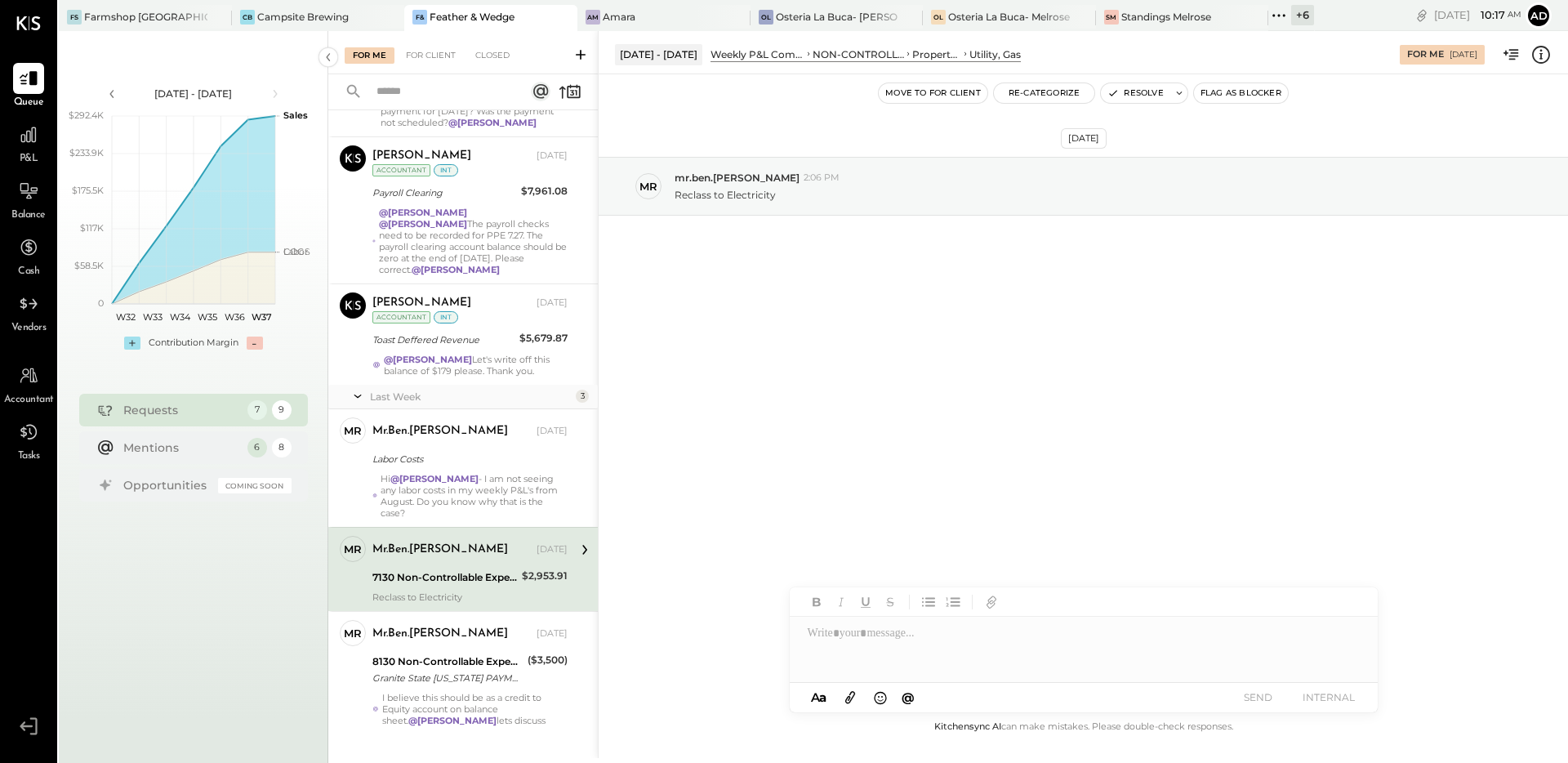
click at [1105, 355] on div "[DATE] mr mr.ben.[PERSON_NAME] 2:06 PM Reclass to Electricity" at bounding box center [1083, 395] width 970 height 643
click at [1127, 96] on button "Resolve" at bounding box center [1135, 93] width 68 height 20
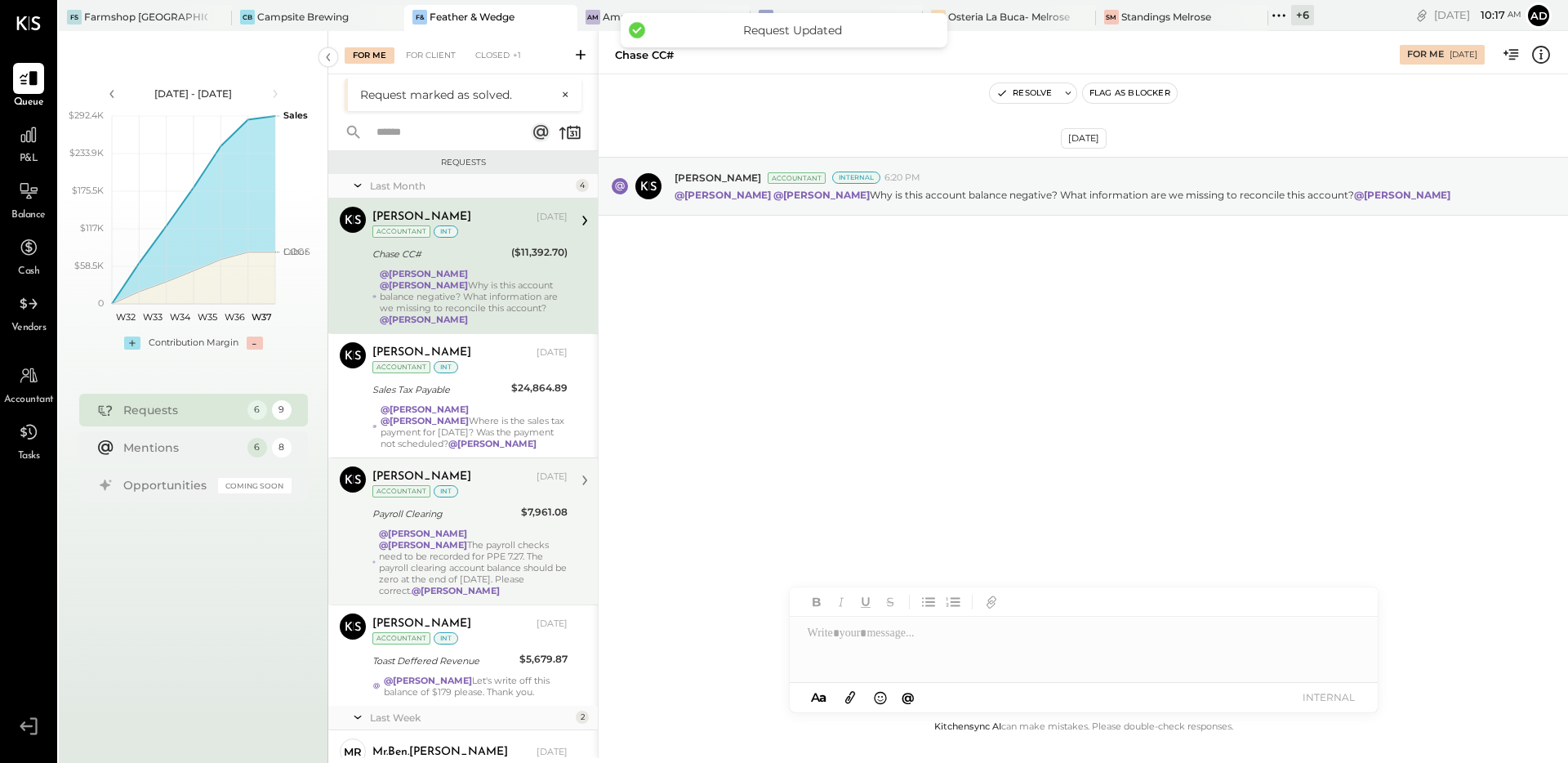
scroll to position [196, 0]
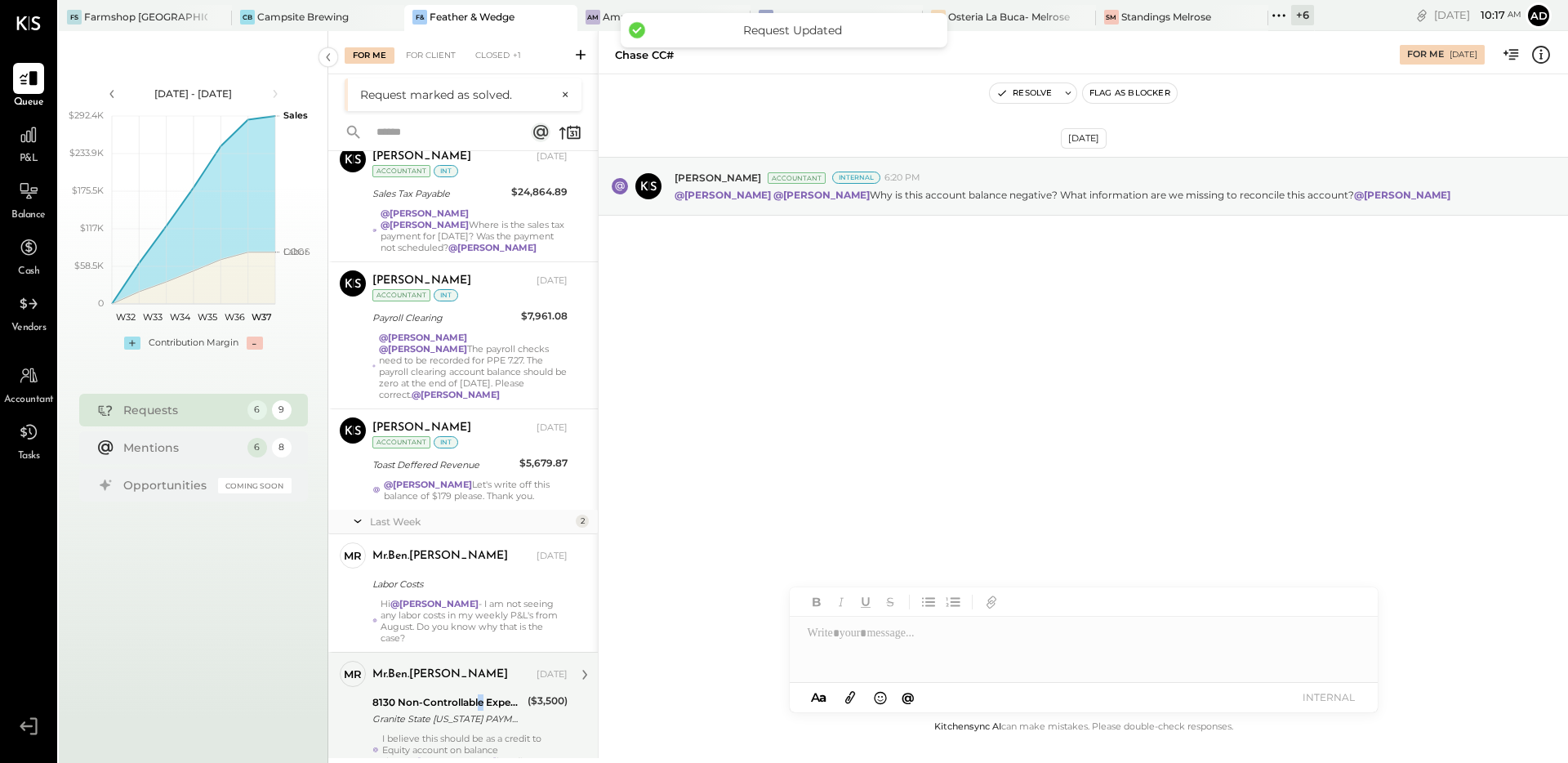
click at [482, 695] on div "8130 Non-Controllable Expenses:Other Income and Expenses:Other Income/Expenses" at bounding box center [447, 702] width 150 height 16
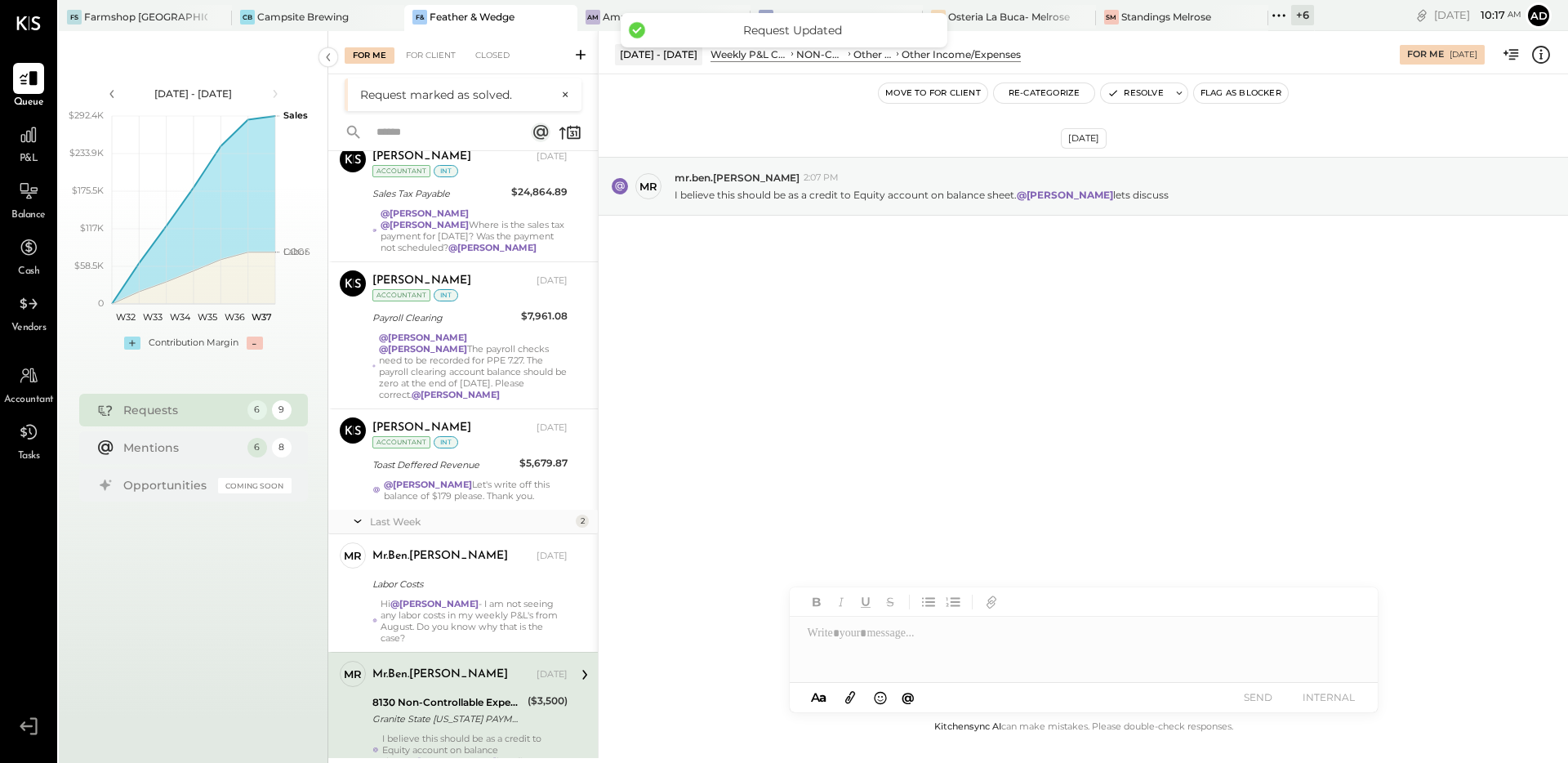
click at [778, 475] on div "[DATE] mr mr.ben.[PERSON_NAME] 2:07 PM I believe this should be as a credit to …" at bounding box center [1083, 395] width 970 height 643
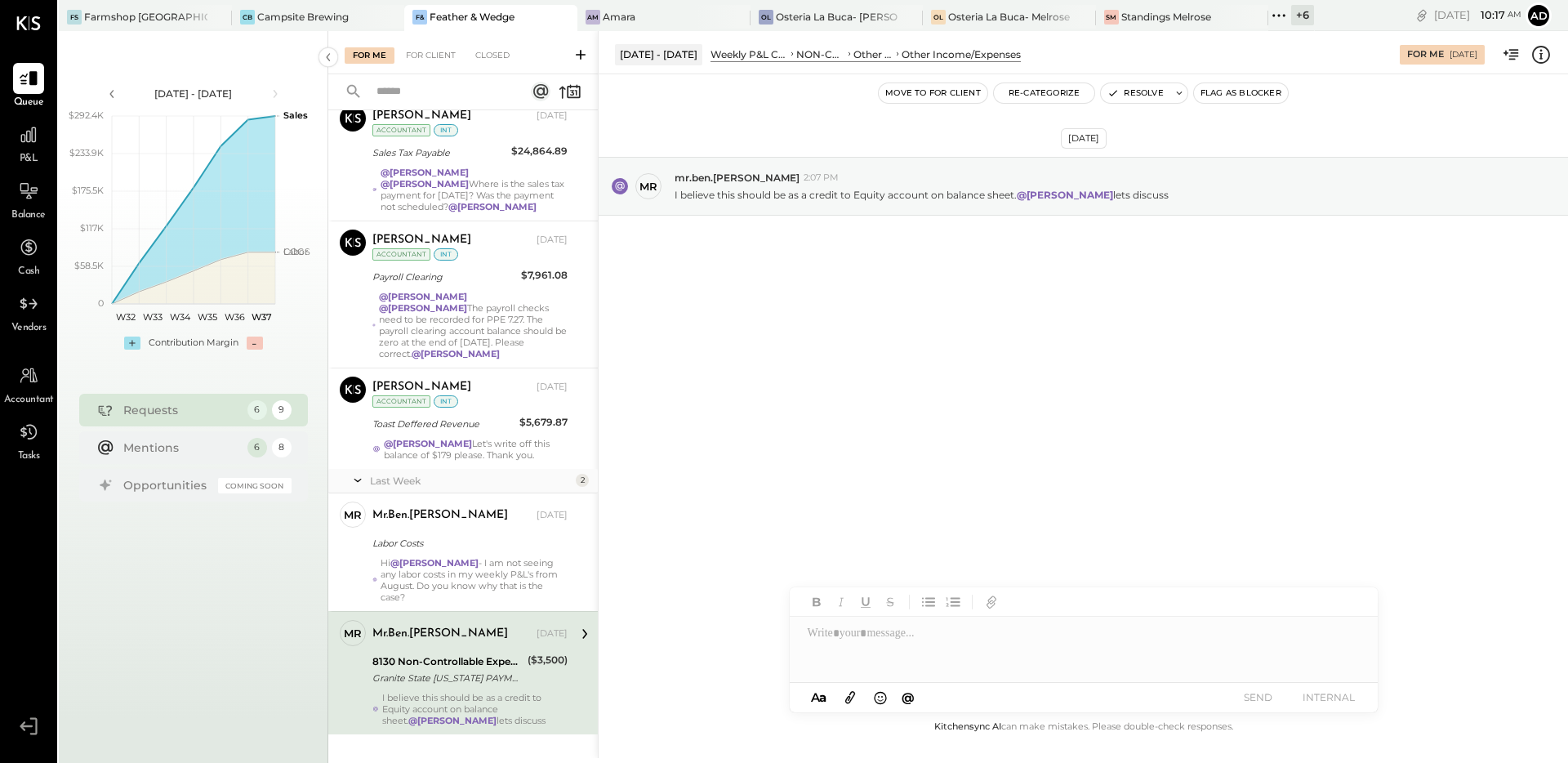
click at [1543, 53] on icon at bounding box center [1540, 54] width 21 height 21
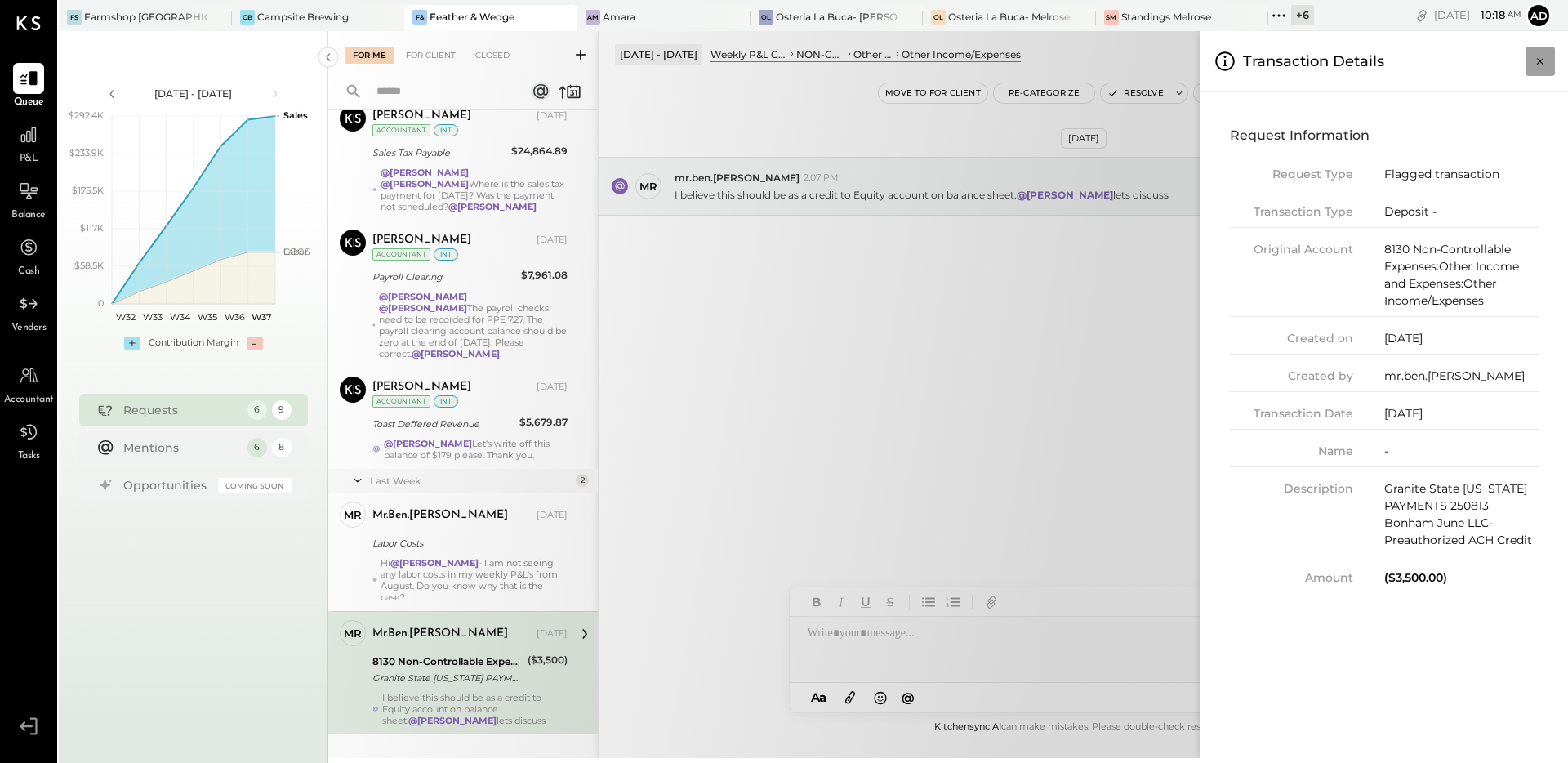
click at [1538, 63] on icon "Close panel" at bounding box center [1540, 61] width 7 height 7
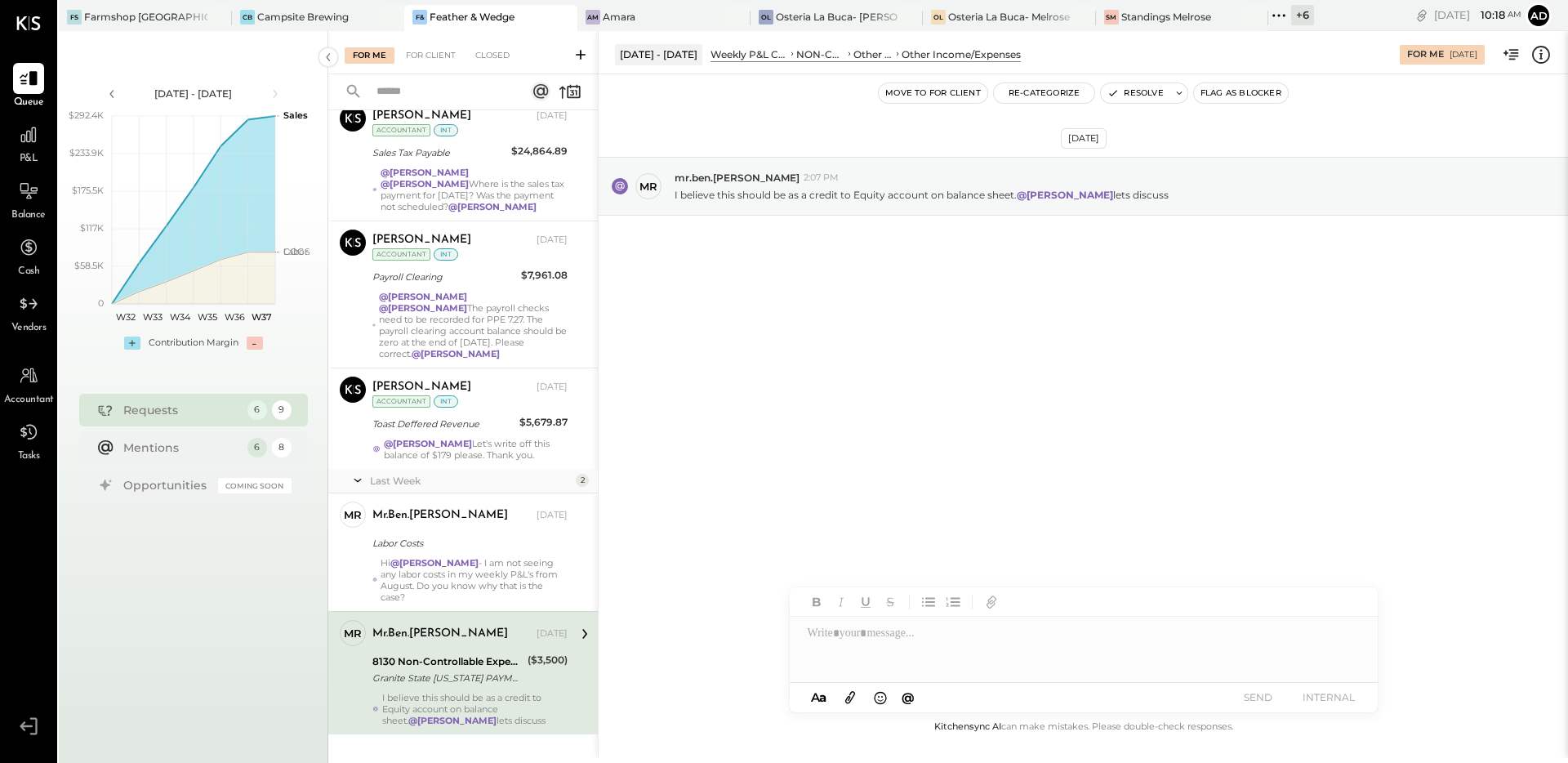
drag, startPoint x: 1133, startPoint y: 362, endPoint x: 1132, endPoint y: 335, distance: 27.0
click at [1137, 361] on div "[DATE] mr mr.ben.[PERSON_NAME] 2:07 PM I believe this should be as a credit to …" at bounding box center [1083, 395] width 970 height 643
click at [1131, 95] on button "Resolve" at bounding box center [1135, 93] width 68 height 20
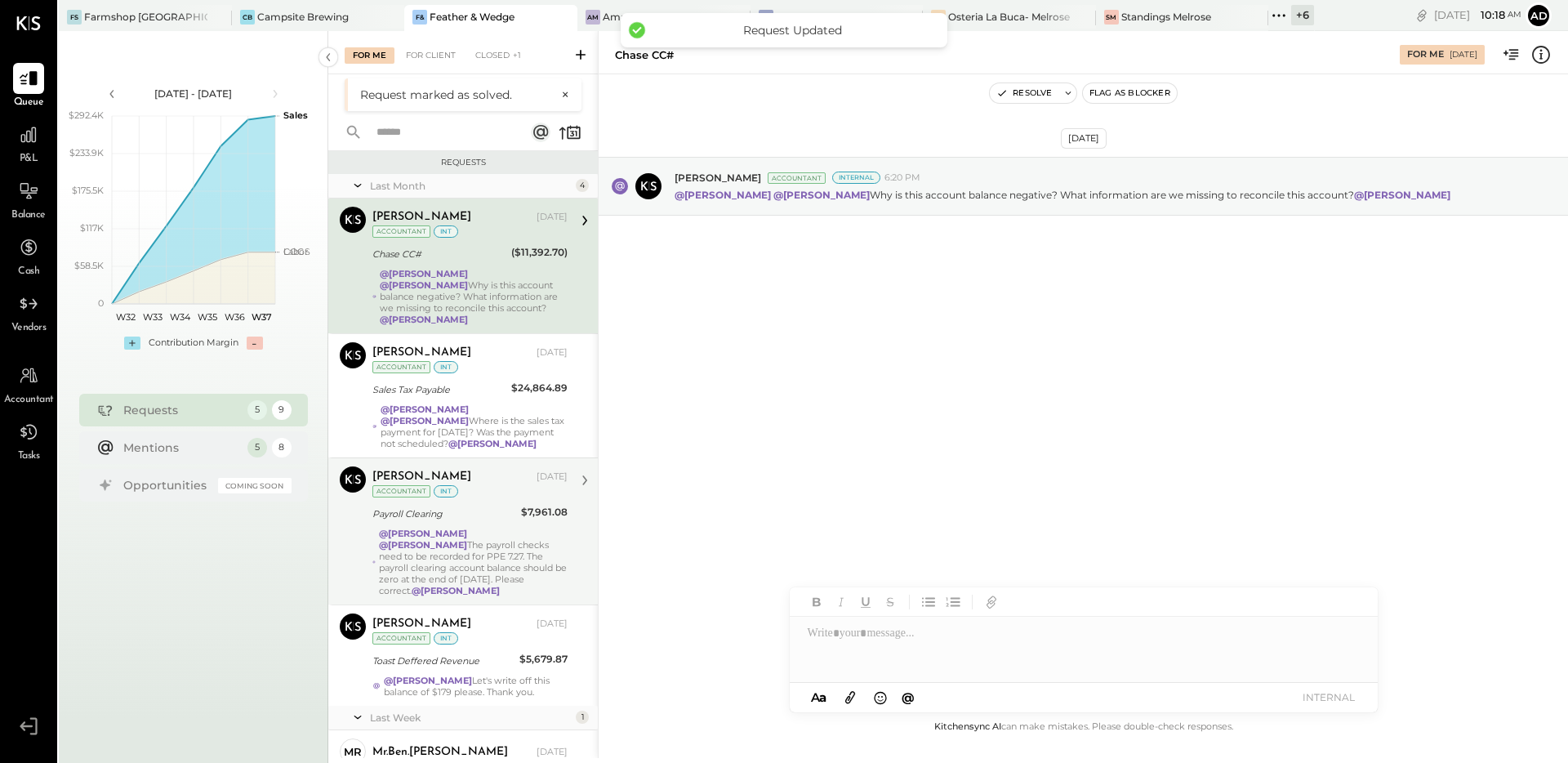
scroll to position [73, 0]
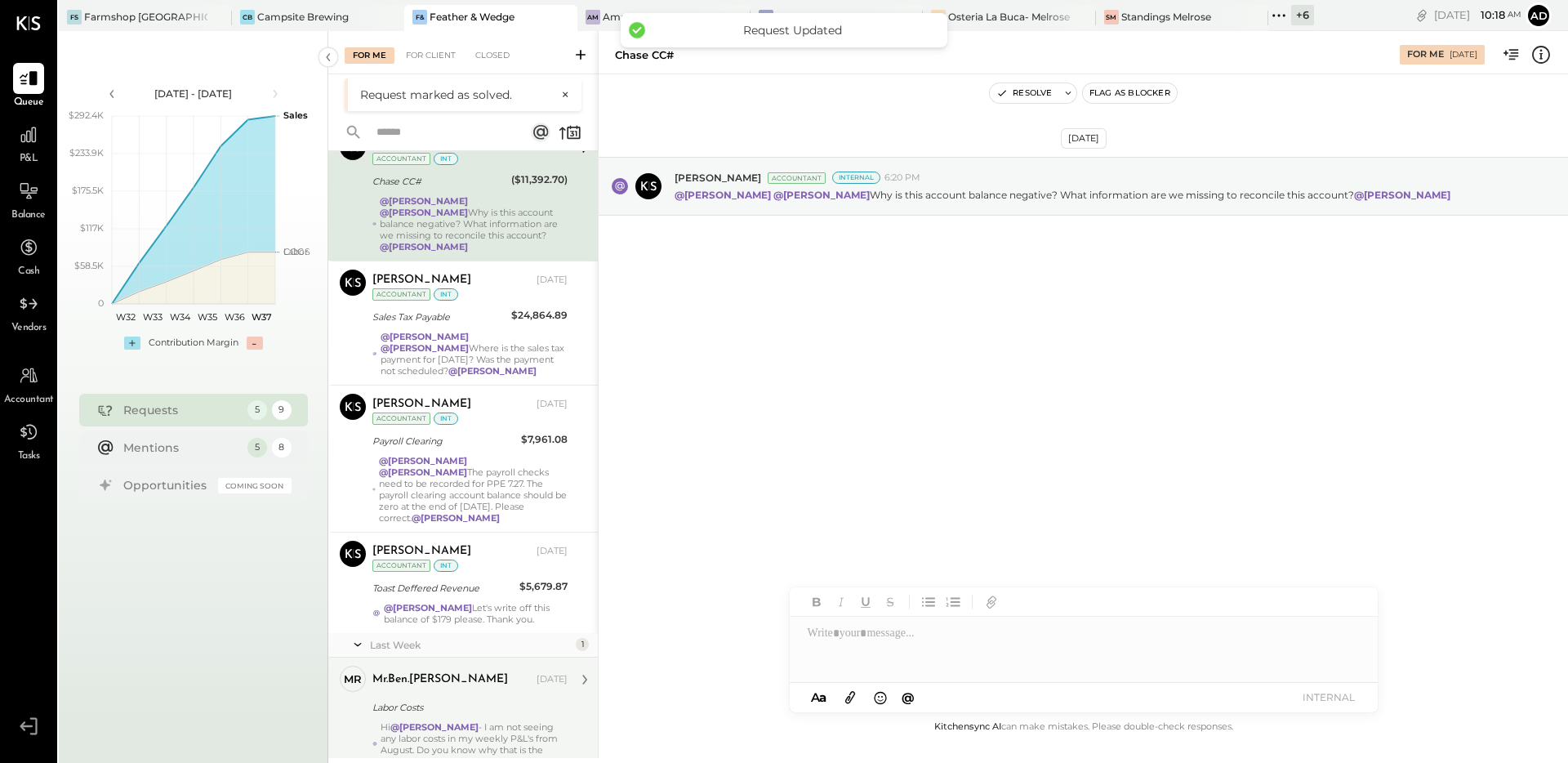
click at [482, 699] on div "Labor Costs" at bounding box center [467, 707] width 190 height 16
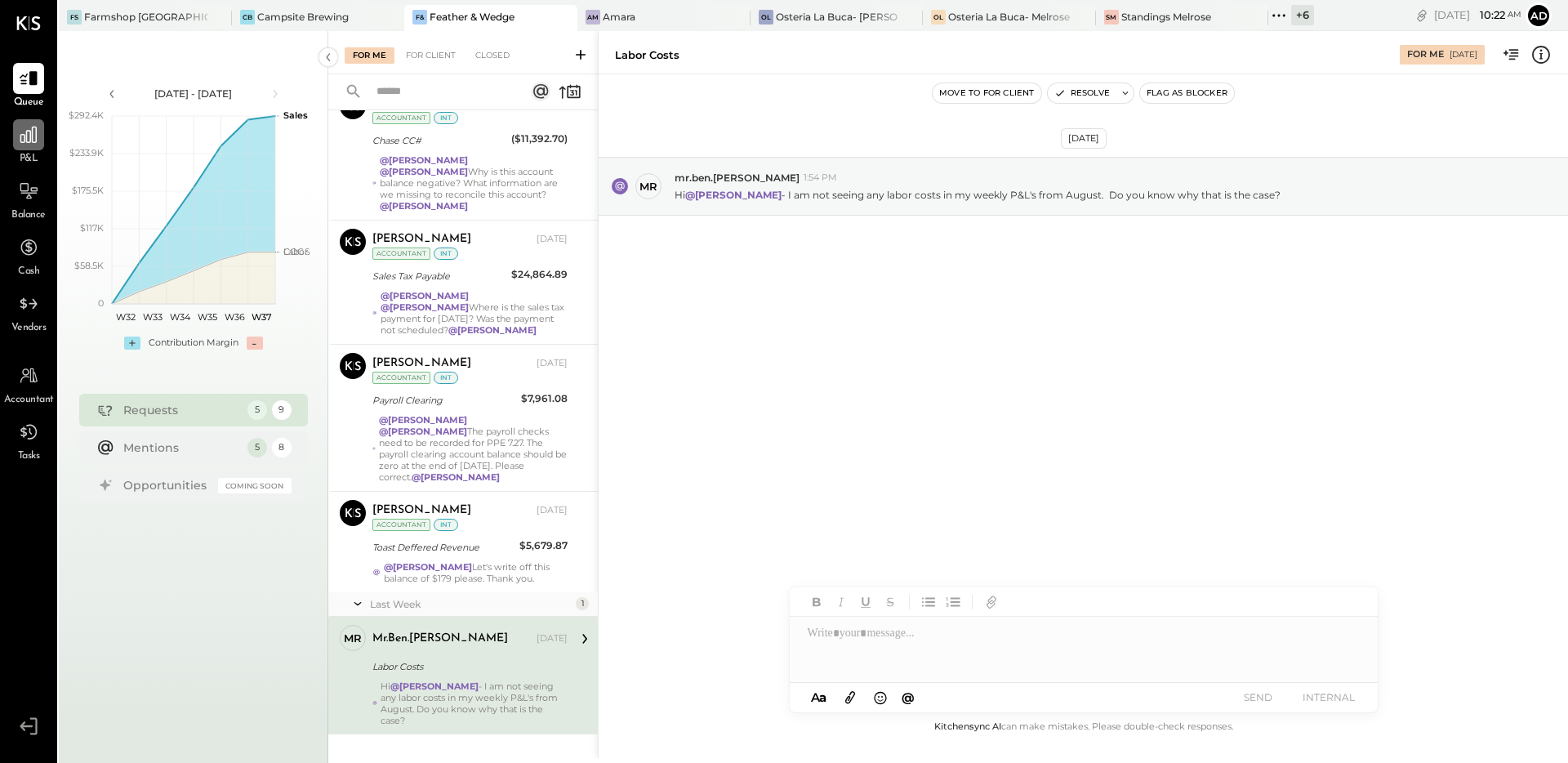
click at [32, 137] on icon at bounding box center [28, 134] width 16 height 16
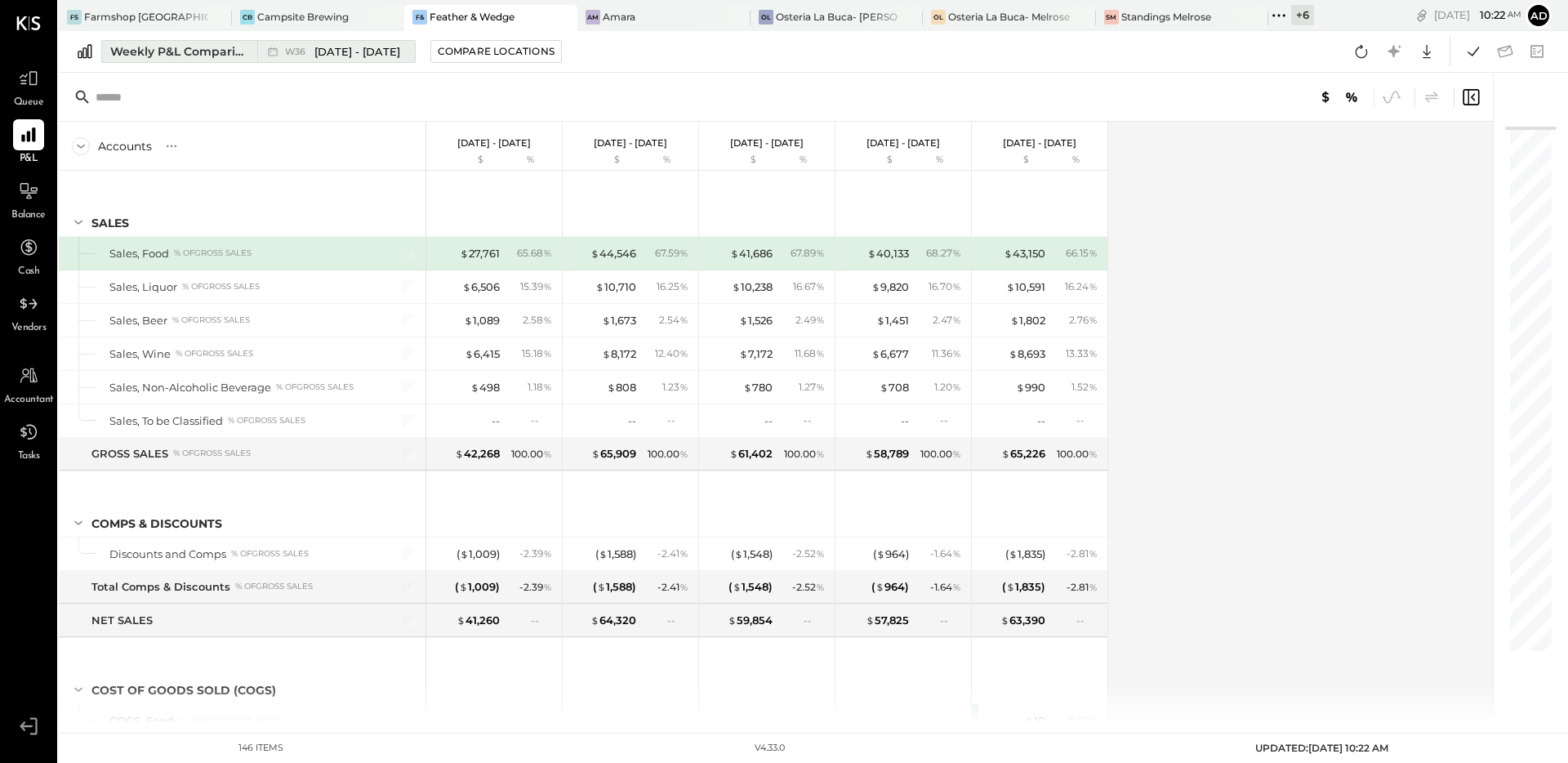
click at [378, 55] on span "[DATE] - [DATE]" at bounding box center [357, 51] width 85 height 15
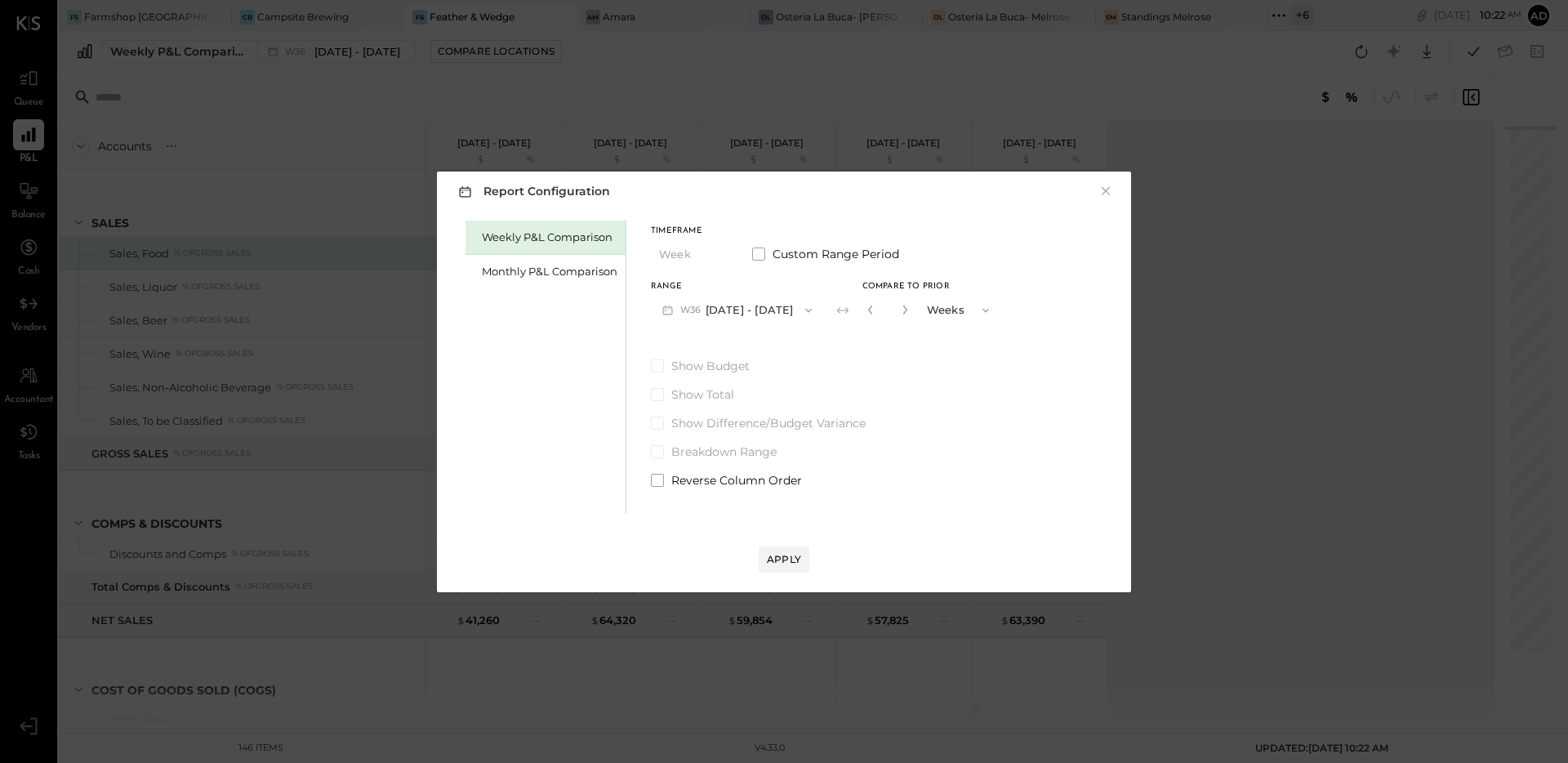
click at [749, 307] on button "W36 [DATE] - [DATE]" at bounding box center [736, 310] width 172 height 30
click at [751, 360] on div "W36 [DATE] - [DATE]" at bounding box center [745, 347] width 186 height 34
click at [900, 308] on icon "button" at bounding box center [905, 310] width 9 height 10
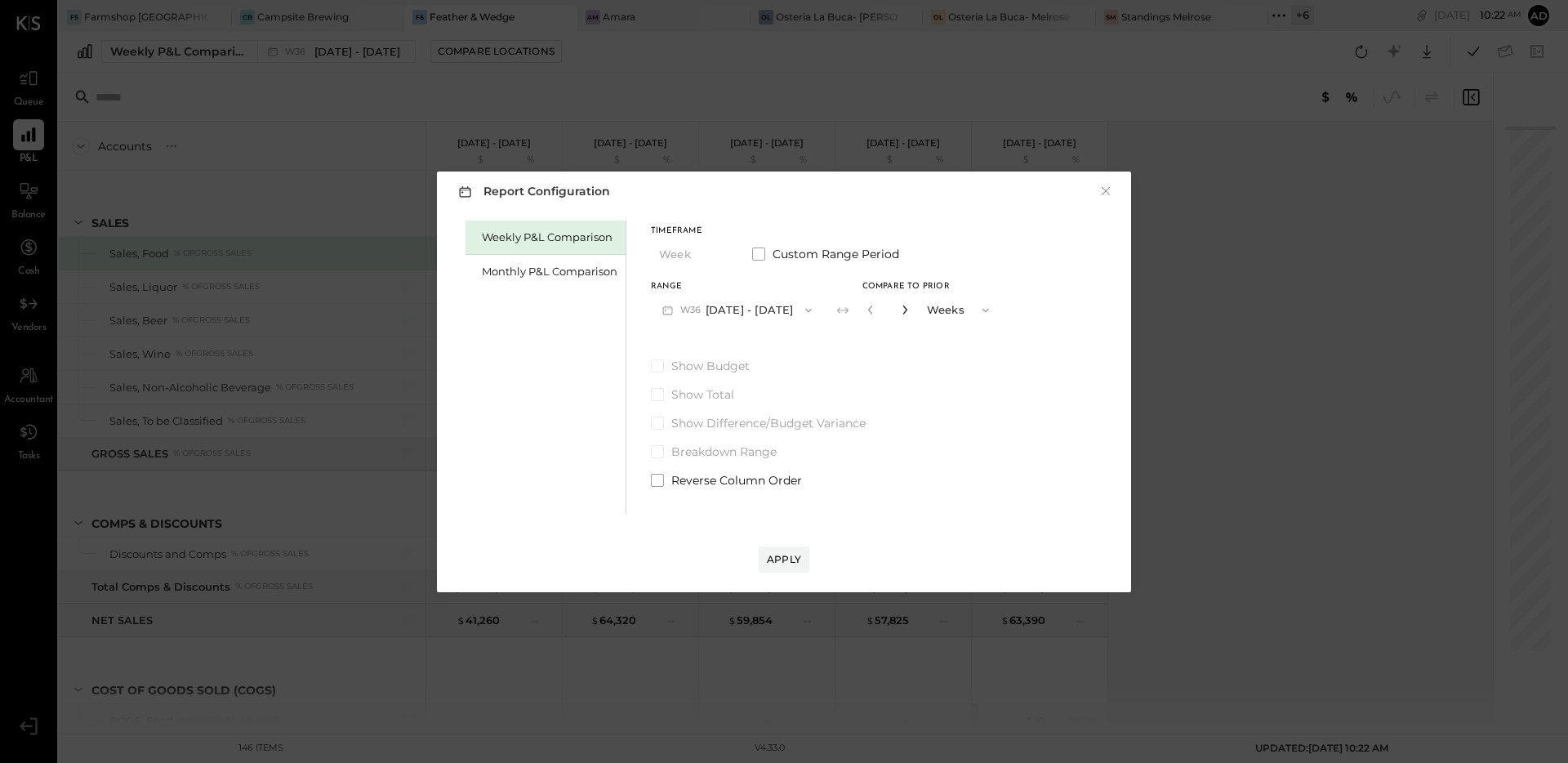
click at [900, 308] on icon "button" at bounding box center [905, 310] width 9 height 10
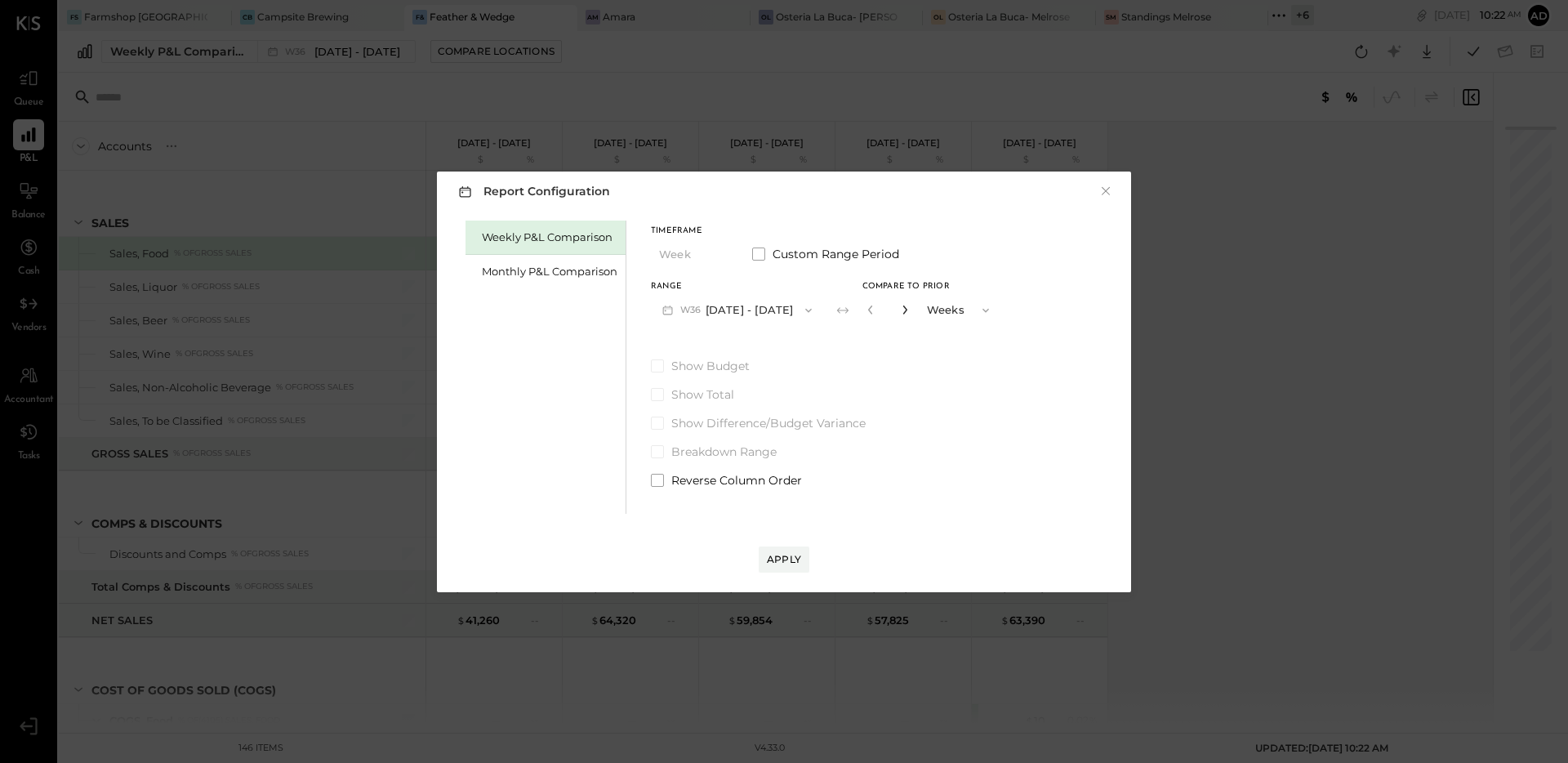
click at [900, 308] on icon "button" at bounding box center [905, 310] width 9 height 10
type input "**"
click at [788, 563] on div "Apply" at bounding box center [784, 559] width 34 height 14
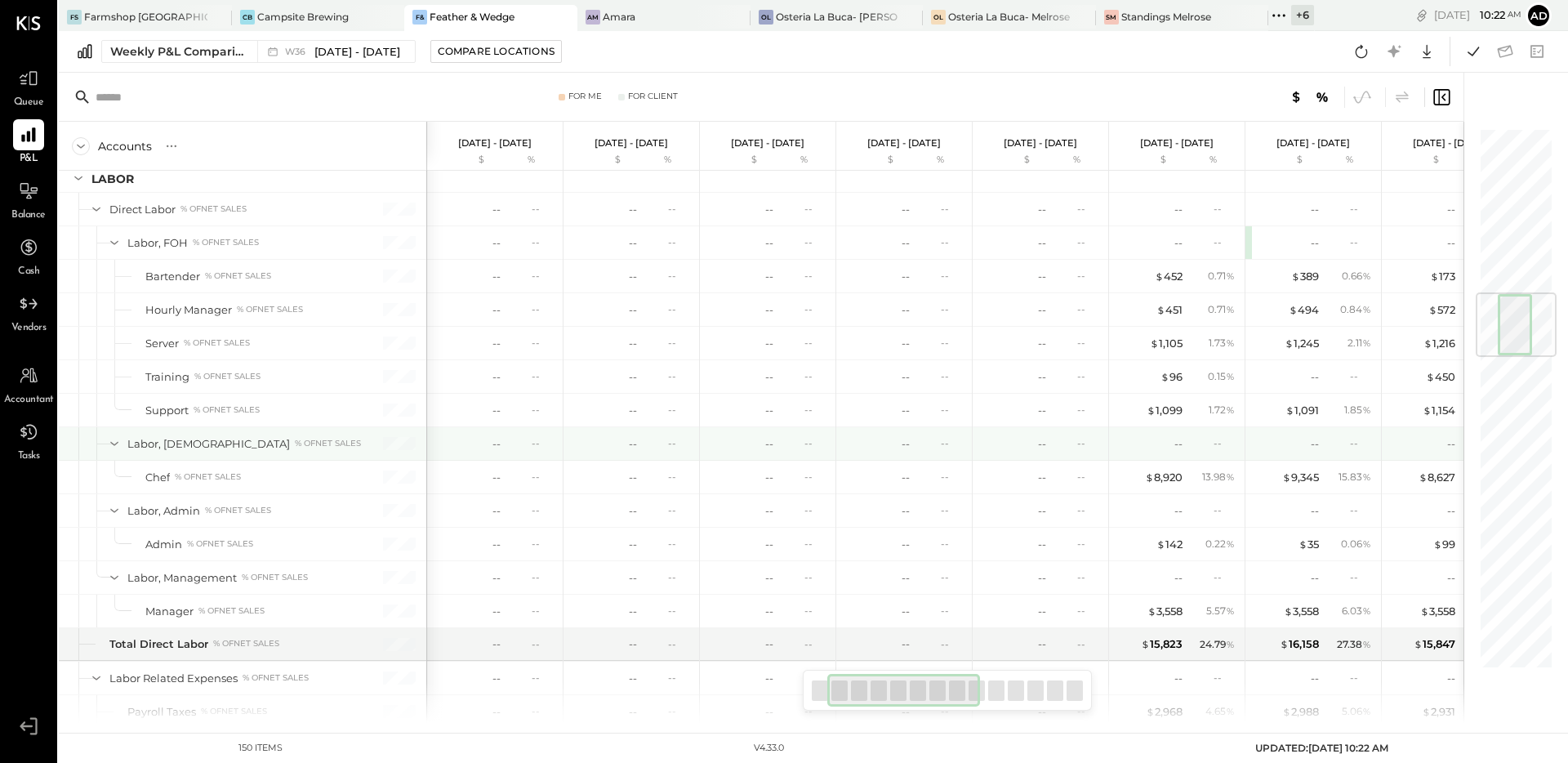
scroll to position [0, 138]
